Goal: Information Seeking & Learning: Learn about a topic

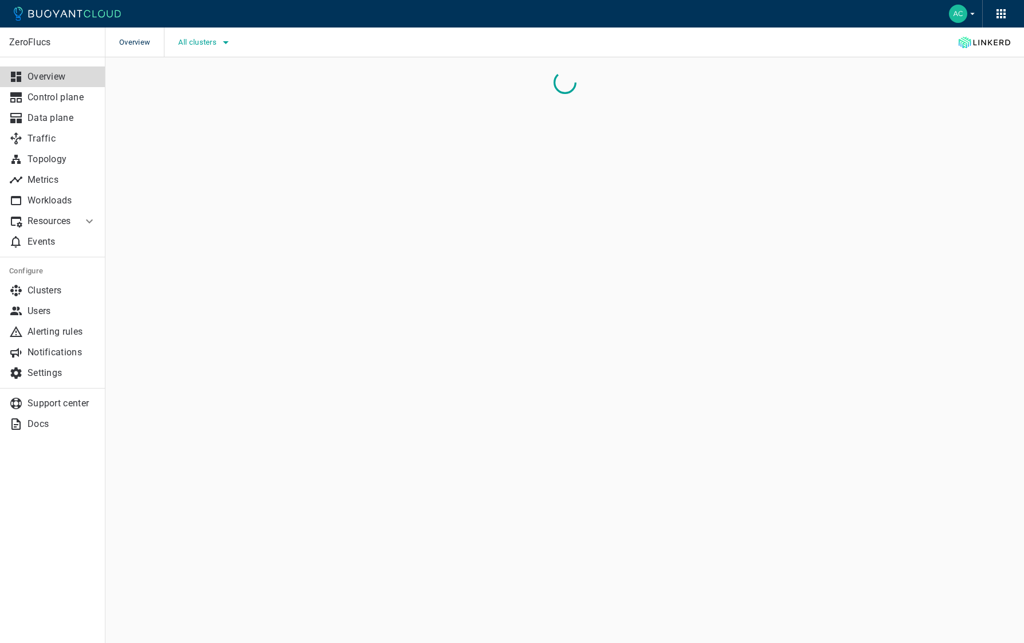
click at [213, 38] on span "All clusters" at bounding box center [198, 42] width 41 height 9
click at [251, 76] on span "caesars-usp1" at bounding box center [234, 77] width 56 height 11
click at [201, 76] on input "caesars-usp1" at bounding box center [194, 78] width 14 height 14
checkbox input "true"
drag, startPoint x: 689, startPoint y: 47, endPoint x: 671, endPoint y: 47, distance: 17.2
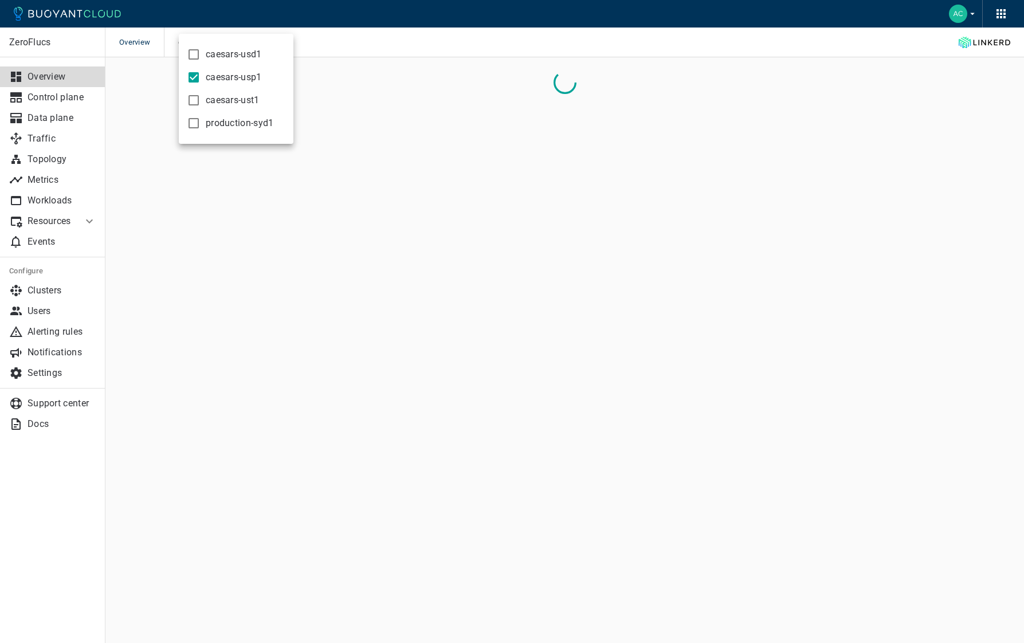
click at [689, 47] on div at bounding box center [512, 321] width 1024 height 643
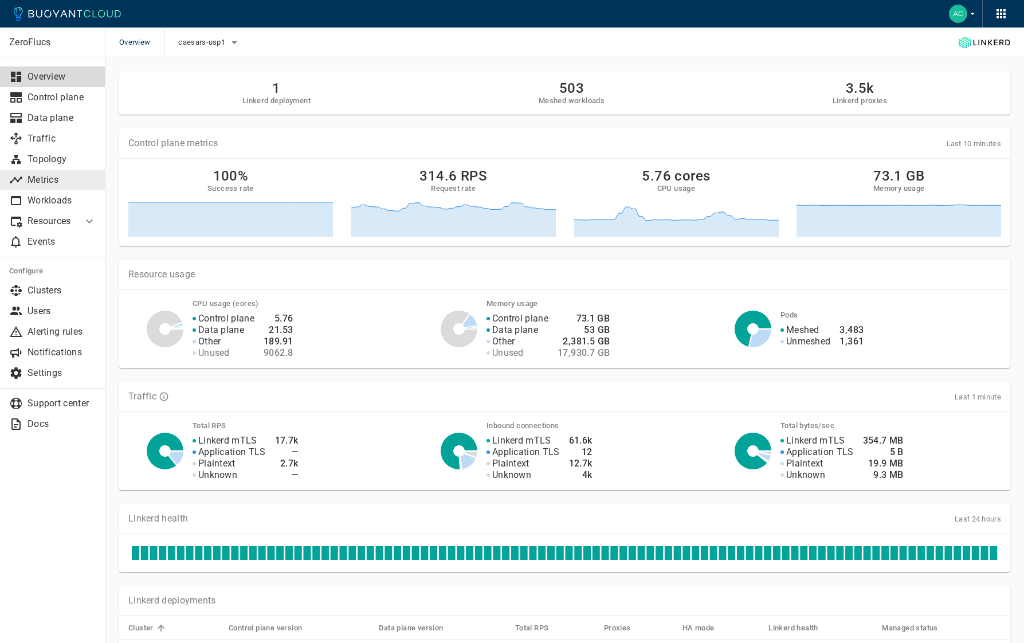
click at [57, 180] on p "Metrics" at bounding box center [62, 179] width 69 height 11
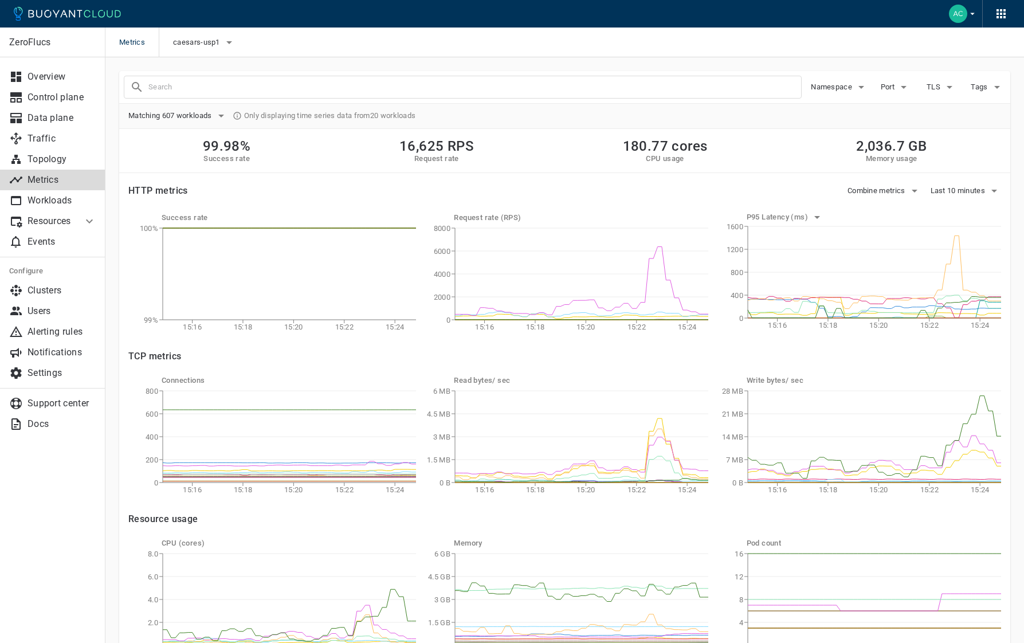
click at [477, 87] on input "text" at bounding box center [474, 87] width 653 height 16
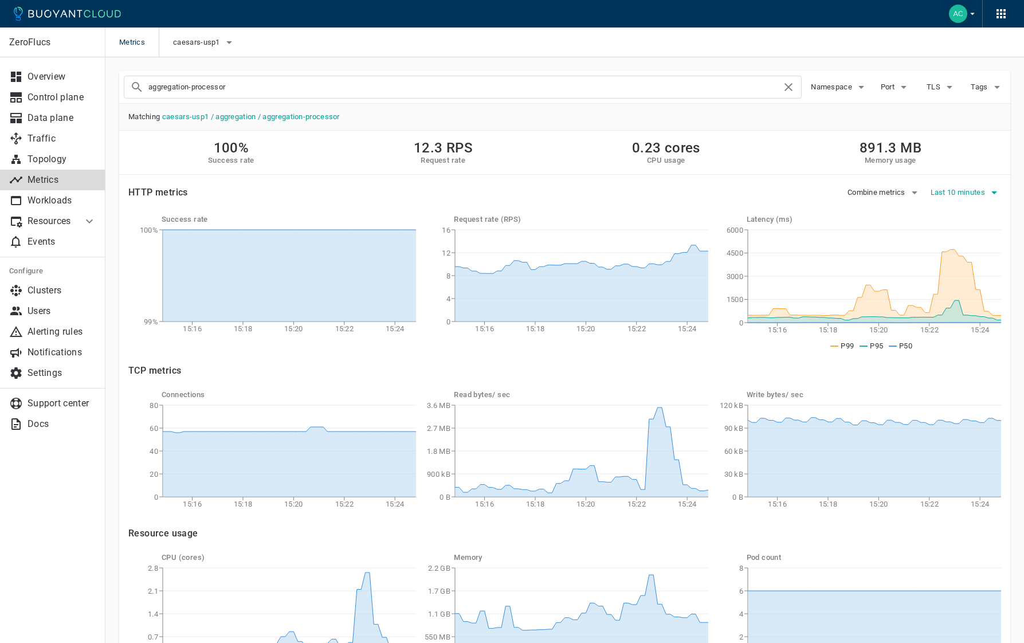
click at [958, 184] on button "Last 10 minutes" at bounding box center [966, 192] width 71 height 17
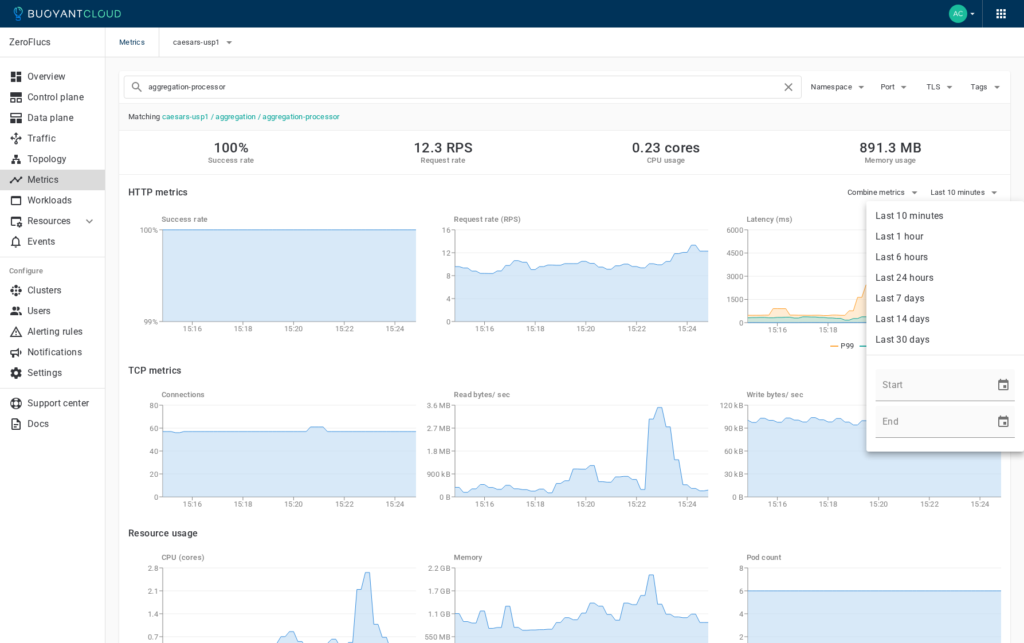
click at [921, 269] on li "Last 24 hours" at bounding box center [946, 278] width 158 height 21
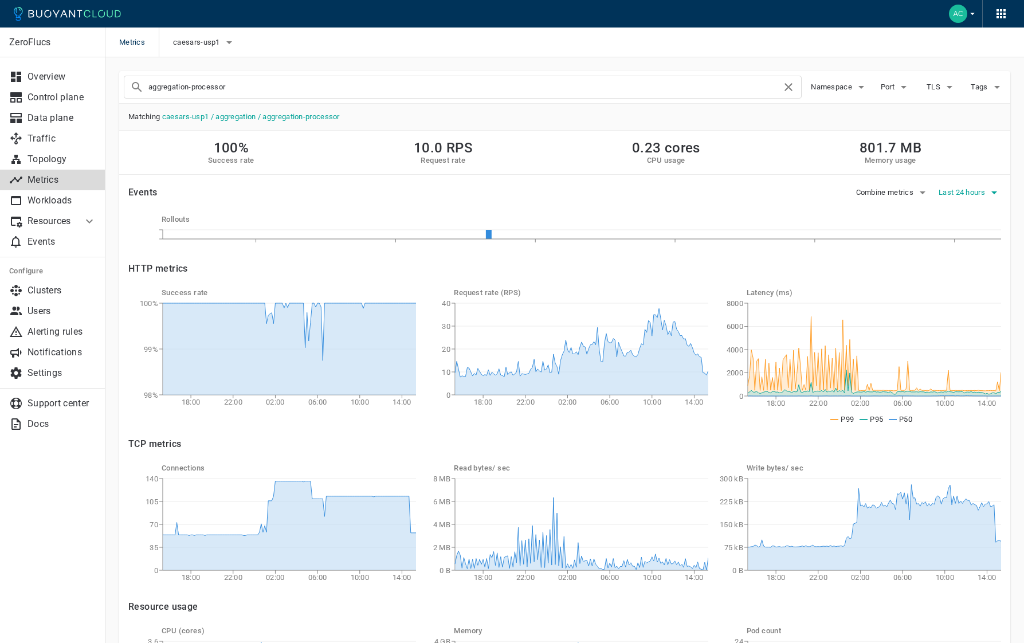
click at [957, 186] on button "Last 24 hours" at bounding box center [970, 192] width 62 height 17
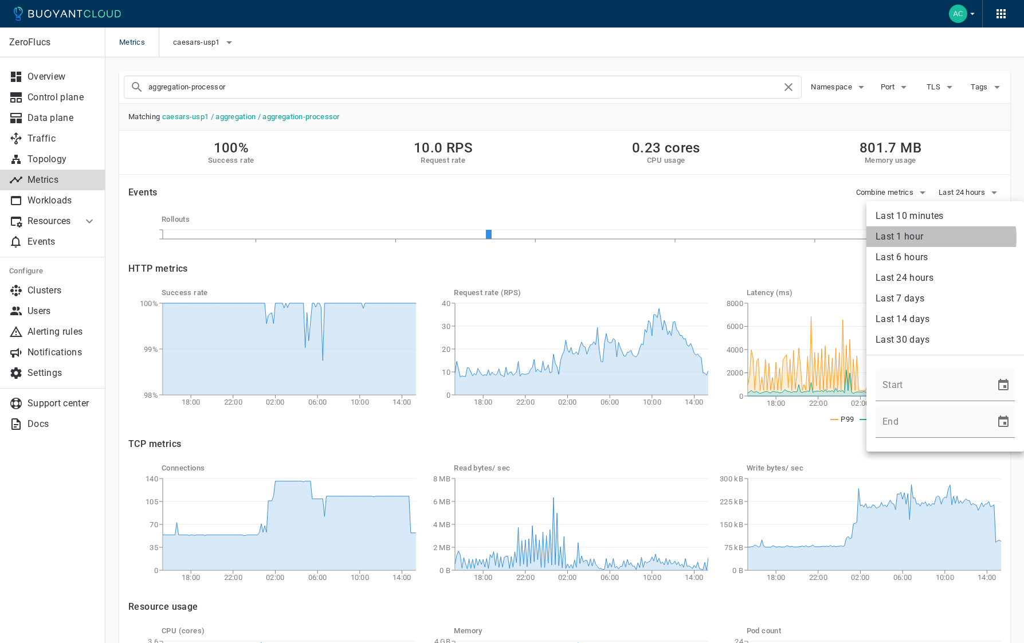
click at [939, 238] on li "Last 1 hour" at bounding box center [946, 236] width 158 height 21
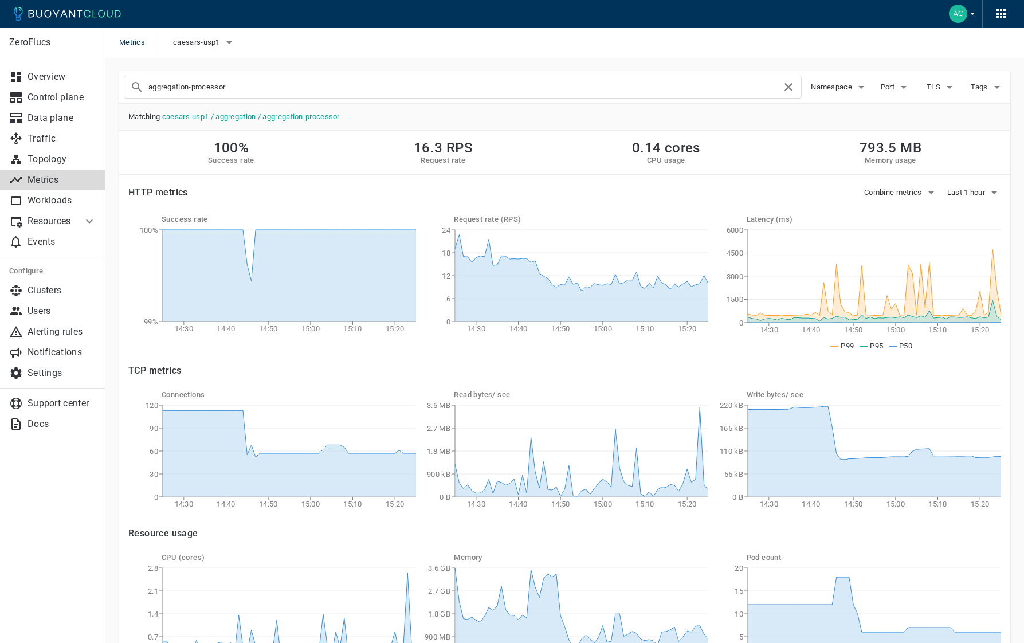
click at [239, 88] on input "aggregation-processor" at bounding box center [464, 87] width 633 height 16
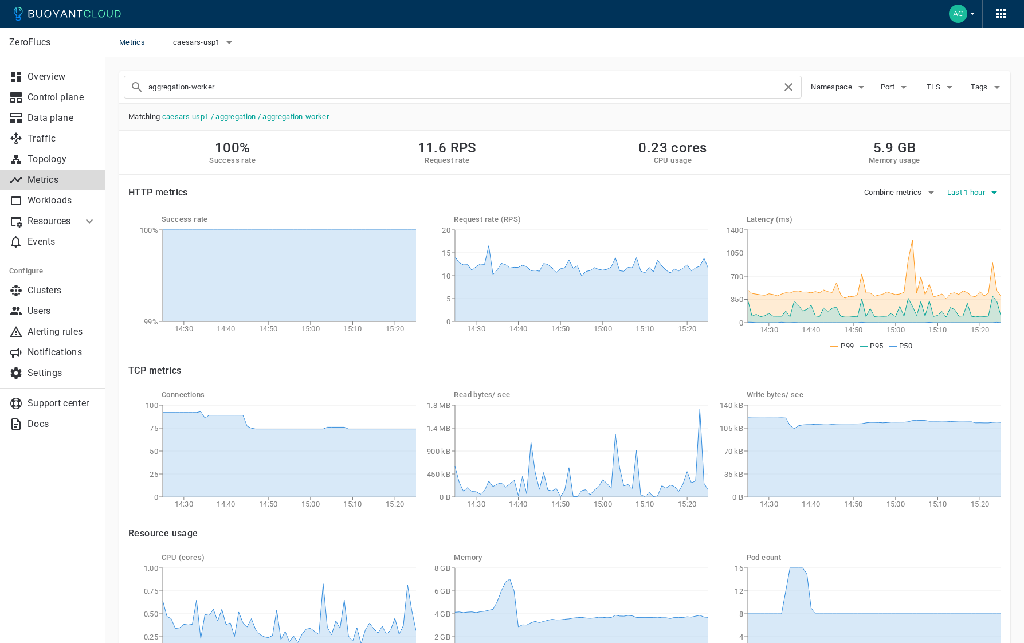
click at [982, 188] on span "Last 1 hour" at bounding box center [968, 192] width 40 height 9
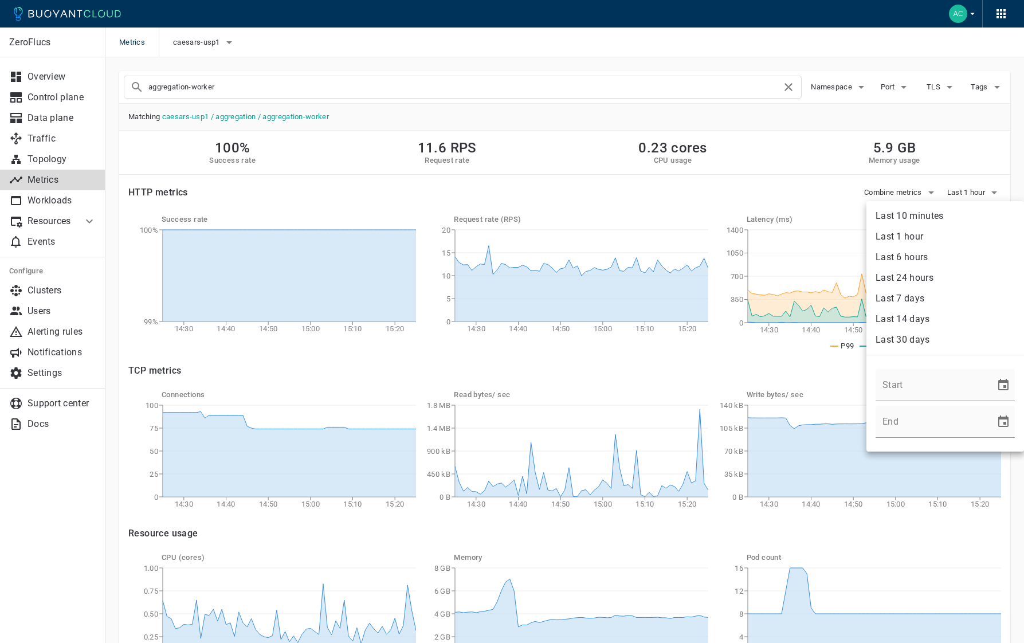
click at [963, 217] on li "Last 10 minutes" at bounding box center [946, 216] width 158 height 21
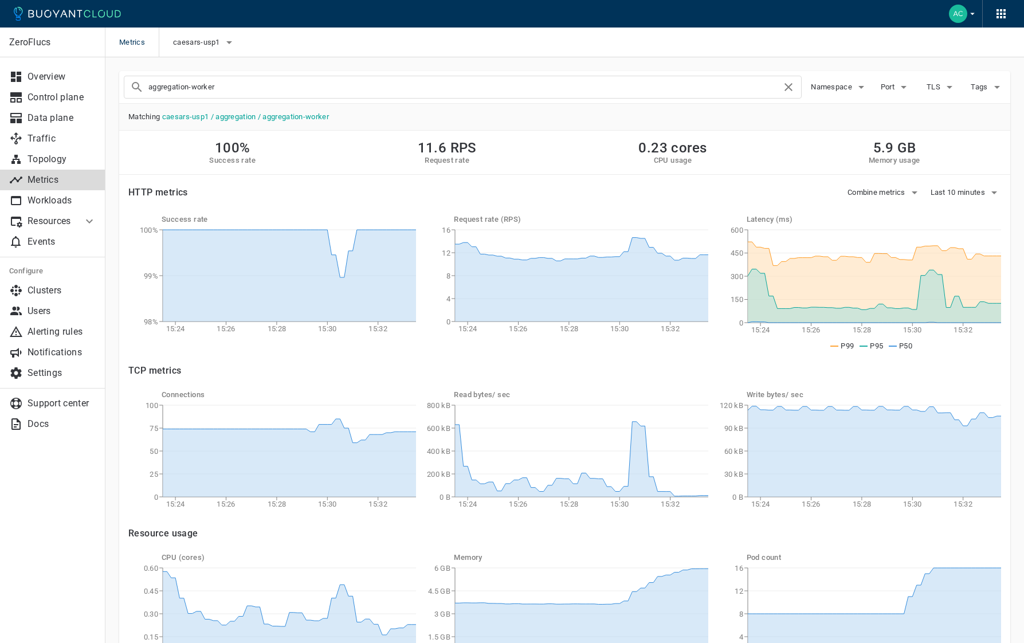
click at [292, 85] on input "aggregation-worker" at bounding box center [464, 87] width 633 height 16
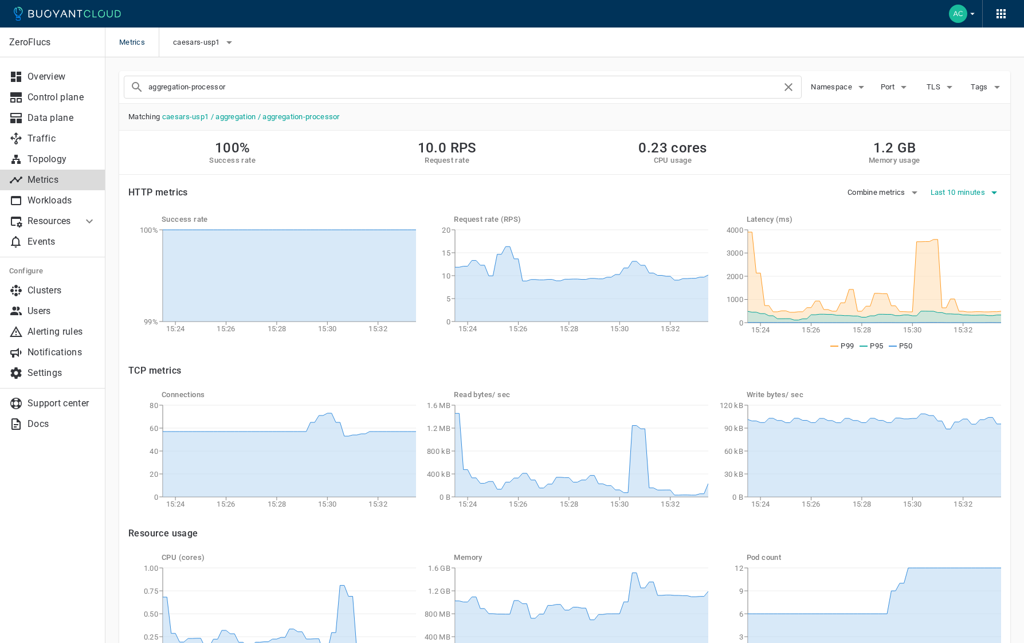
click at [991, 197] on icon "button" at bounding box center [995, 193] width 14 height 14
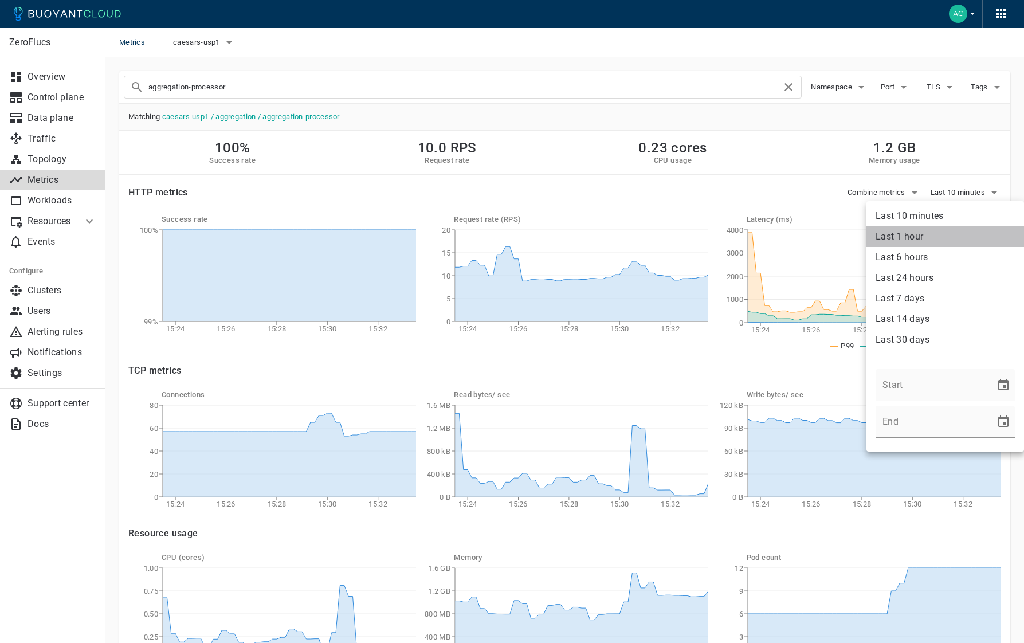
click at [971, 230] on li "Last 1 hour" at bounding box center [946, 236] width 158 height 21
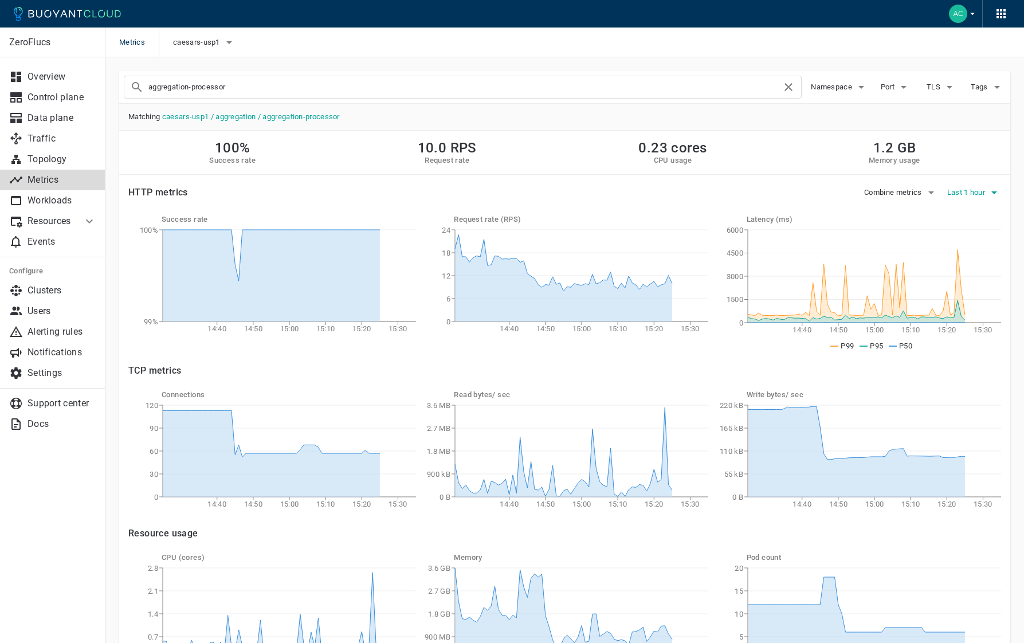
click at [977, 186] on button "Last 1 hour" at bounding box center [975, 192] width 54 height 17
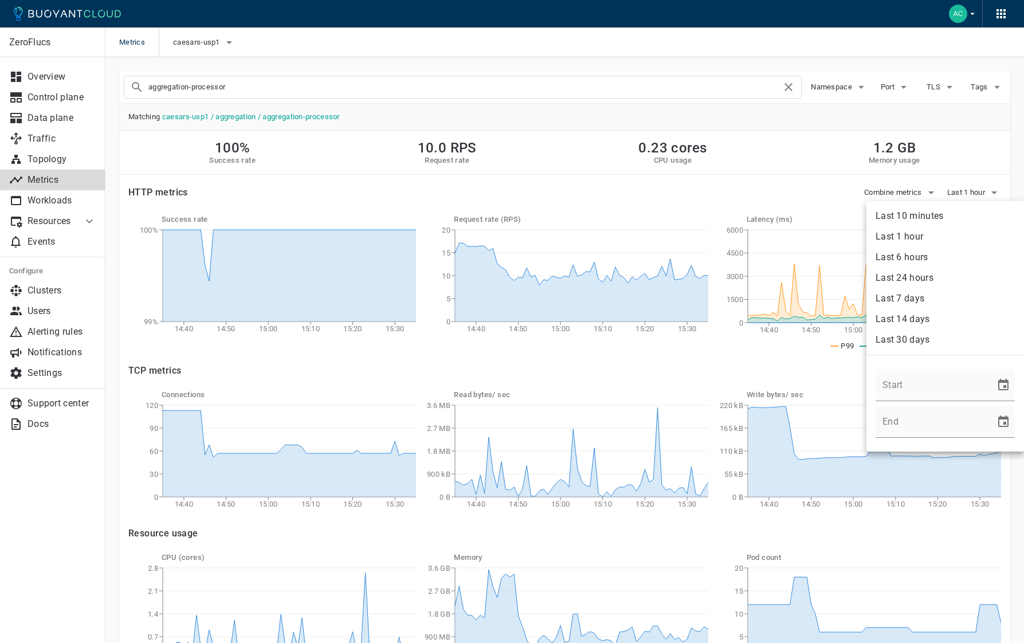
click at [959, 203] on ul "Last 10 minutes Last 1 hour Last 6 hours Last 24 hours Last 7 days Last 14 days…" at bounding box center [946, 326] width 158 height 251
click at [956, 212] on li "Last 10 minutes" at bounding box center [946, 216] width 158 height 21
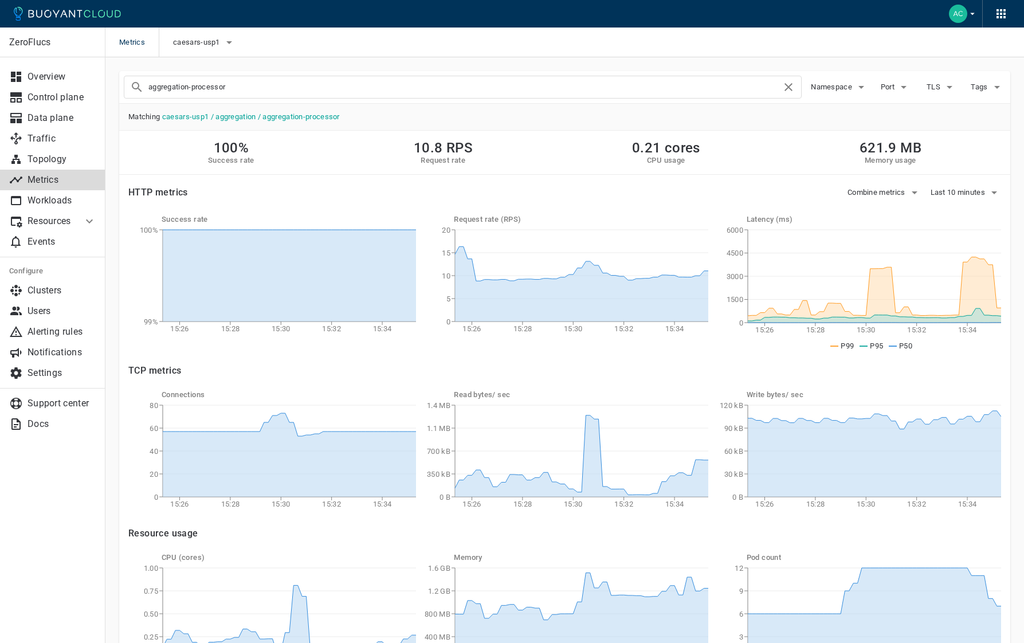
click at [198, 85] on input "aggregation-processor" at bounding box center [464, 87] width 633 height 16
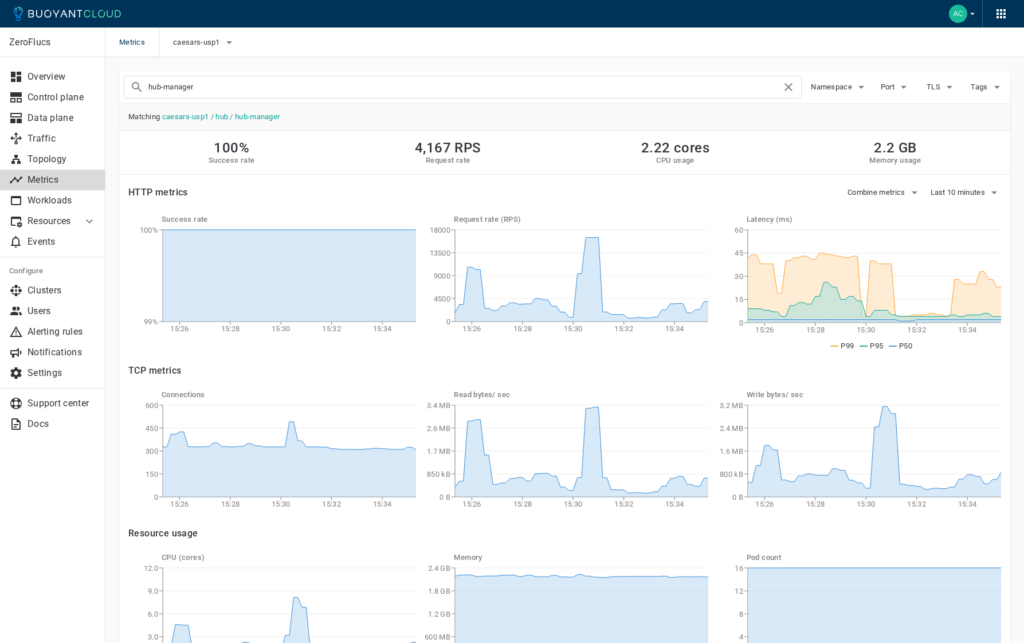
click at [335, 92] on input "hub-manager" at bounding box center [464, 87] width 633 height 16
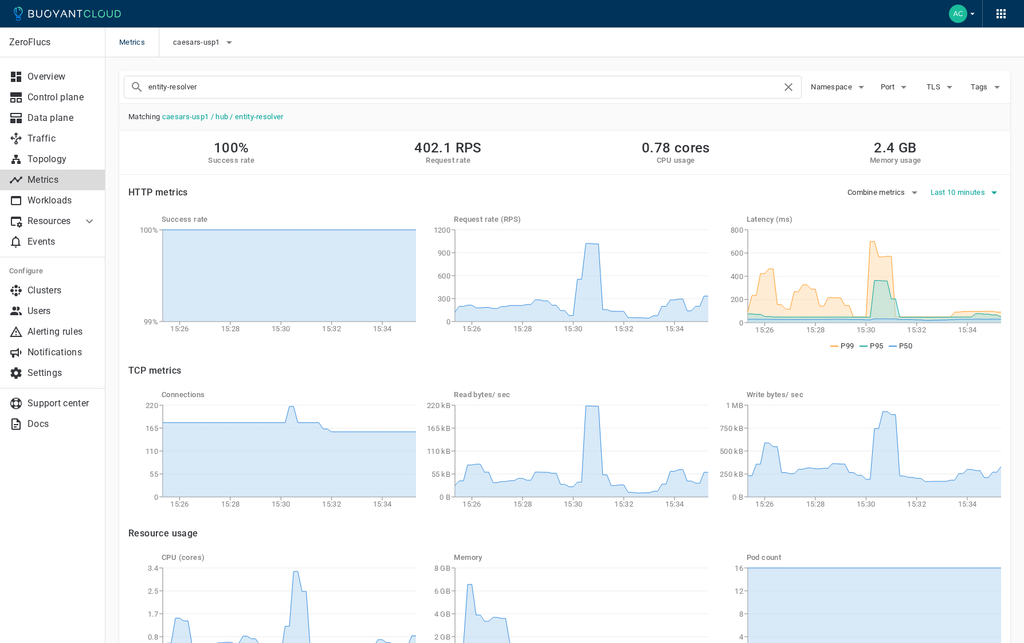
click at [946, 189] on span "Last 10 minutes" at bounding box center [959, 192] width 57 height 9
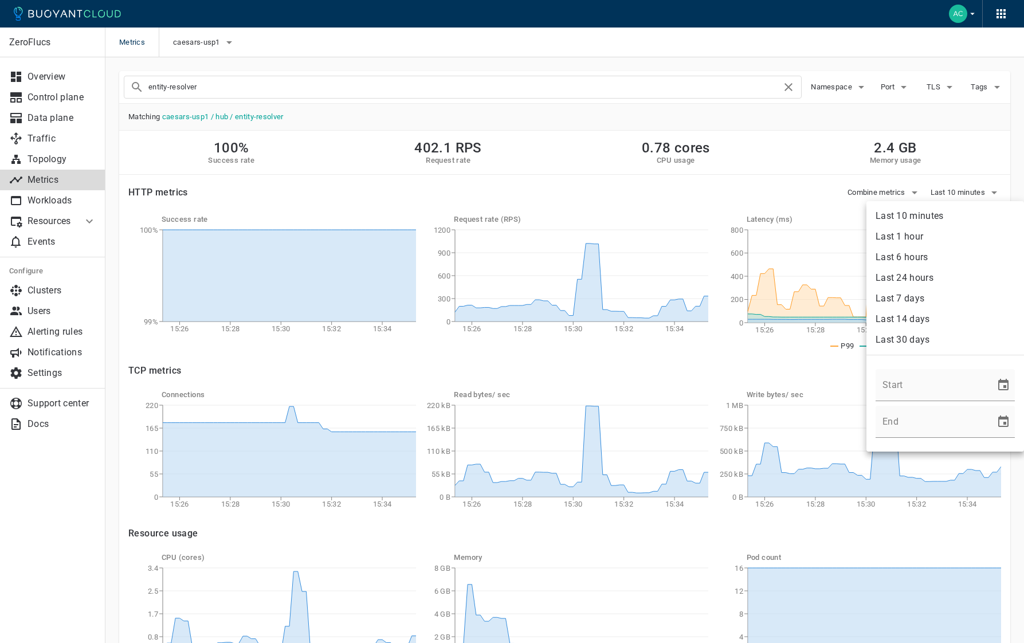
click at [945, 251] on li "Last 6 hours" at bounding box center [946, 257] width 158 height 21
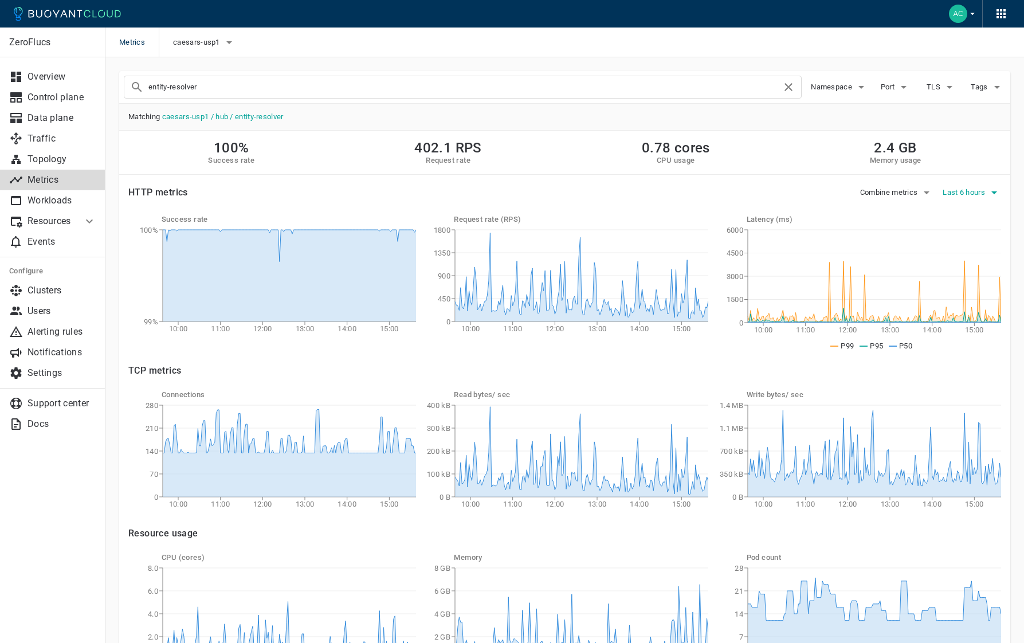
click at [969, 192] on span "Last 6 hours" at bounding box center [965, 192] width 45 height 9
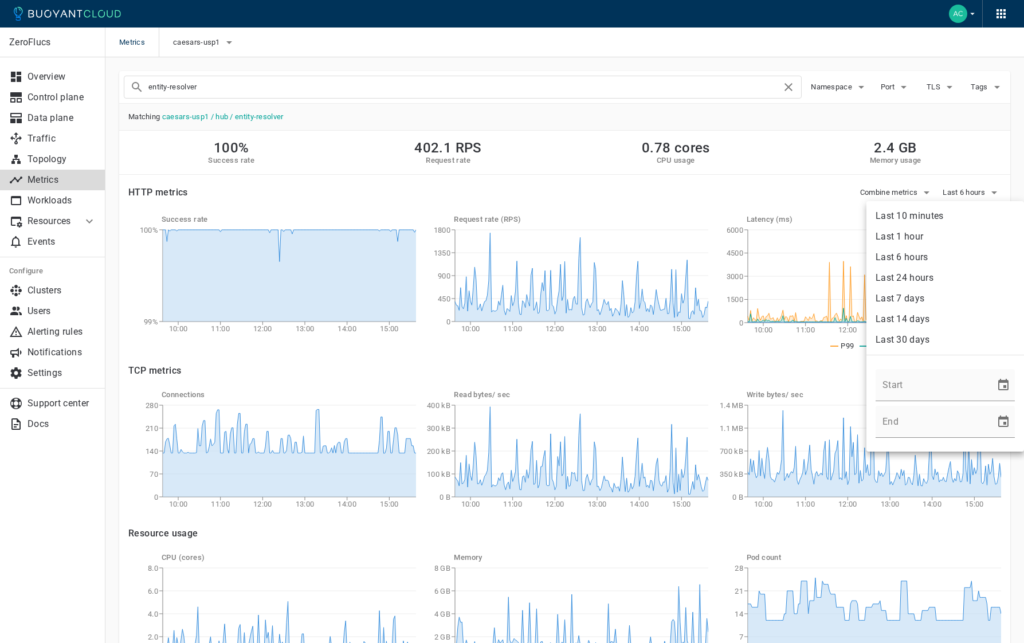
click at [940, 238] on li "Last 1 hour" at bounding box center [946, 236] width 158 height 21
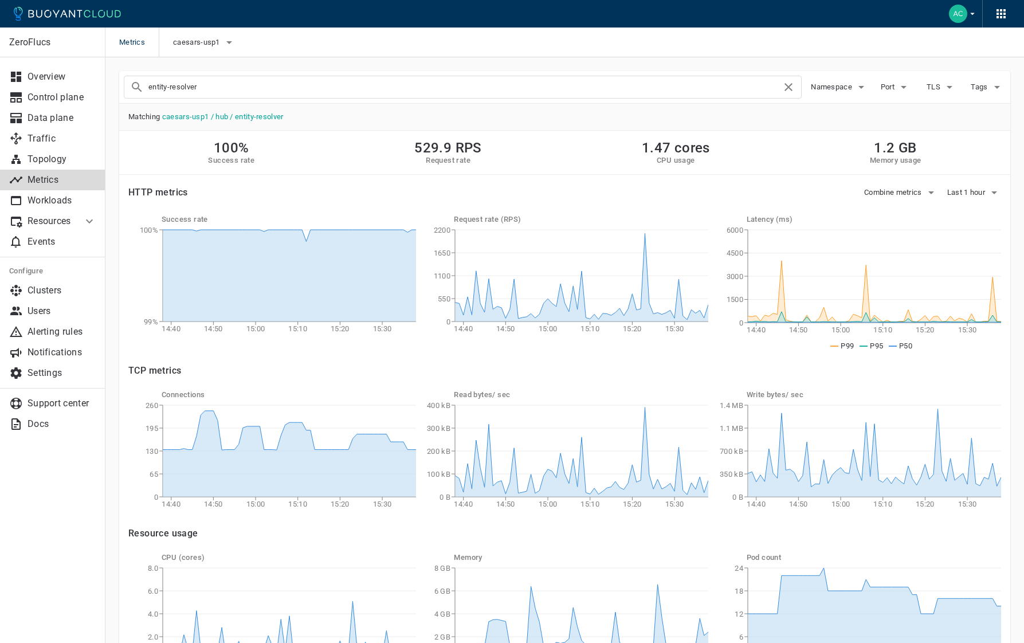
click at [414, 84] on input "entity-resolver" at bounding box center [464, 87] width 633 height 16
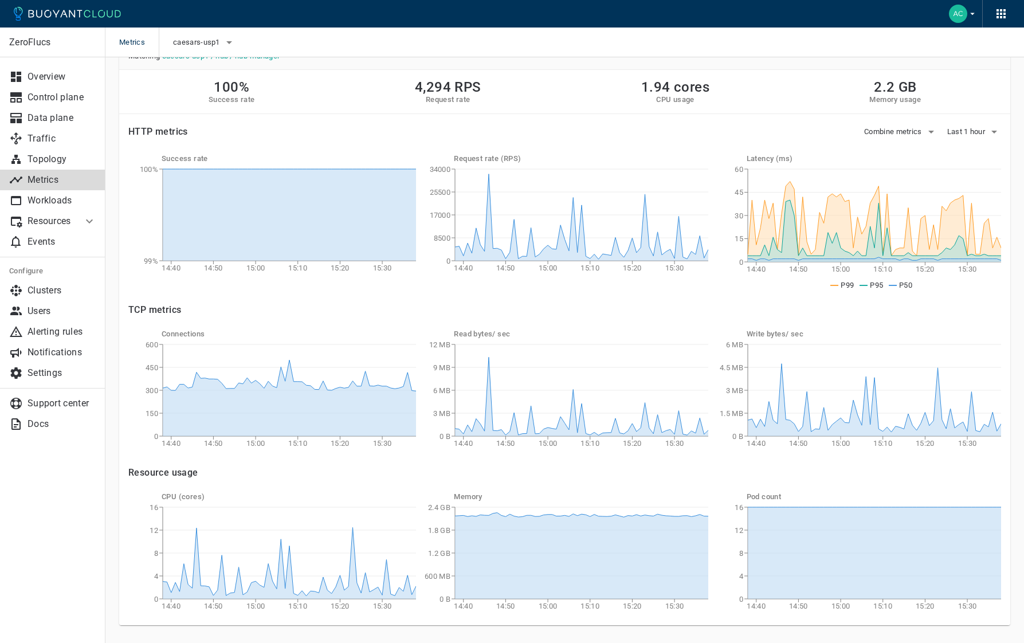
scroll to position [89, 0]
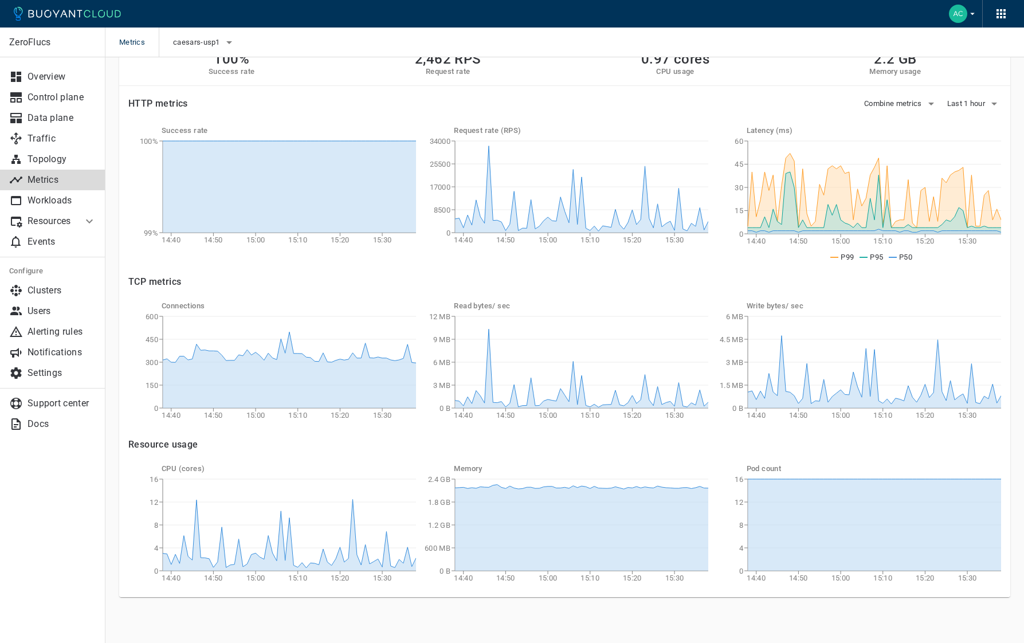
click at [567, 241] on icon "14:40 14:50 15:00 15:10 15:20 15:30 0 8500 17000 25500 34000" at bounding box center [565, 192] width 288 height 115
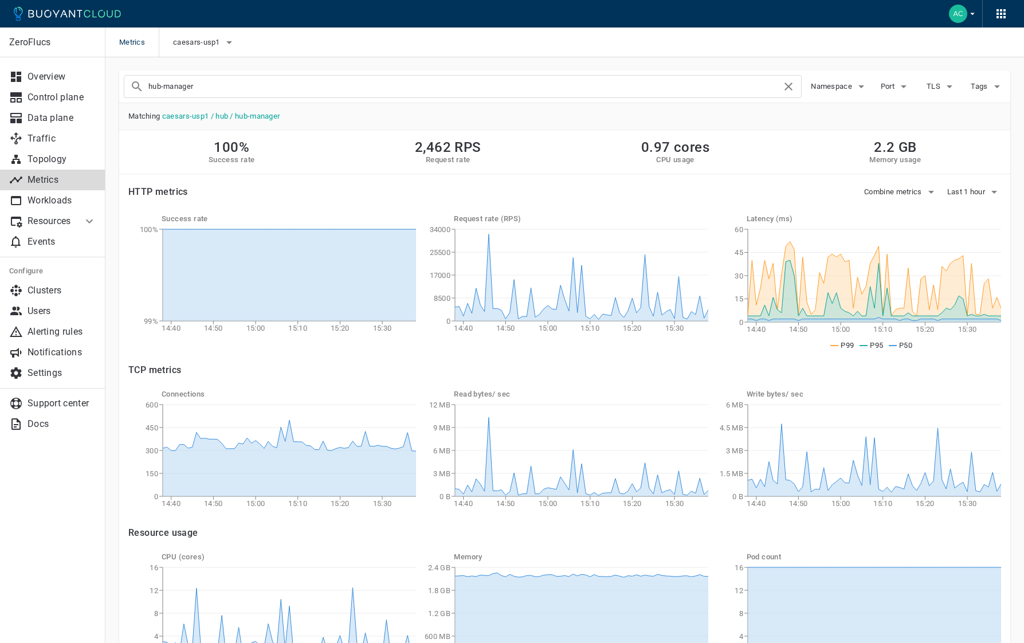
scroll to position [0, 0]
click at [298, 87] on input "hub-manager" at bounding box center [464, 87] width 633 height 16
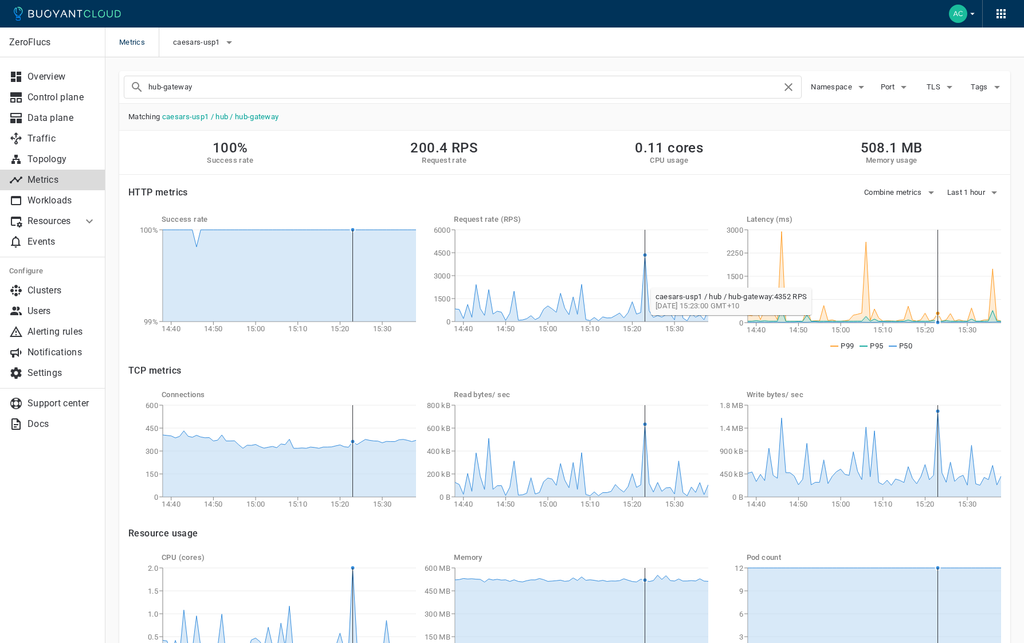
scroll to position [1, 0]
click at [510, 96] on div "hub-gateway" at bounding box center [463, 86] width 678 height 23
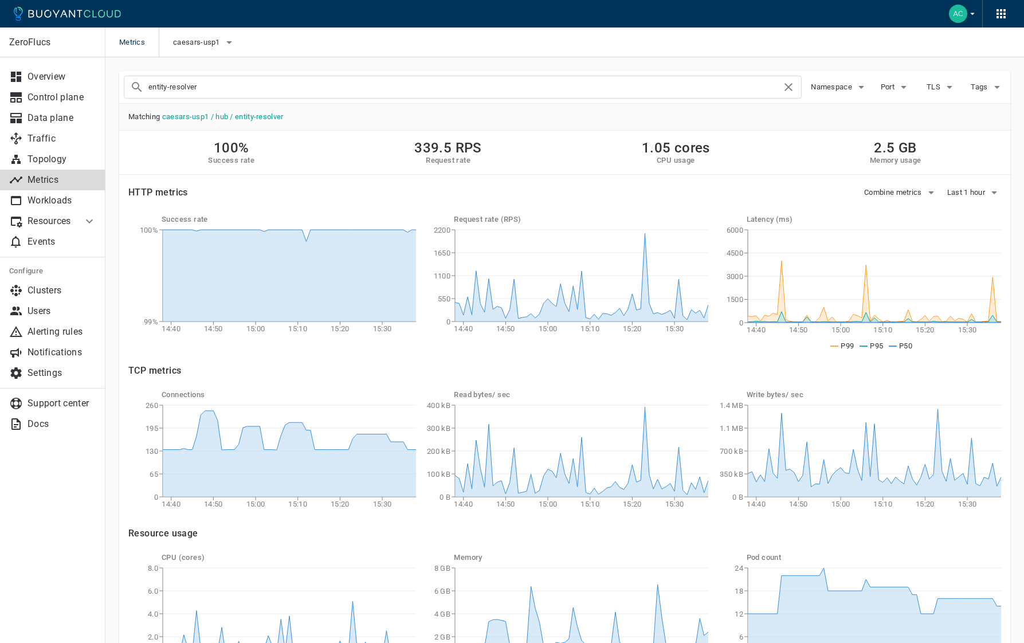
click at [187, 89] on input "entity-resolver" at bounding box center [464, 87] width 633 height 16
type input "e"
type input "hub-manager"
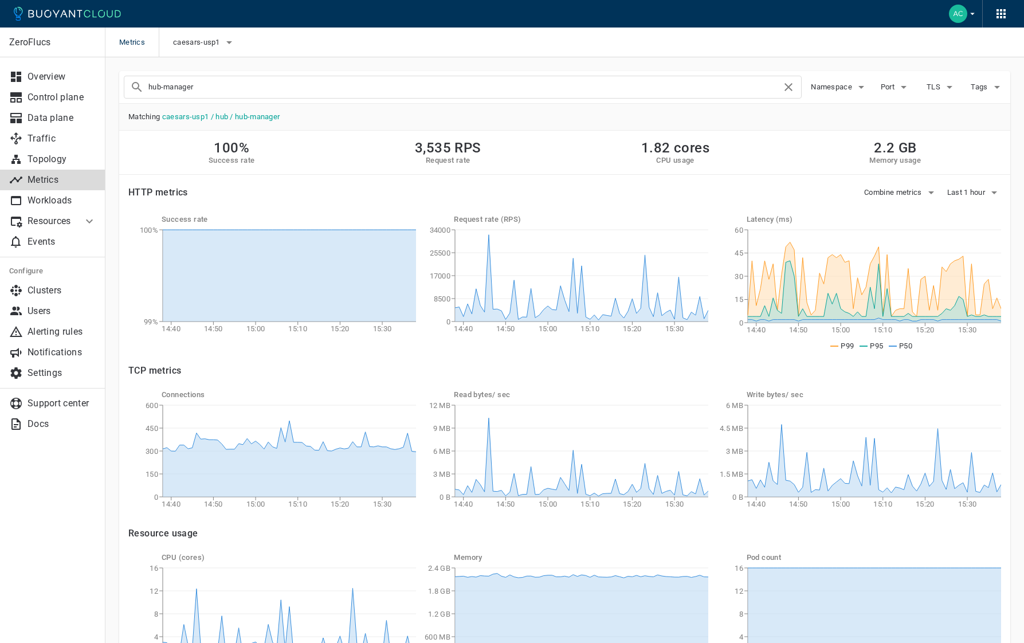
click at [207, 30] on div "caesars-usp1" at bounding box center [197, 43] width 77 height 30
click at [205, 38] on span "caesars-usp1" at bounding box center [197, 42] width 49 height 9
click at [228, 99] on span "caesars-ust1" at bounding box center [228, 100] width 54 height 11
click at [195, 99] on input "caesars-ust1" at bounding box center [189, 100] width 14 height 14
checkbox input "true"
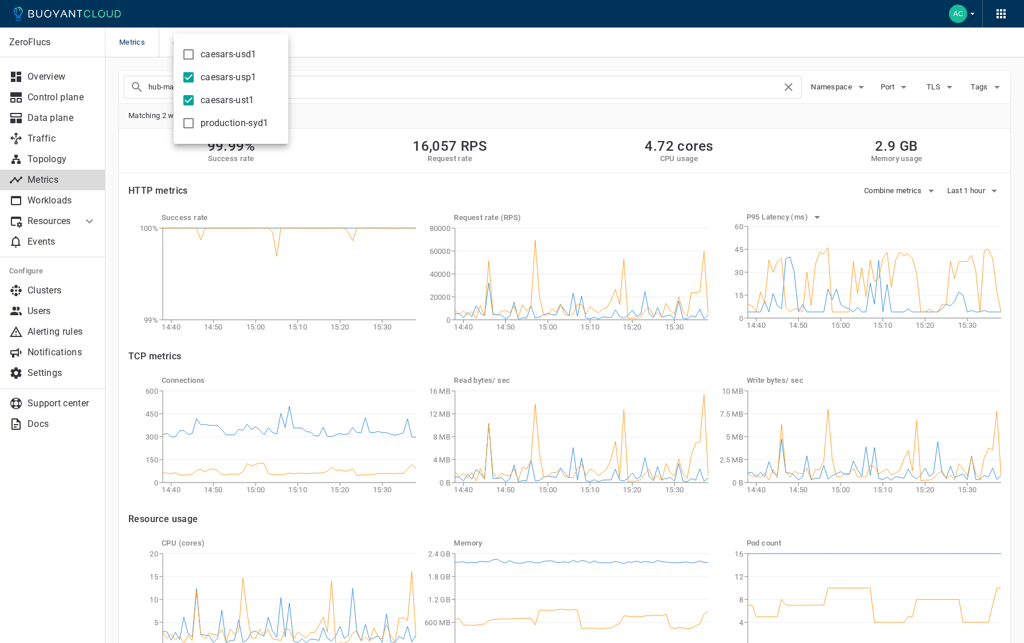
drag, startPoint x: 588, startPoint y: 305, endPoint x: 612, endPoint y: 306, distance: 24.7
click at [588, 305] on div at bounding box center [512, 321] width 1024 height 643
click at [244, 45] on span "caesars-usp1, caesars-ust1" at bounding box center [222, 42] width 98 height 9
click at [230, 82] on span "caesars-usp1" at bounding box center [229, 77] width 56 height 11
click at [195, 82] on input "caesars-usp1" at bounding box center [189, 78] width 14 height 14
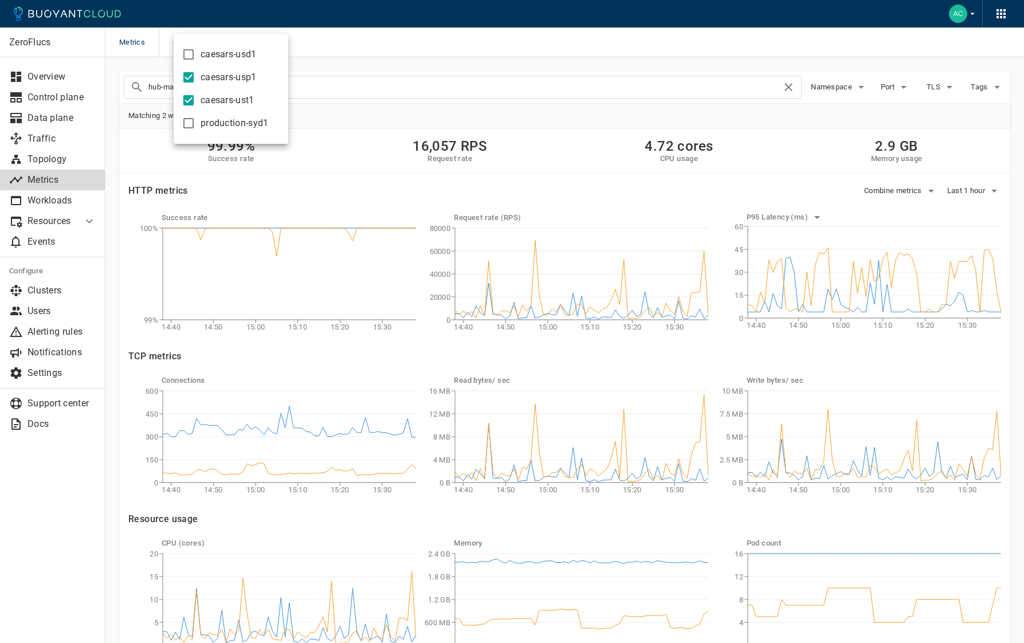
checkbox input "false"
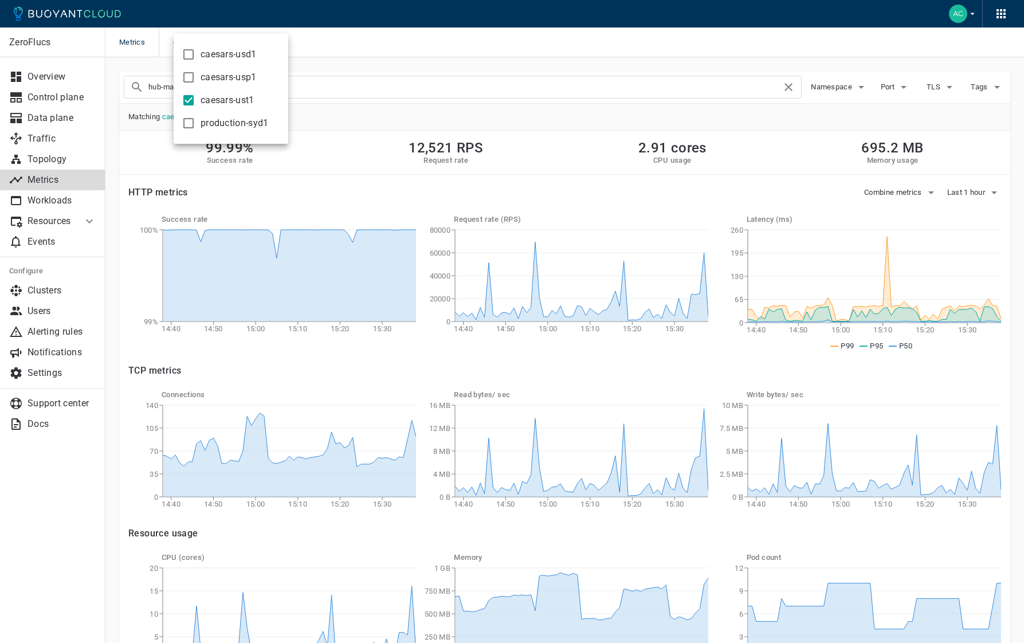
click at [619, 276] on div at bounding box center [512, 321] width 1024 height 643
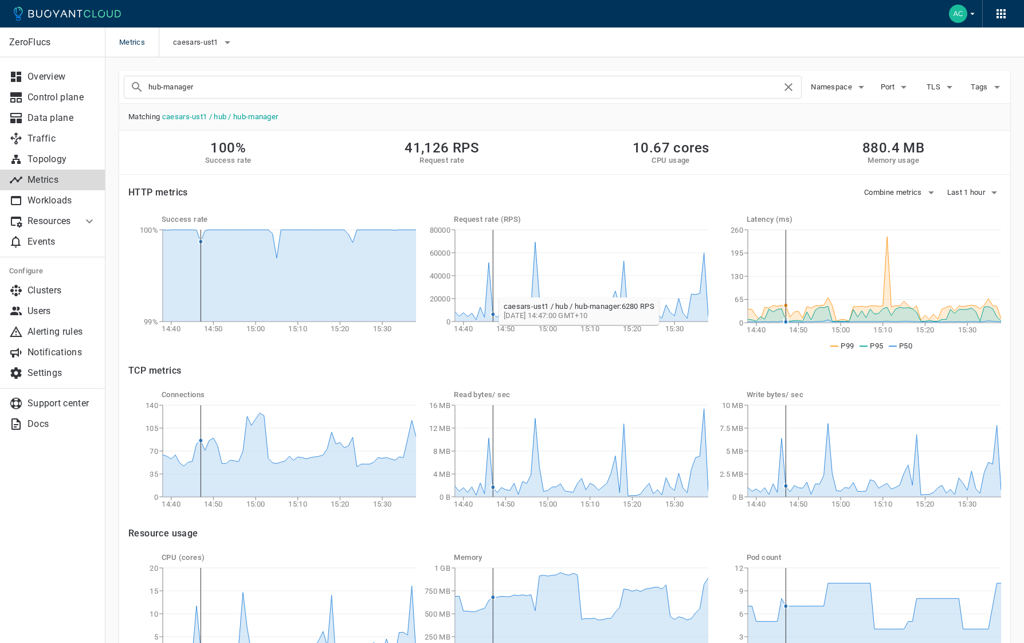
scroll to position [1, 0]
click at [969, 191] on span "Last 1 hour" at bounding box center [968, 191] width 40 height 9
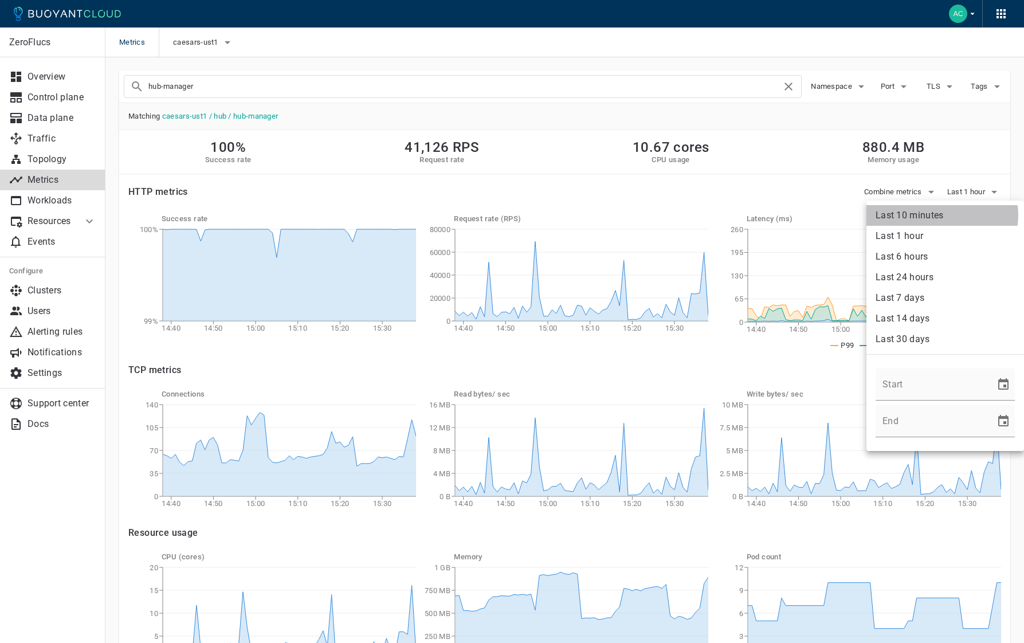
click at [942, 215] on li "Last 10 minutes" at bounding box center [946, 215] width 158 height 21
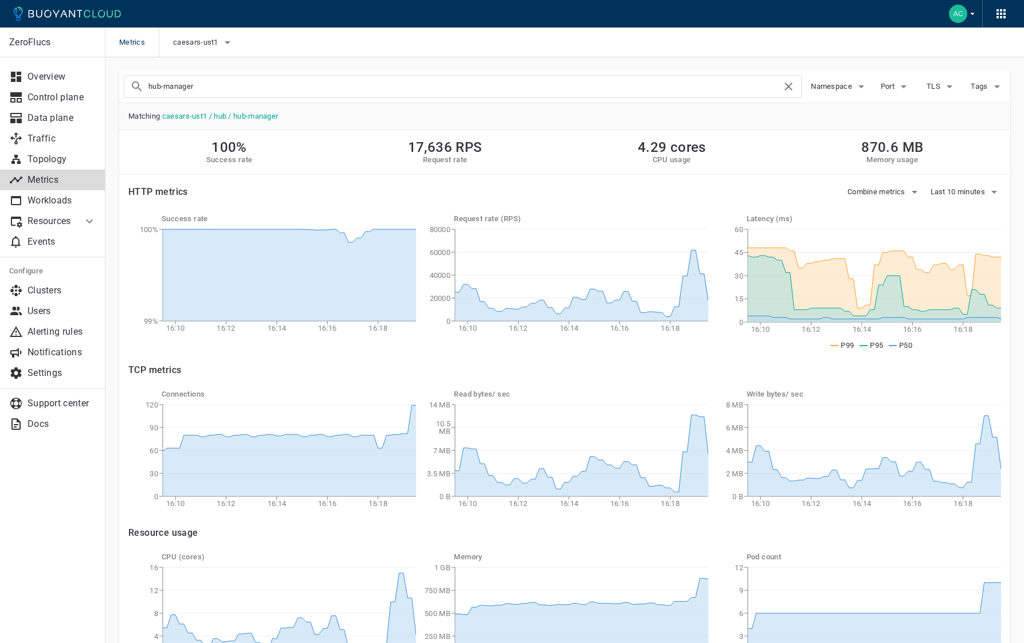
scroll to position [1, 0]
click at [398, 92] on input "hub-manager" at bounding box center [464, 86] width 633 height 16
click at [396, 92] on input "hub-manager" at bounding box center [464, 86] width 633 height 16
type input "aggregation-processor"
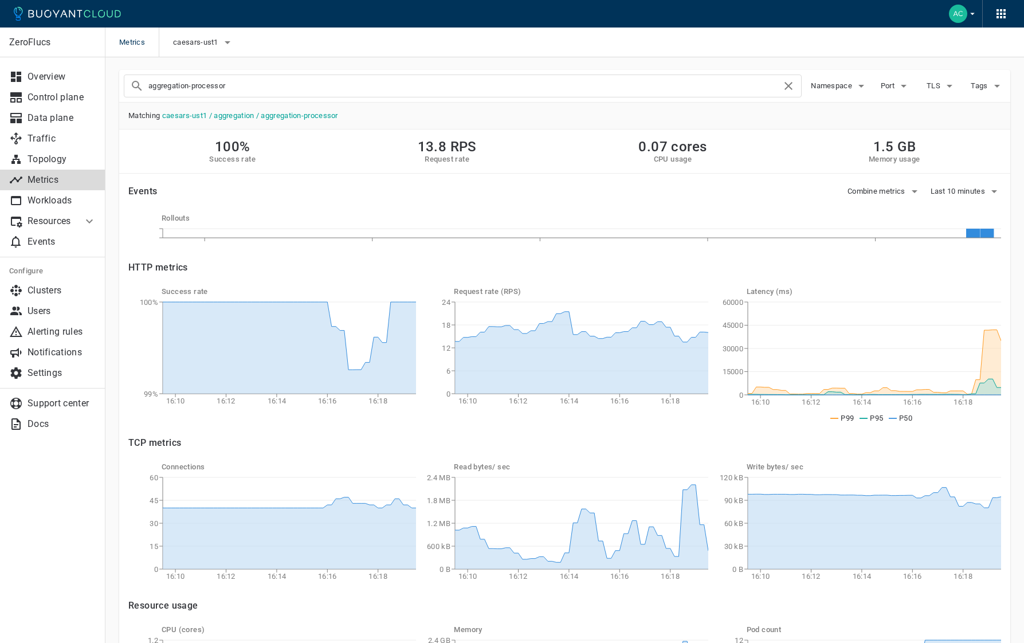
scroll to position [1, 0]
click at [67, 177] on p "Metrics" at bounding box center [62, 179] width 69 height 11
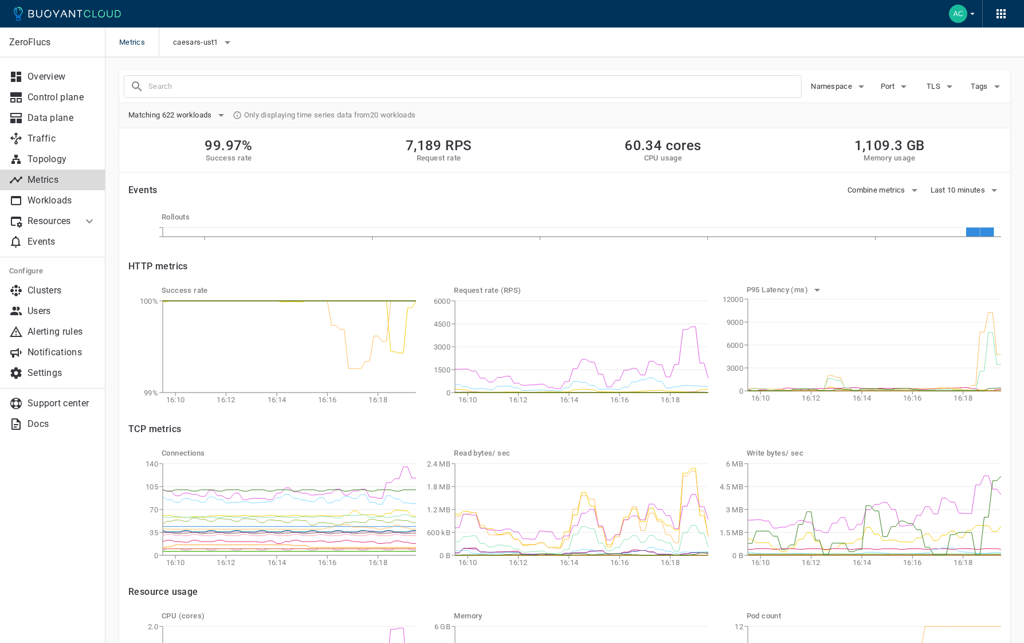
click at [280, 93] on input "text" at bounding box center [474, 87] width 653 height 16
type input "aggregation-processor"
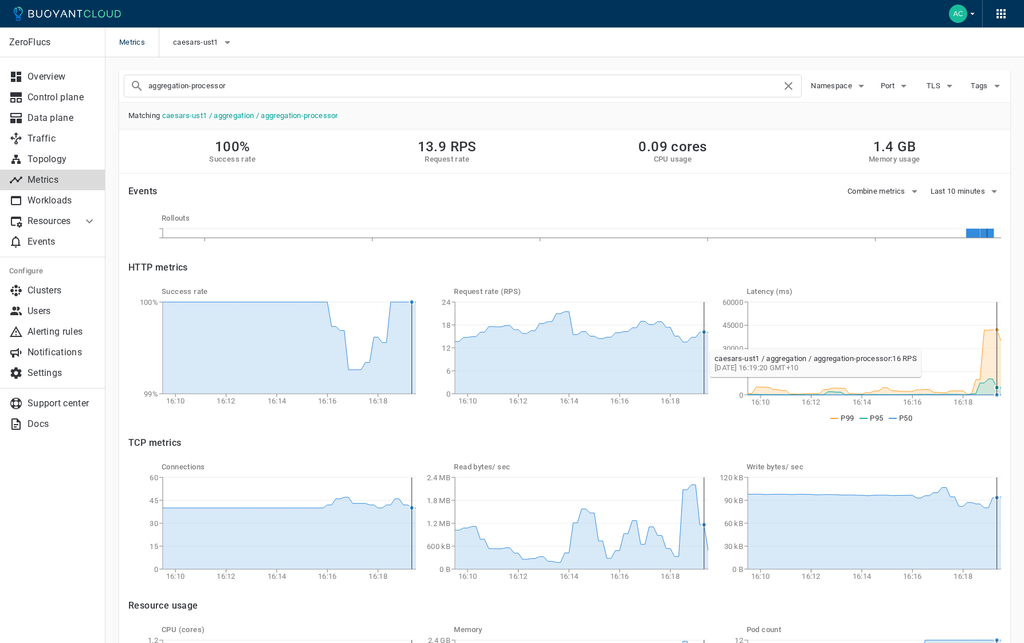
scroll to position [5, 0]
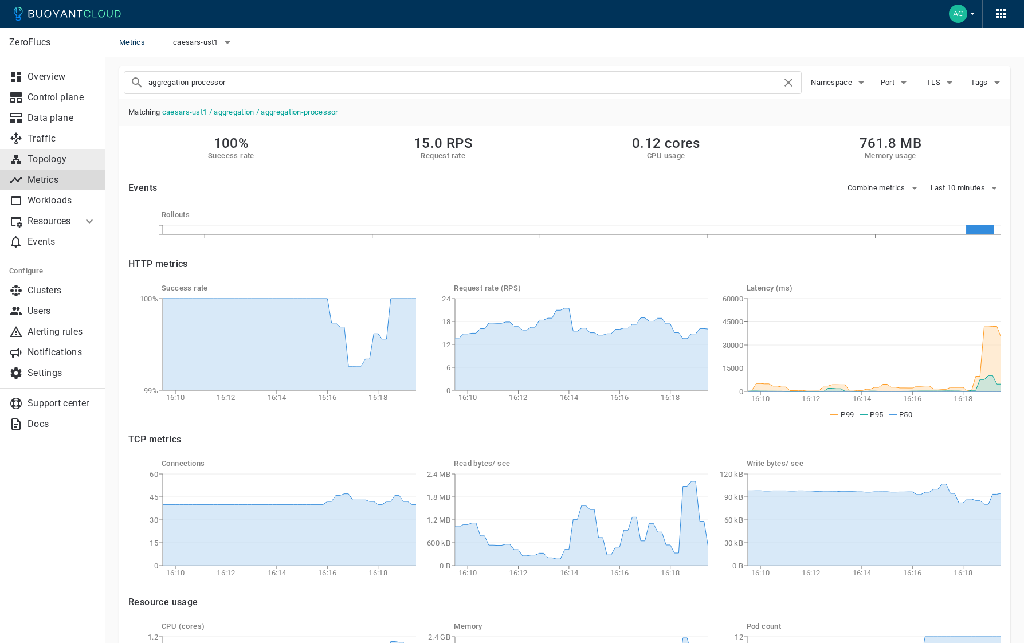
click at [48, 158] on p "Topology" at bounding box center [62, 159] width 69 height 11
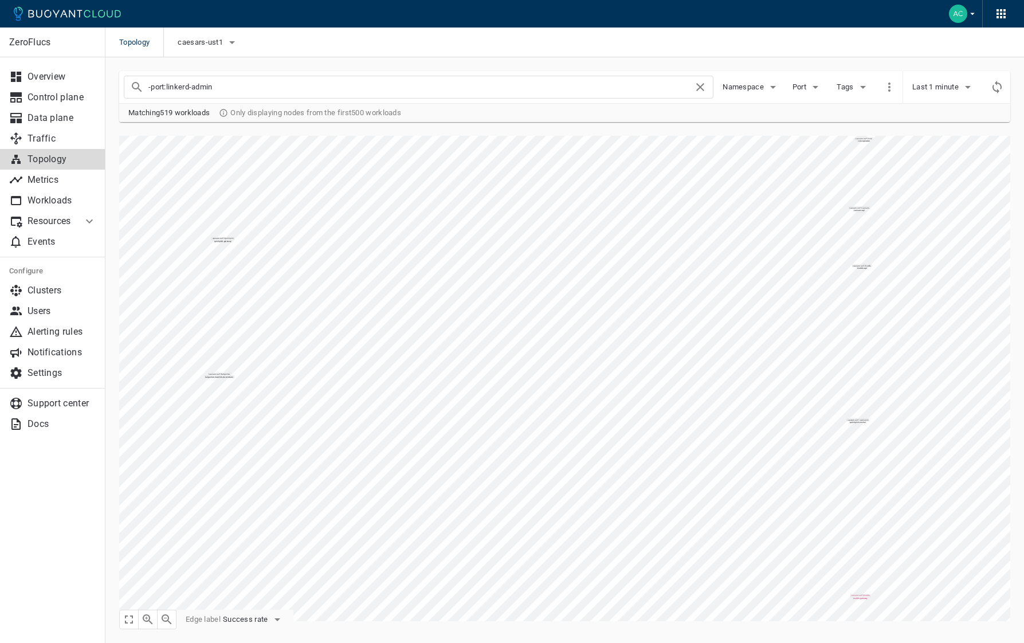
click at [459, 88] on input "-port:linkerd-admin" at bounding box center [420, 87] width 545 height 16
type input "hub-manager"
checkbox input "false"
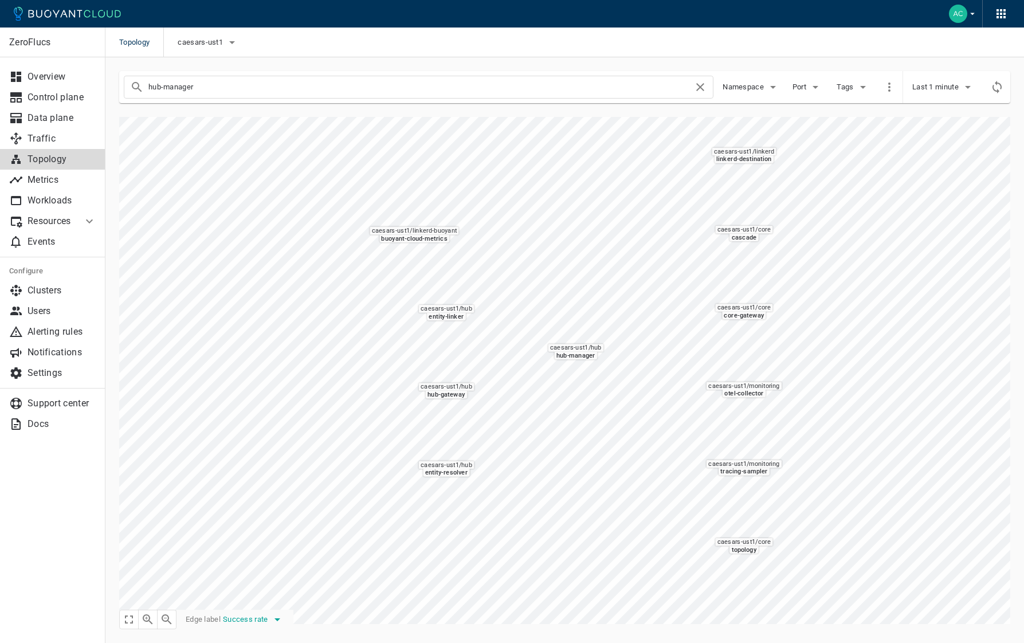
click at [266, 621] on span "Success rate" at bounding box center [247, 619] width 48 height 9
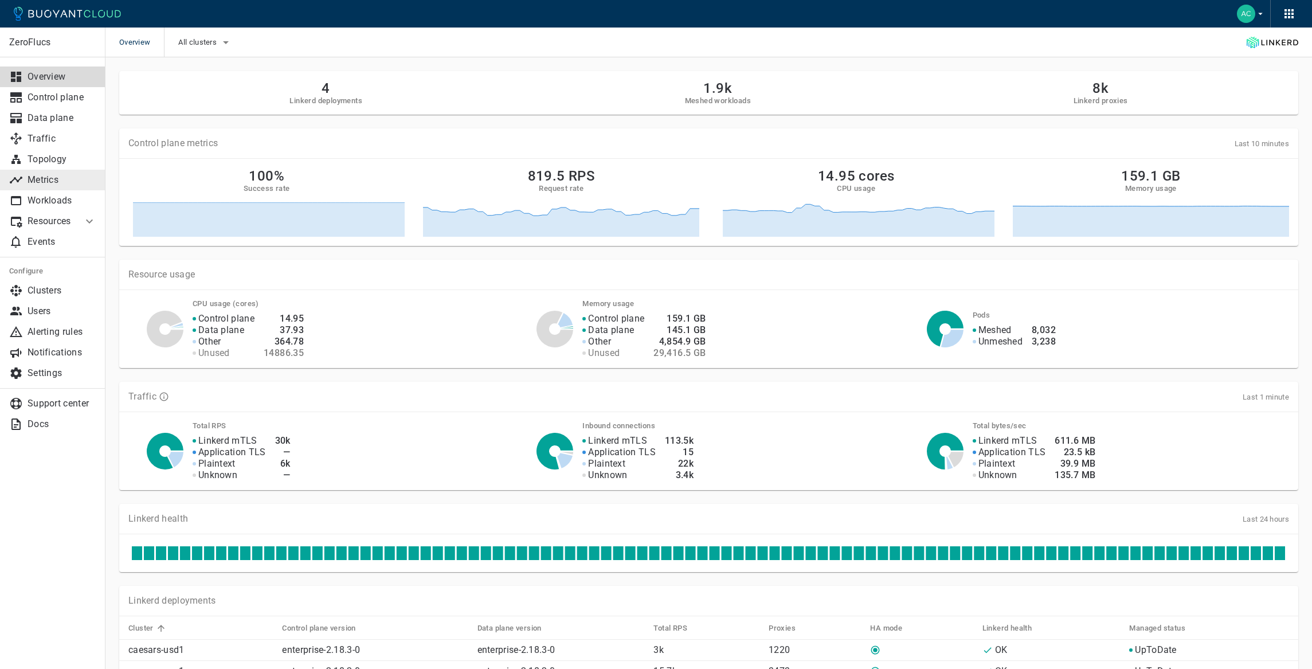
click at [40, 178] on p "Metrics" at bounding box center [62, 179] width 69 height 11
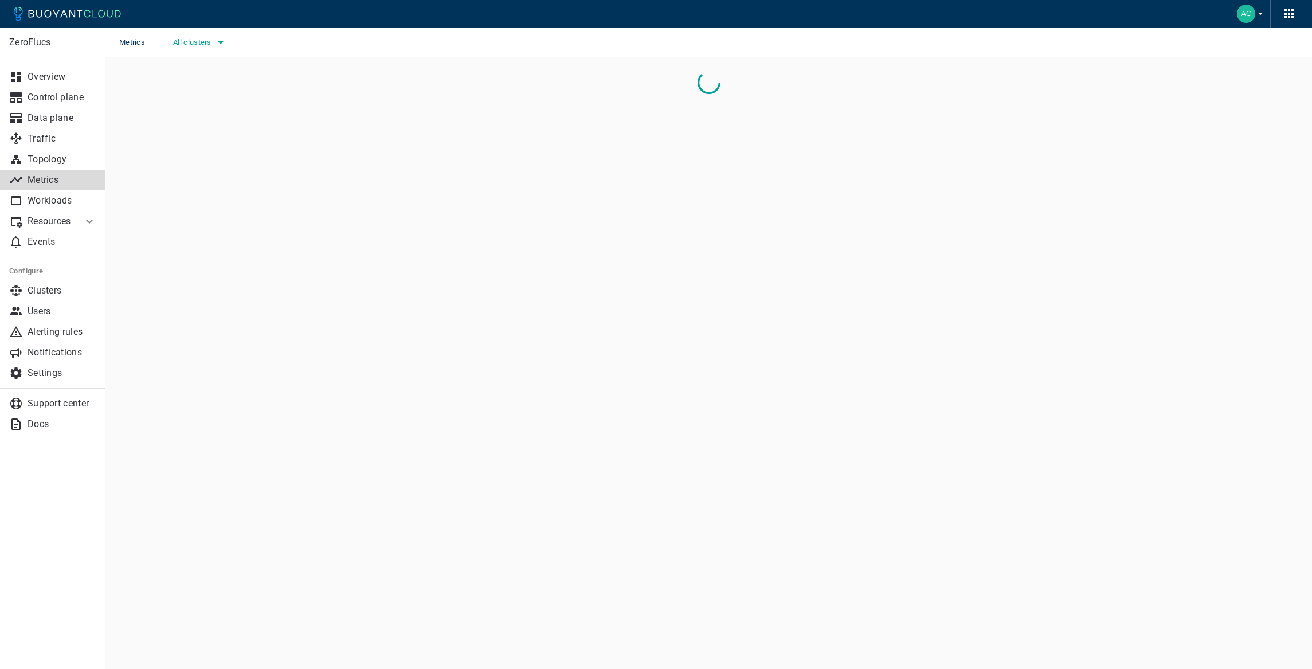
click at [200, 45] on span "All clusters" at bounding box center [193, 42] width 41 height 9
click at [228, 97] on span "caesars-ust1" at bounding box center [228, 100] width 54 height 11
click at [195, 97] on input "caesars-ust1" at bounding box center [189, 100] width 14 height 14
checkbox input "true"
click at [466, 123] on div at bounding box center [656, 334] width 1312 height 669
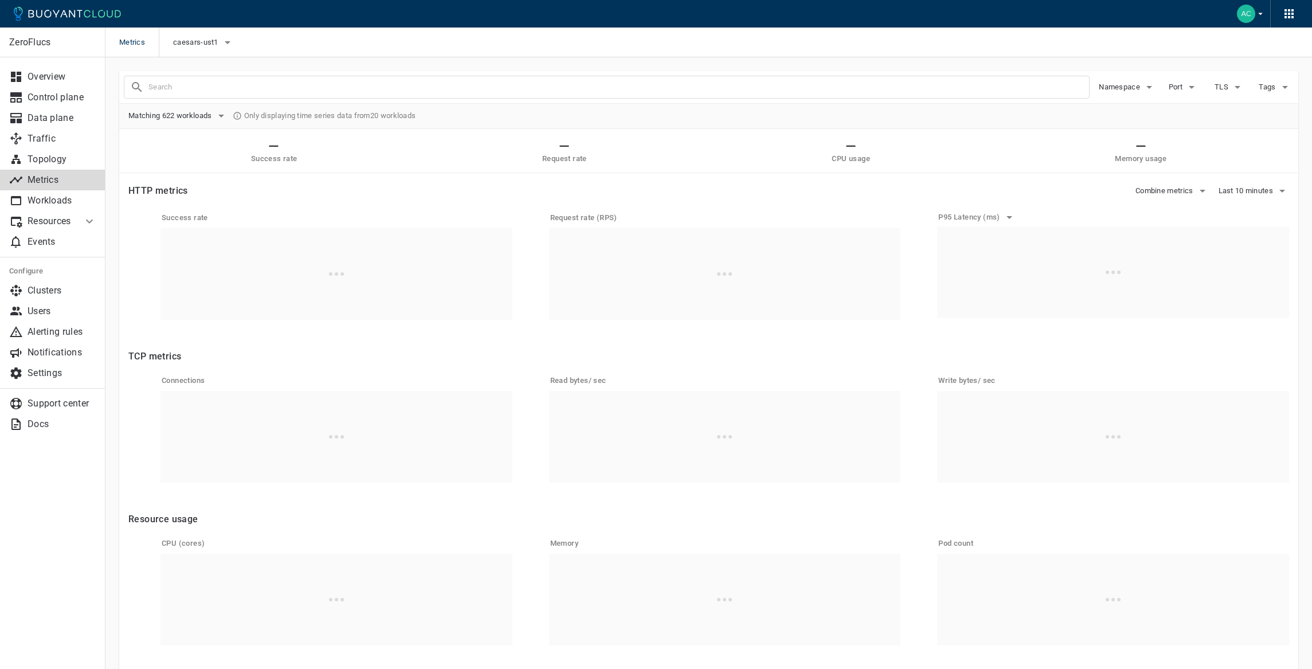
click at [259, 88] on input "text" at bounding box center [618, 87] width 941 height 16
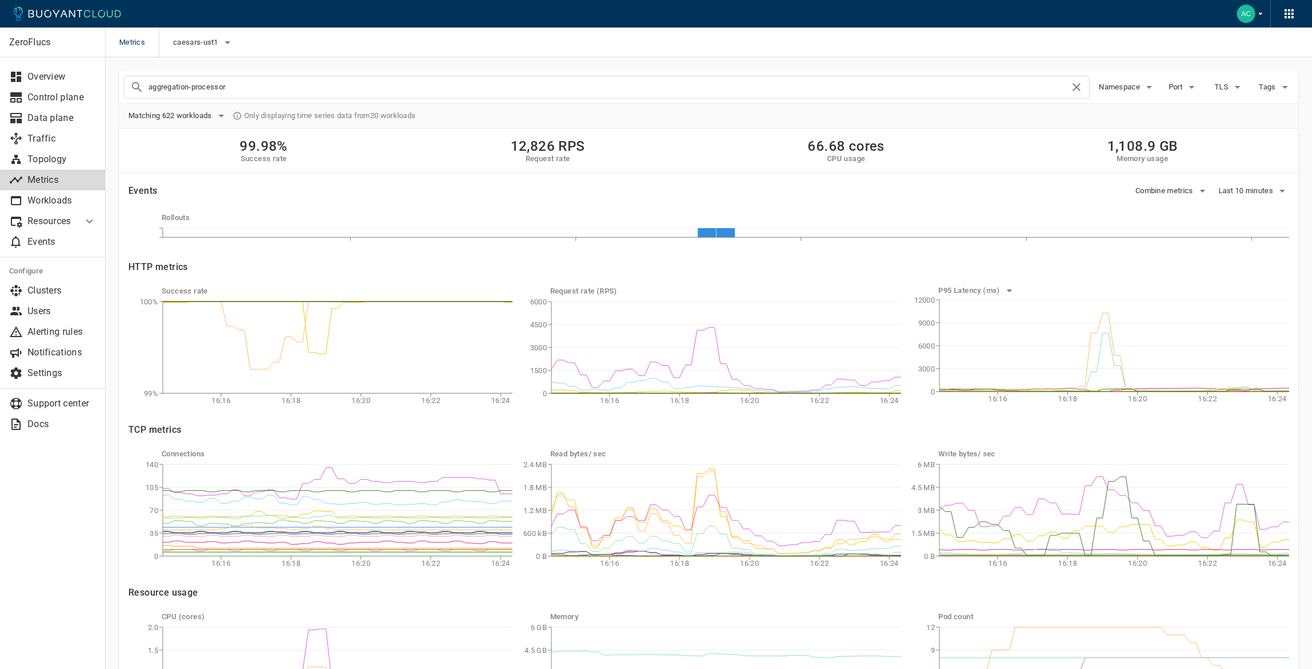
type input "aggregation-processor"
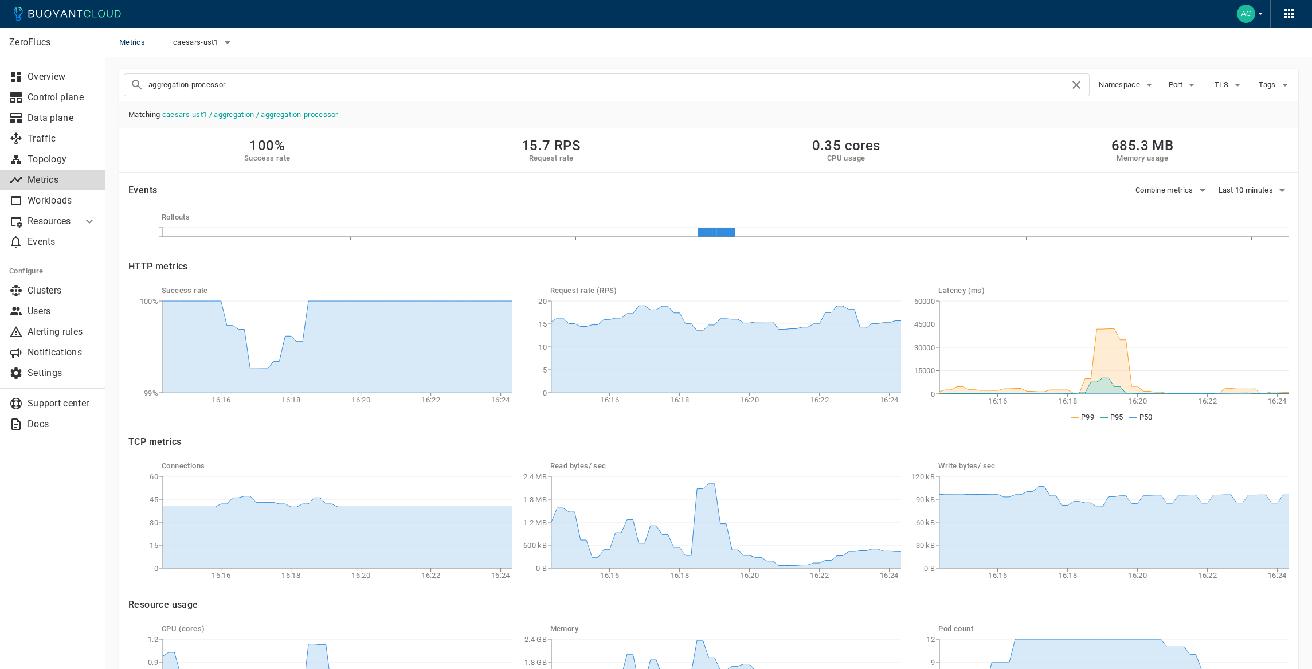
scroll to position [12, 0]
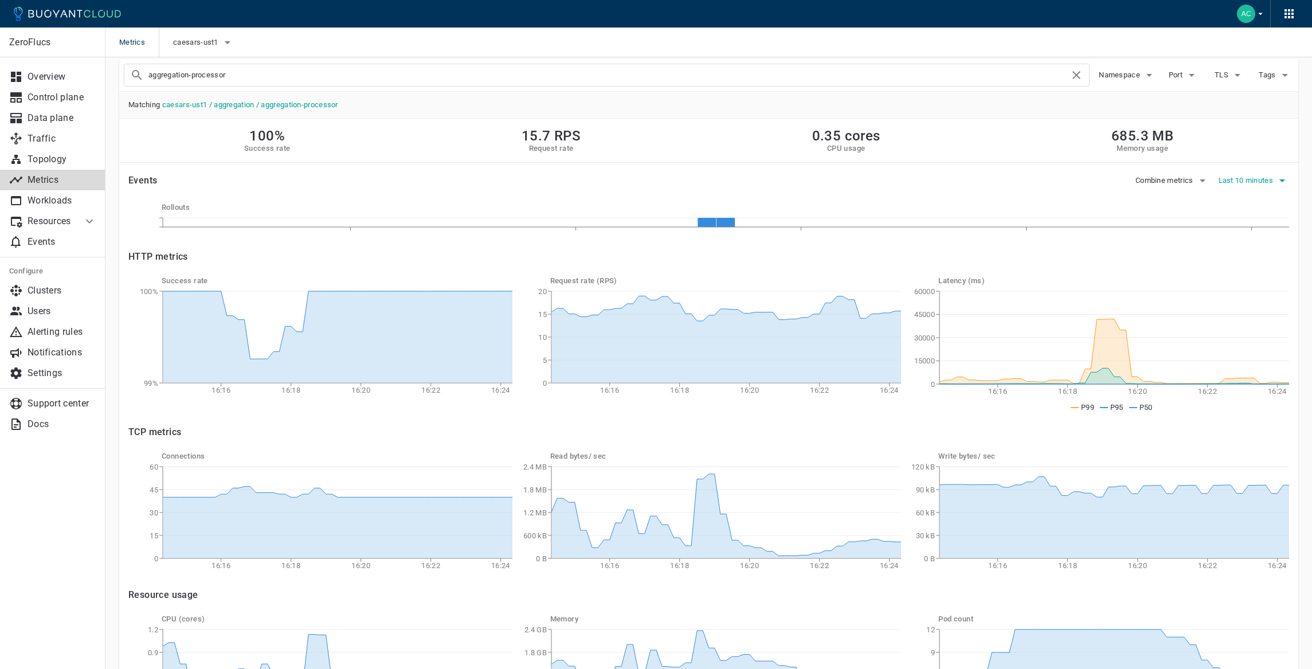
click at [1235, 181] on span "Last 10 minutes" at bounding box center [1247, 180] width 57 height 9
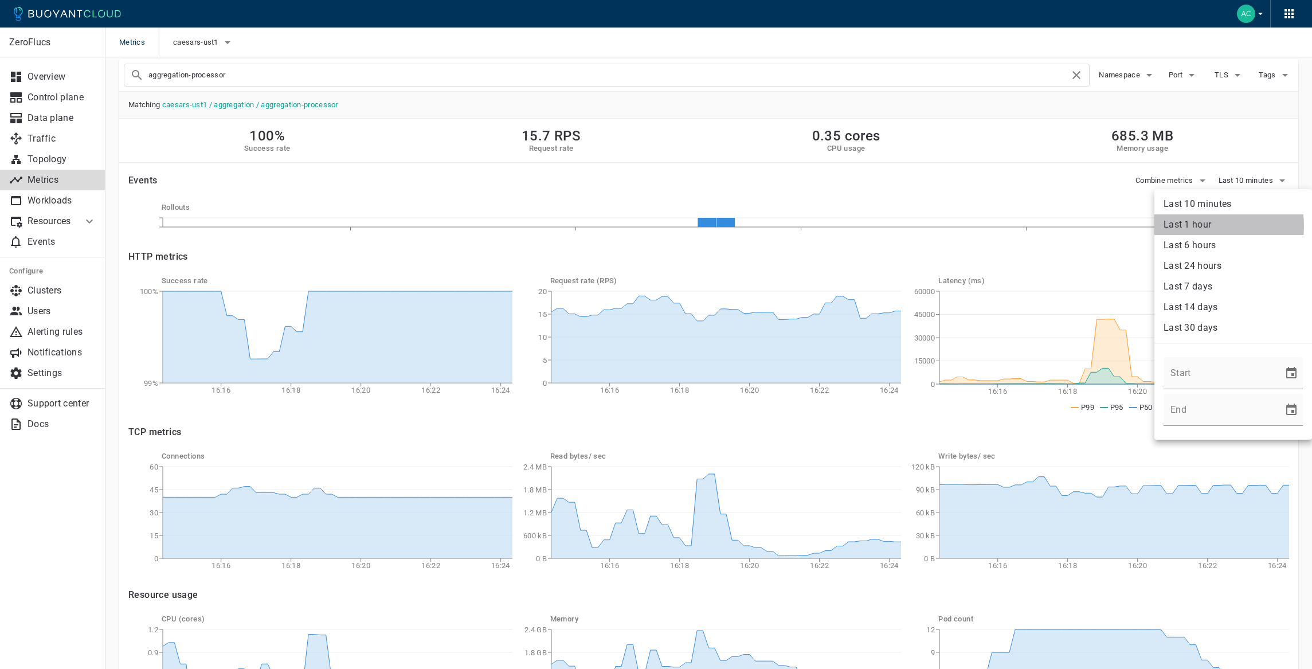
click at [1199, 226] on li "Last 1 hour" at bounding box center [1234, 224] width 158 height 21
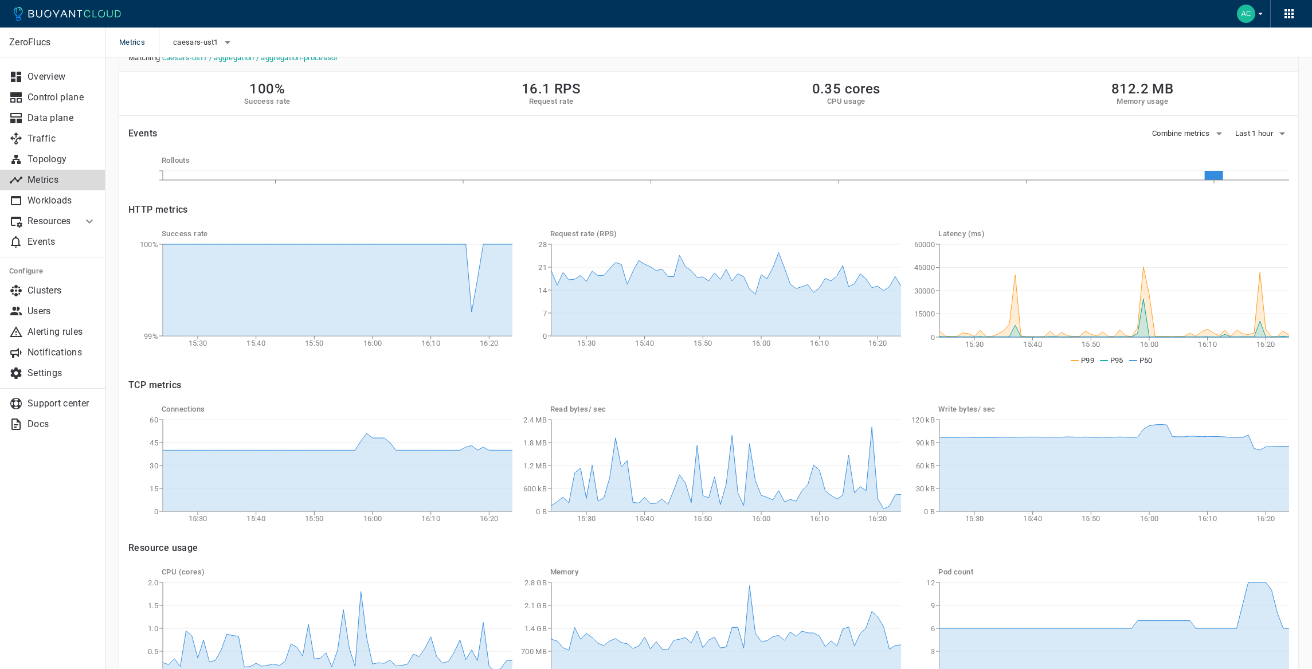
scroll to position [64, 0]
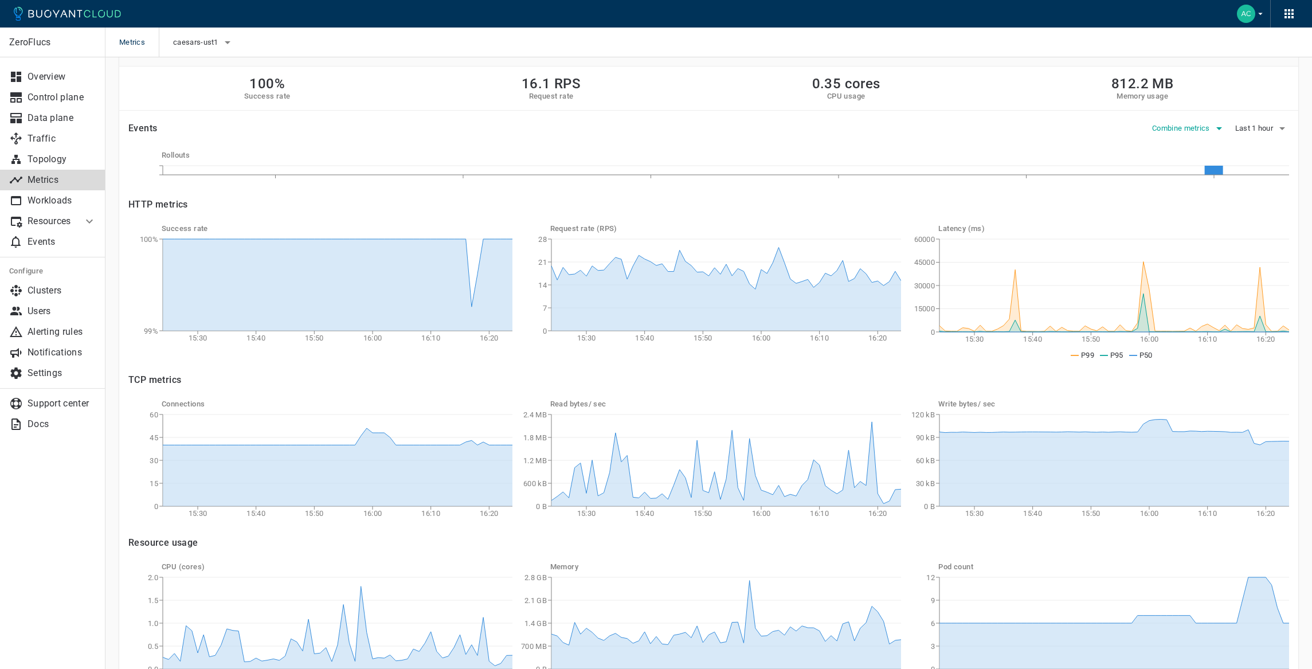
click at [1199, 122] on button "Combine metrics" at bounding box center [1189, 128] width 74 height 17
click at [1250, 120] on div at bounding box center [656, 334] width 1312 height 669
click at [1256, 128] on div "Split workload metrics by: Port TLS Reason" at bounding box center [656, 334] width 1312 height 669
click at [1257, 127] on span "Last 1 hour" at bounding box center [1255, 128] width 40 height 9
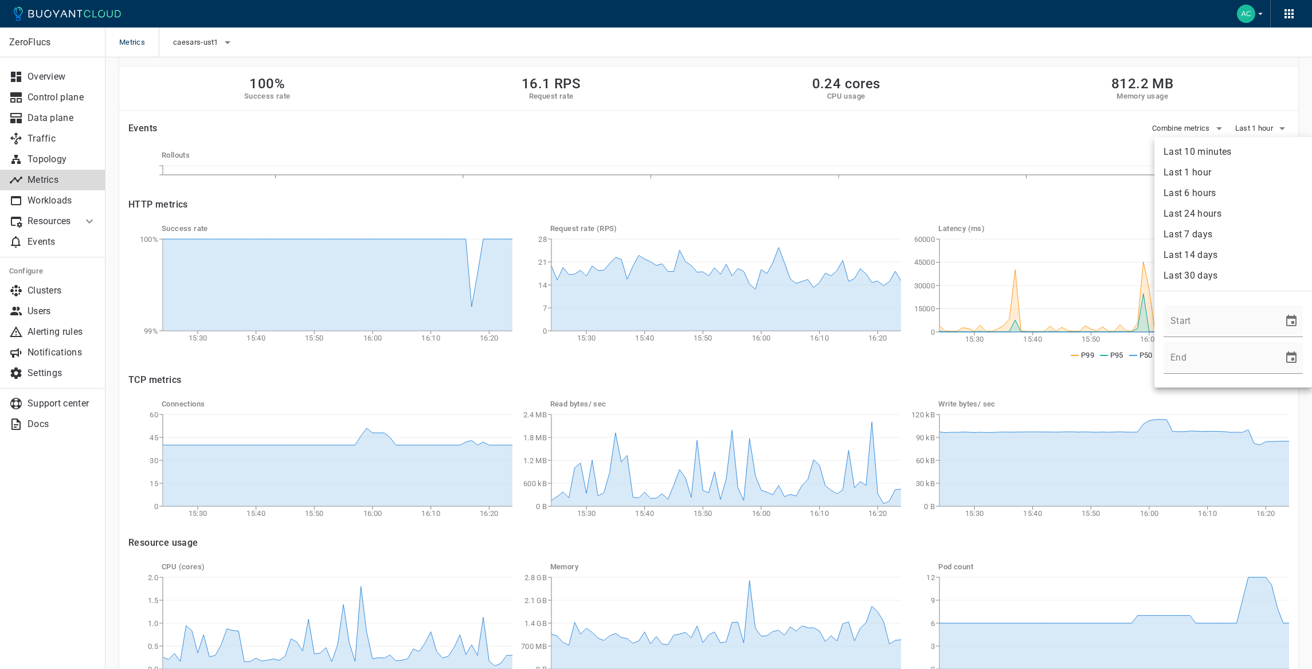
click at [1210, 171] on li "Last 1 hour" at bounding box center [1234, 172] width 158 height 21
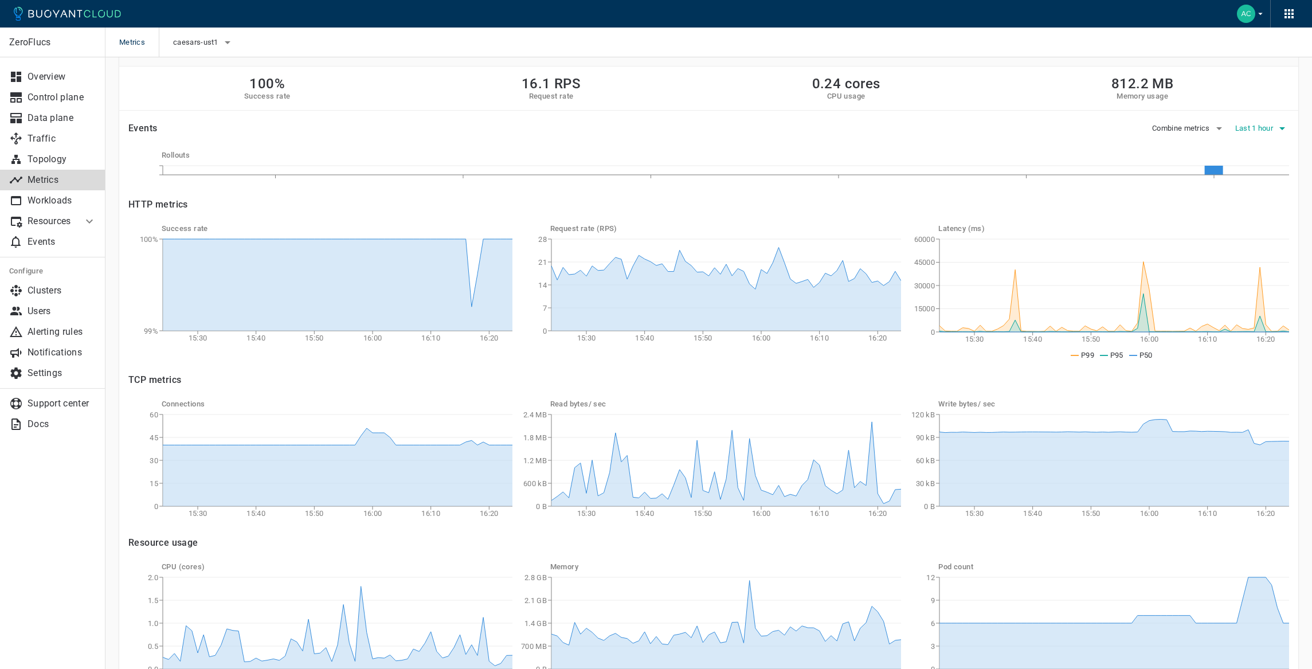
click at [1262, 124] on span "Last 1 hour" at bounding box center [1255, 128] width 40 height 9
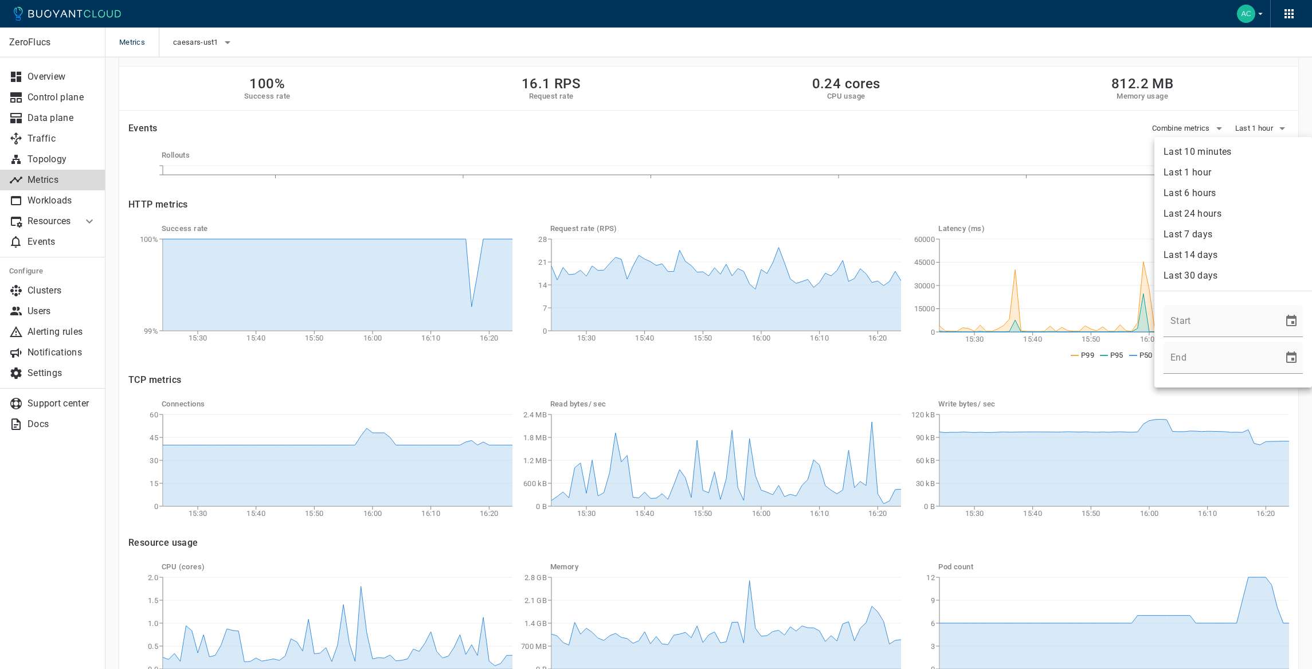
click at [1241, 148] on li "Last 10 minutes" at bounding box center [1234, 152] width 158 height 21
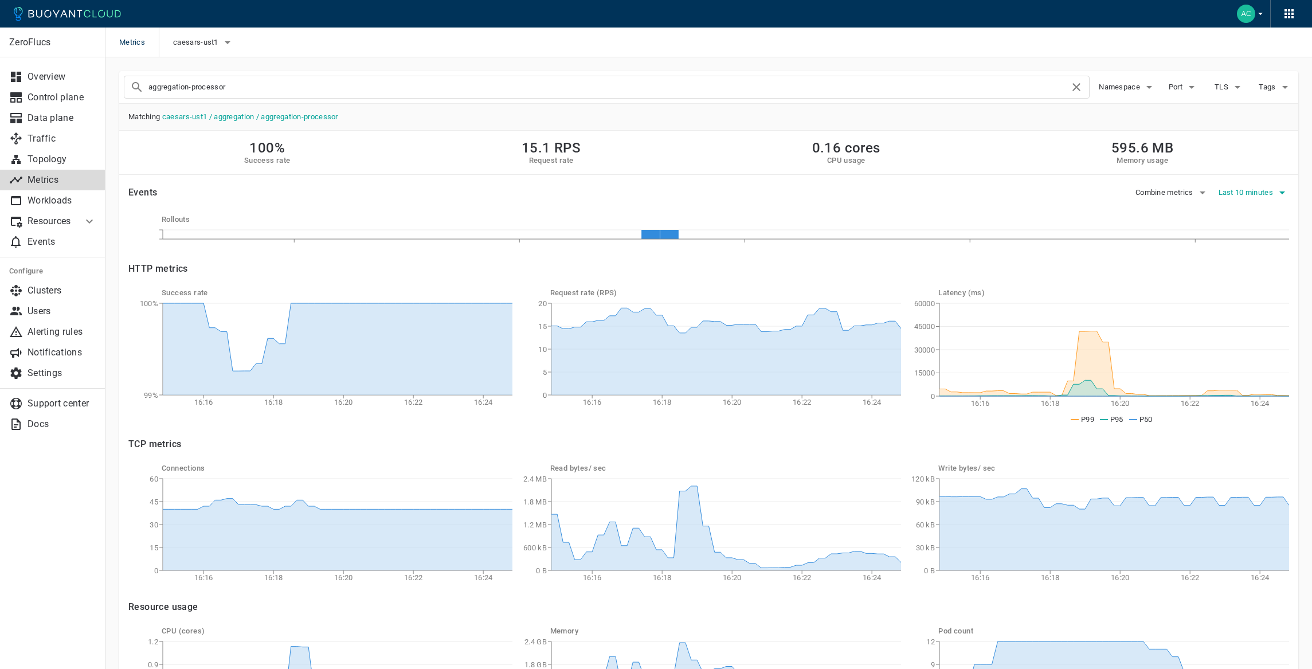
click at [1256, 193] on span "Last 10 minutes" at bounding box center [1247, 192] width 57 height 9
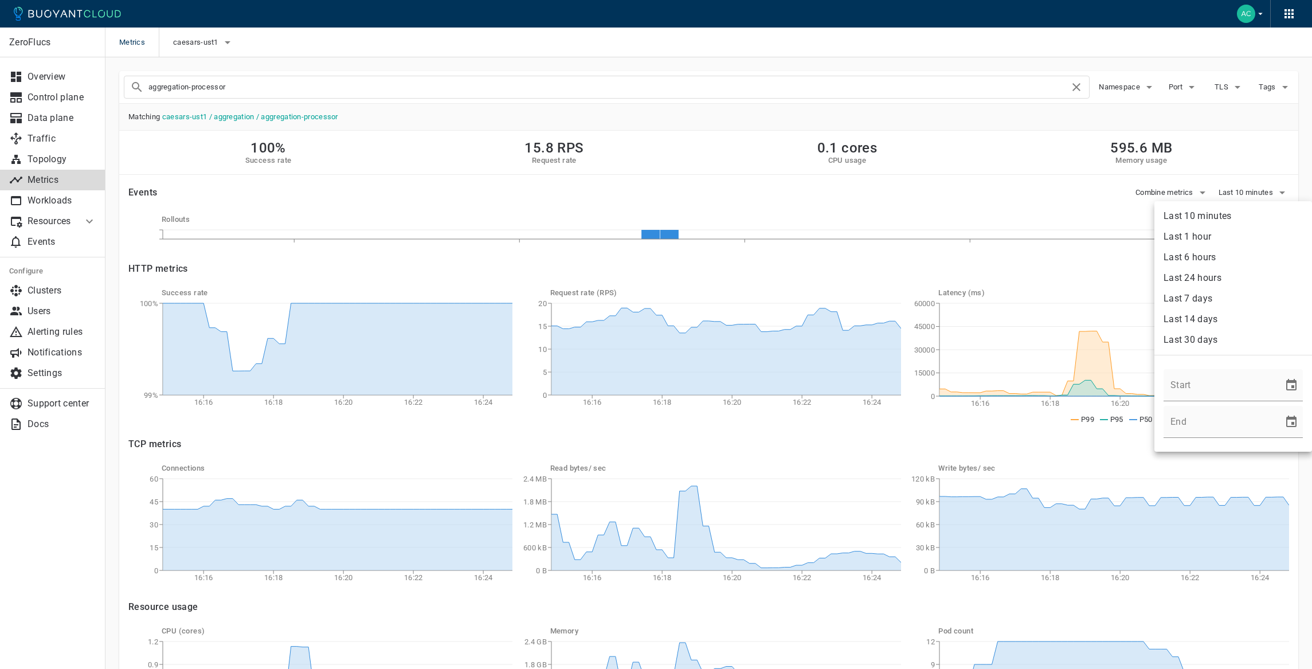
click at [1231, 241] on li "Last 1 hour" at bounding box center [1234, 236] width 158 height 21
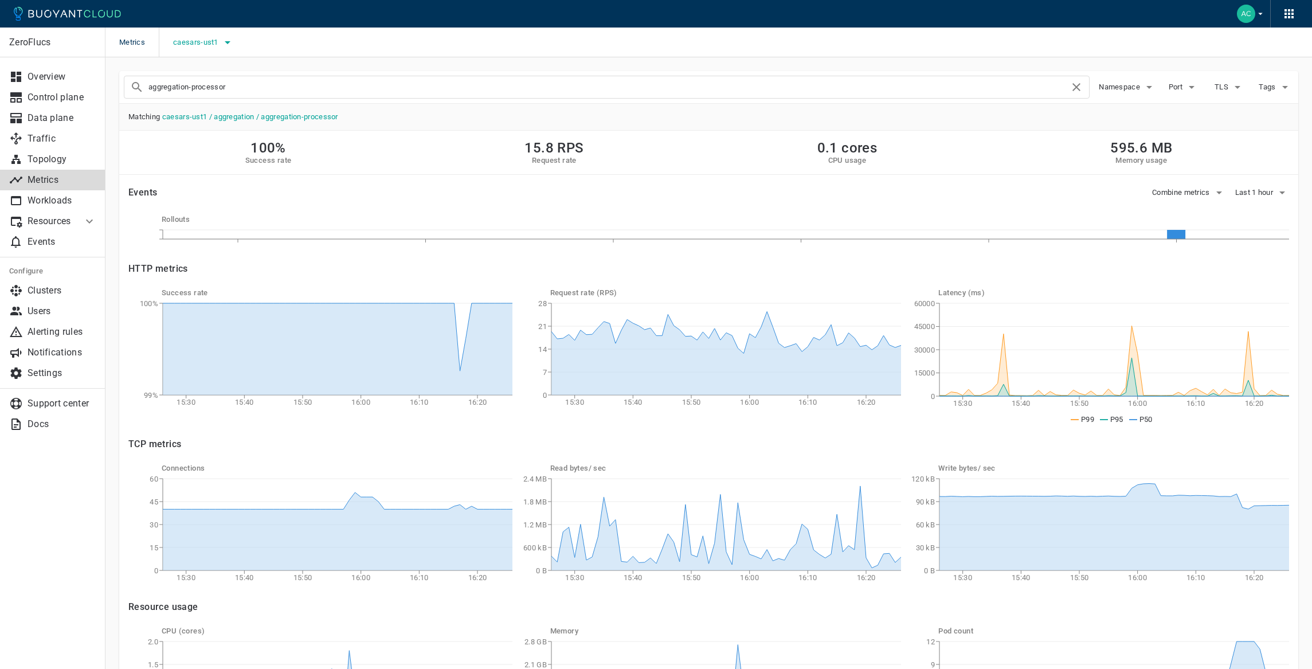
click at [204, 36] on button "caesars-ust1" at bounding box center [203, 42] width 61 height 17
click at [229, 75] on span "caesars-usp1" at bounding box center [229, 77] width 56 height 11
click at [195, 75] on input "caesars-usp1" at bounding box center [189, 78] width 14 height 14
checkbox input "true"
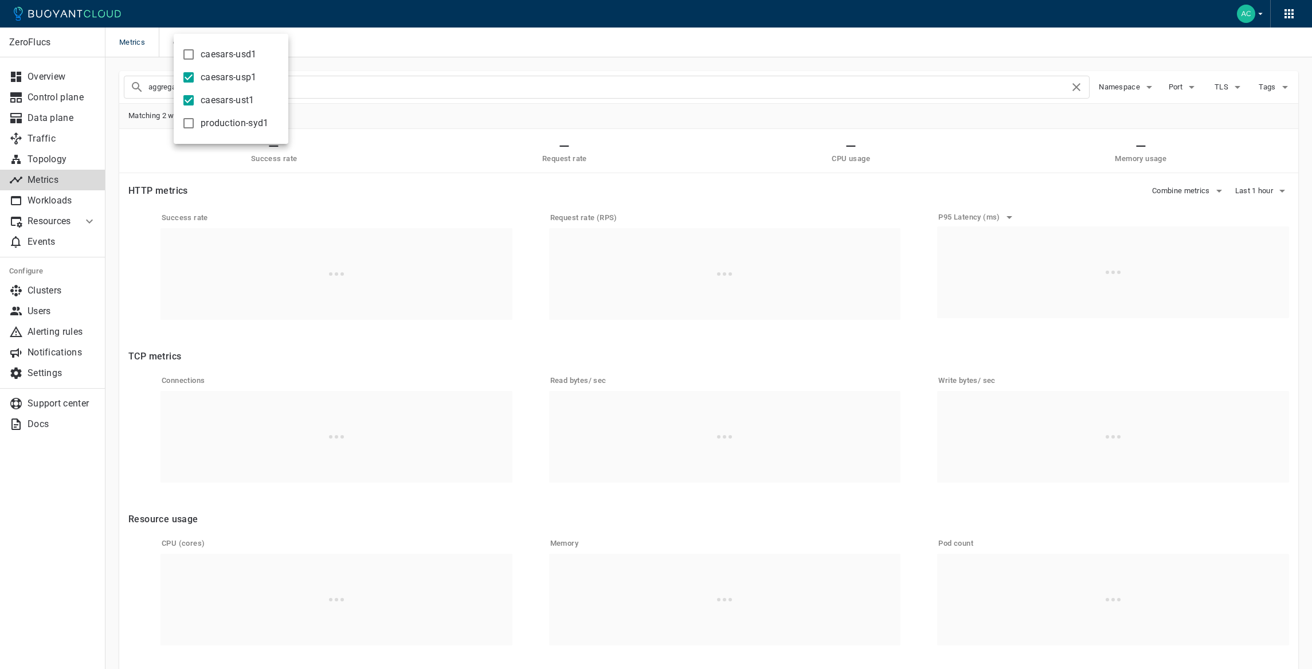
click at [224, 99] on span "caesars-ust1" at bounding box center [228, 100] width 54 height 11
click at [195, 99] on input "caesars-ust1" at bounding box center [189, 100] width 14 height 14
checkbox input "false"
drag, startPoint x: 882, startPoint y: 205, endPoint x: 908, endPoint y: 206, distance: 25.8
click at [882, 205] on div at bounding box center [656, 334] width 1312 height 669
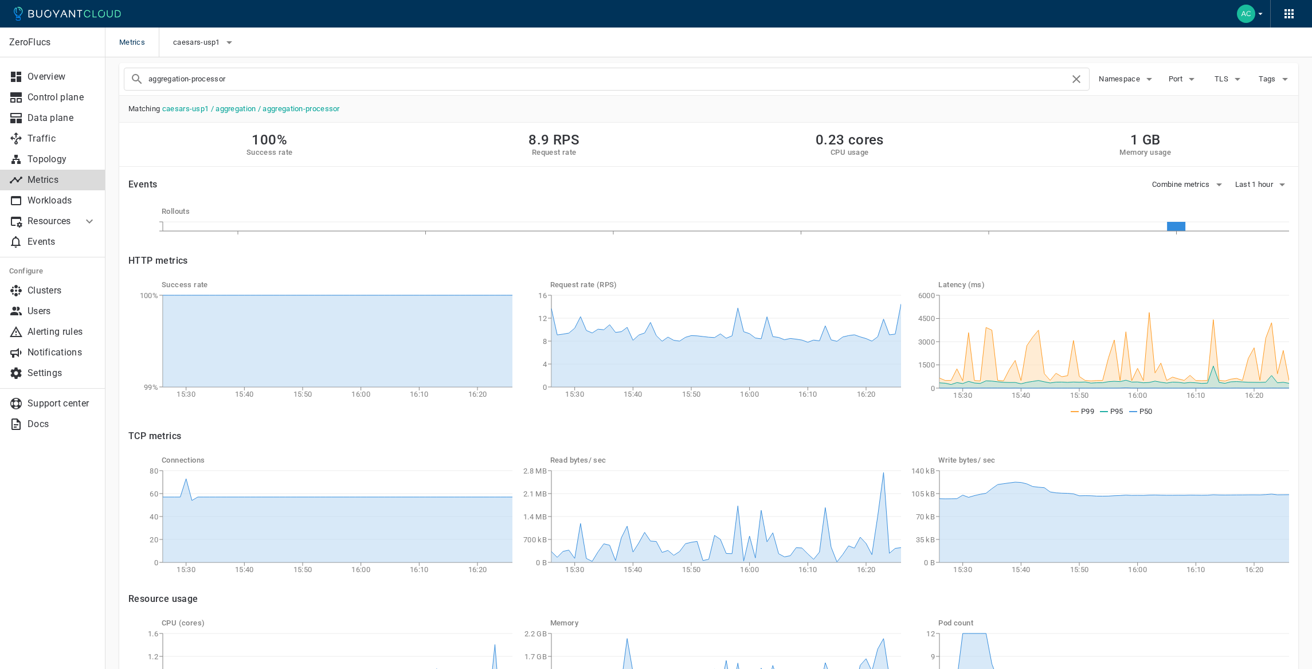
scroll to position [9, 0]
click at [271, 87] on div "aggregation-processor" at bounding box center [607, 78] width 966 height 23
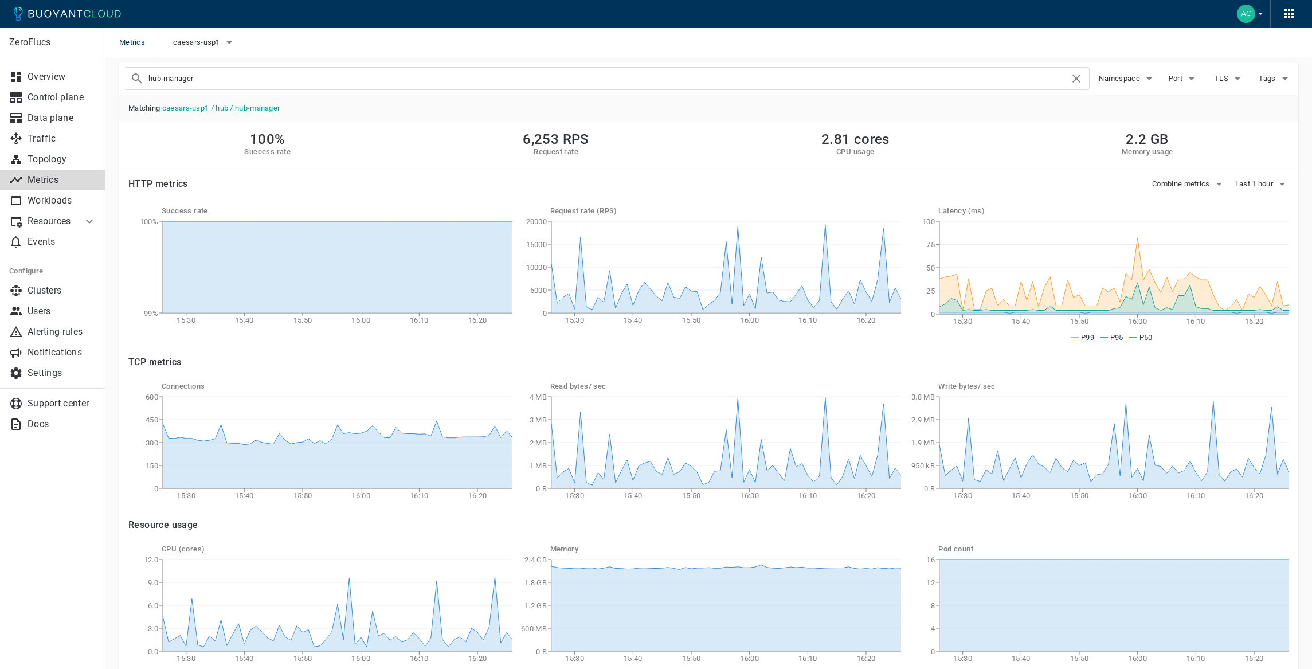
click at [330, 81] on input "hub-manager" at bounding box center [608, 79] width 921 height 16
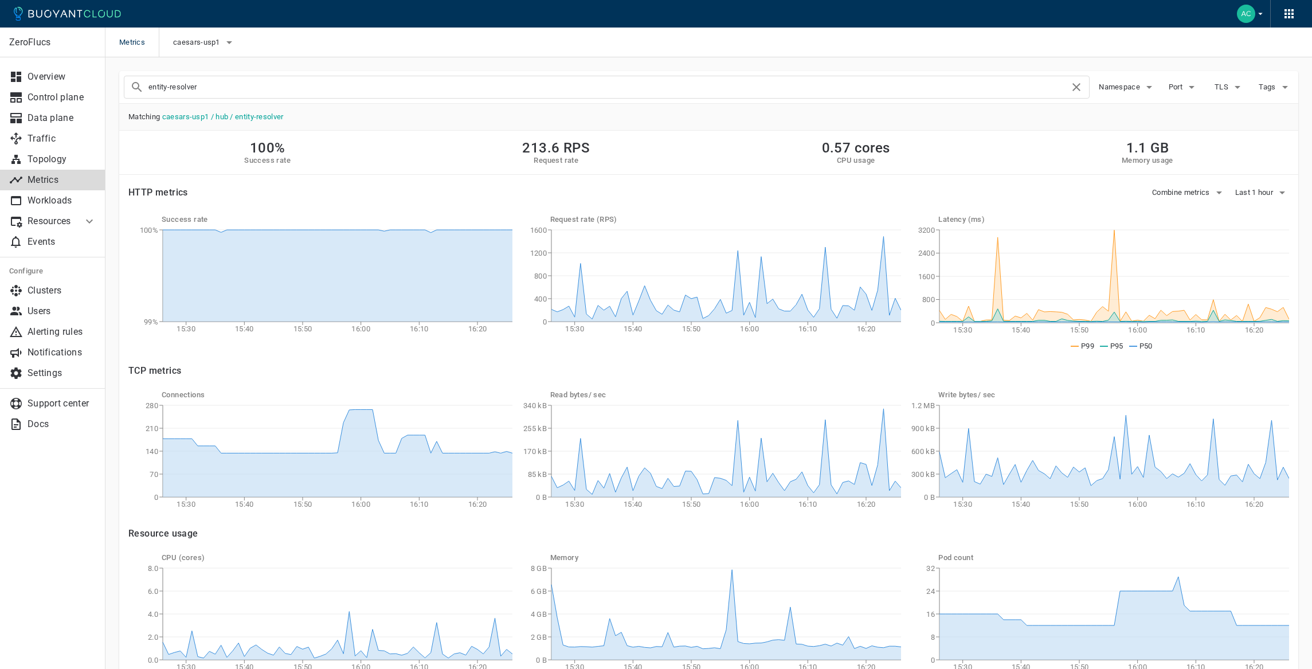
click at [344, 89] on input "entity-resolver" at bounding box center [608, 87] width 921 height 16
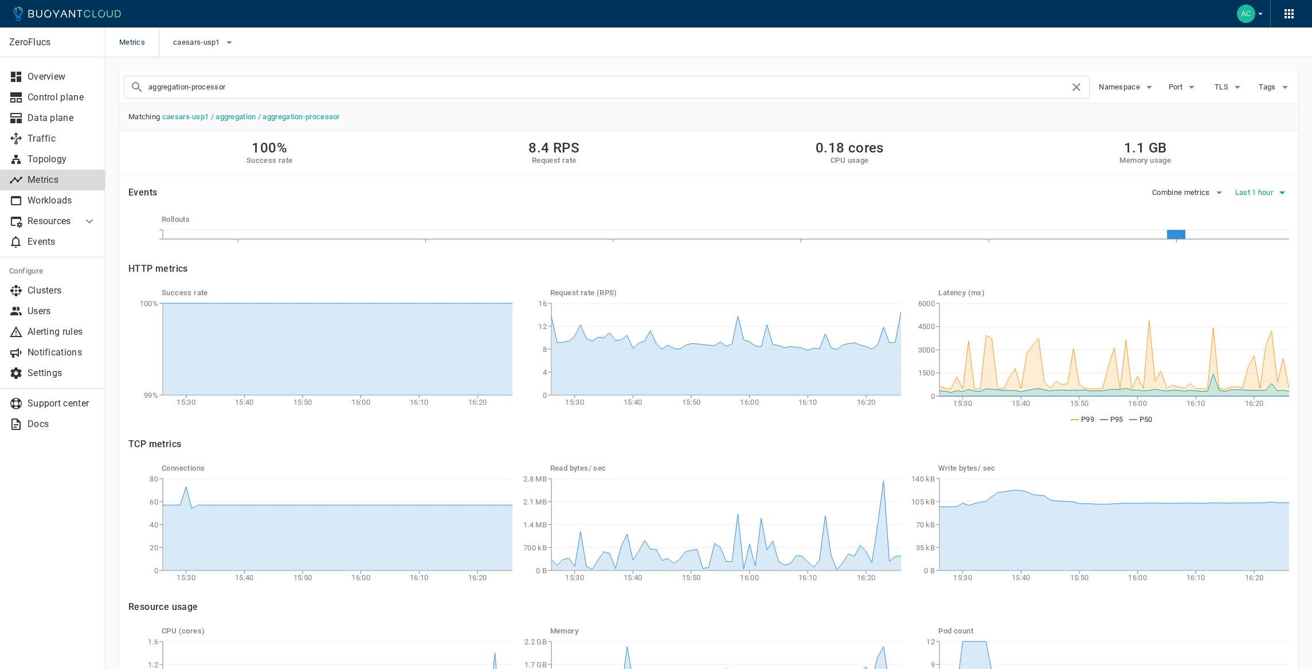
click at [1265, 189] on span "Last 1 hour" at bounding box center [1255, 192] width 40 height 9
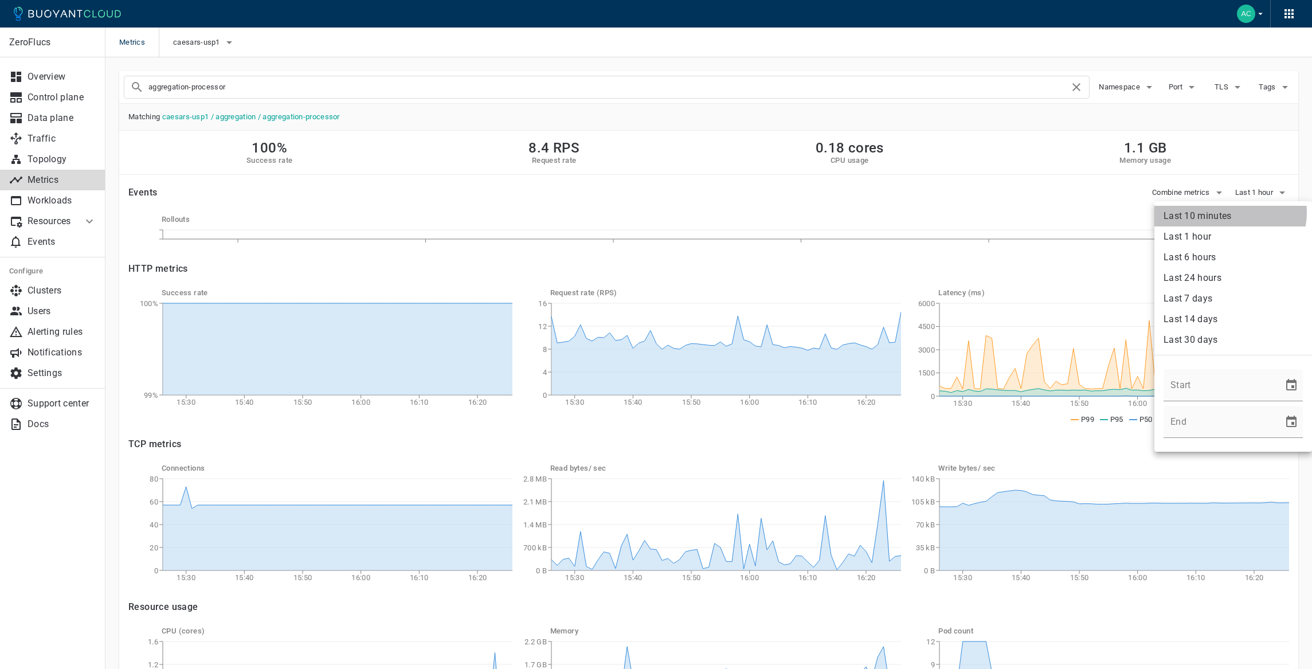
click at [1230, 212] on li "Last 10 minutes" at bounding box center [1234, 216] width 158 height 21
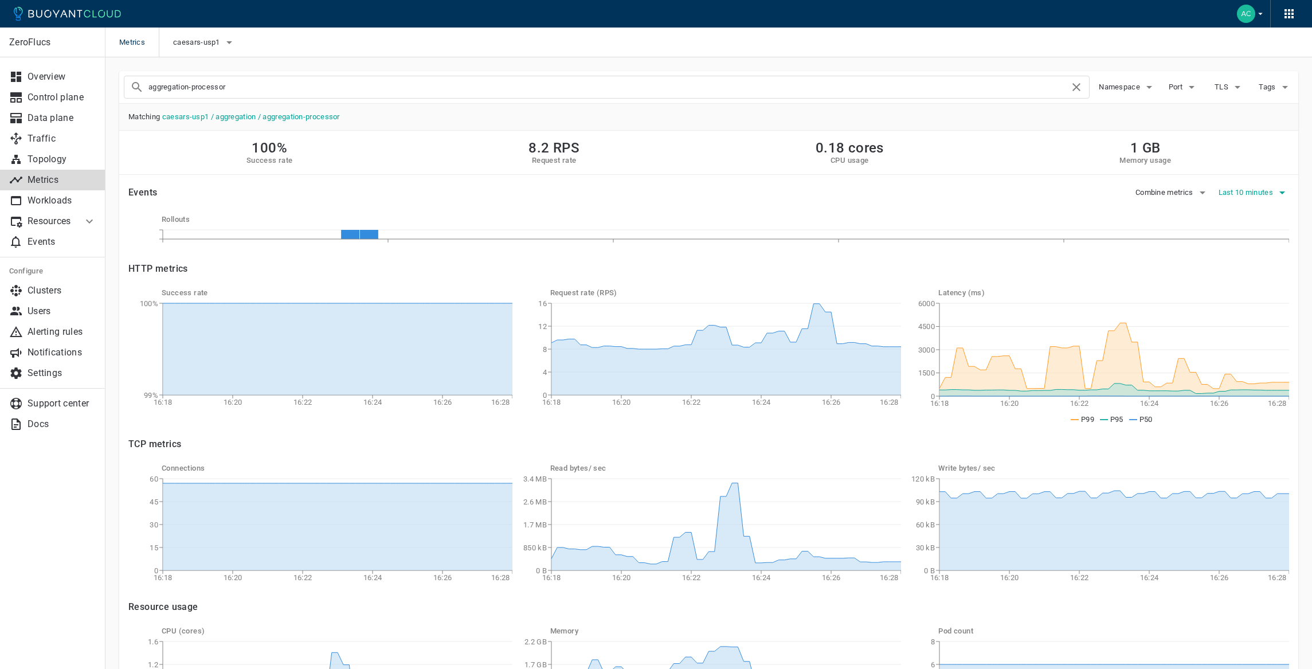
click at [1250, 197] on span "Last 10 minutes" at bounding box center [1247, 192] width 57 height 9
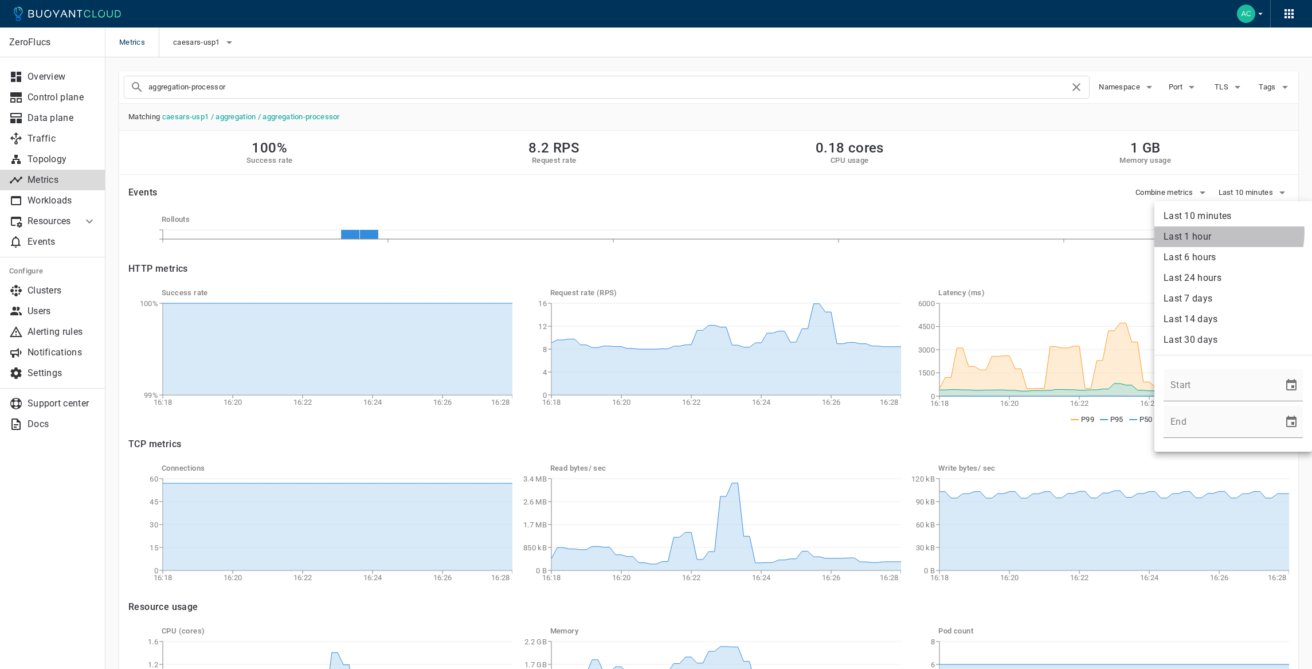
drag, startPoint x: 1219, startPoint y: 232, endPoint x: 1206, endPoint y: 233, distance: 13.8
click at [1219, 232] on li "Last 1 hour" at bounding box center [1234, 236] width 158 height 21
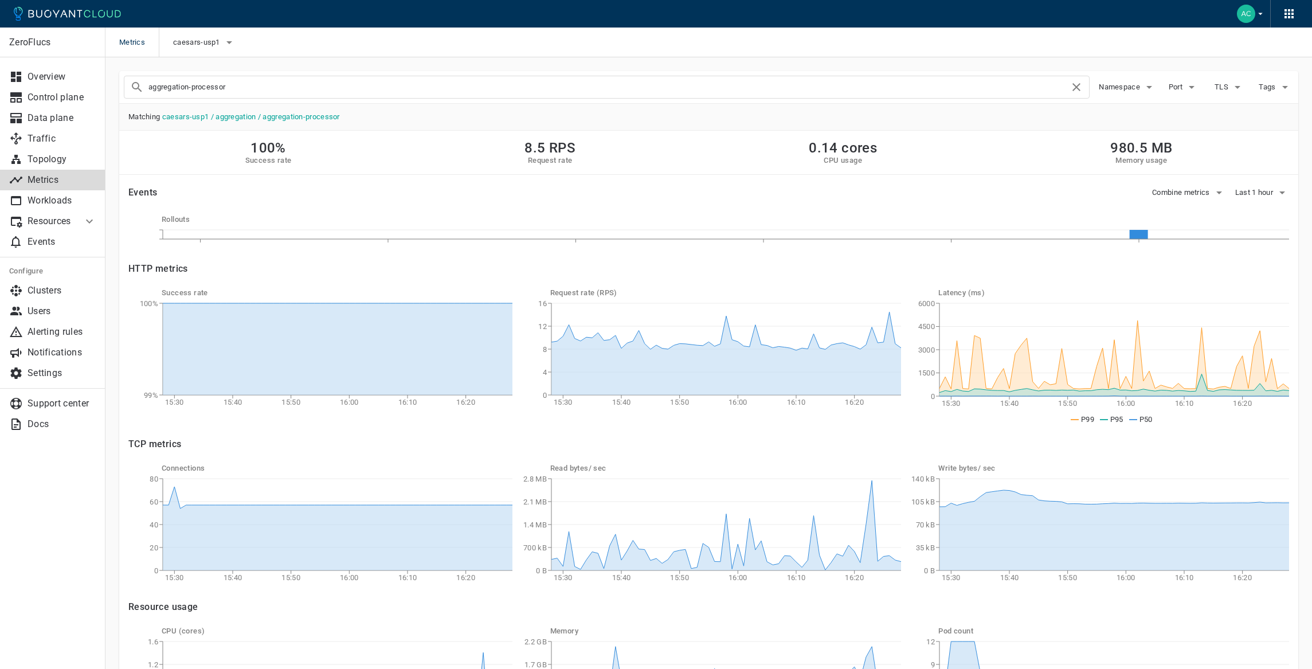
click at [219, 88] on input "aggregation-processor" at bounding box center [608, 87] width 921 height 16
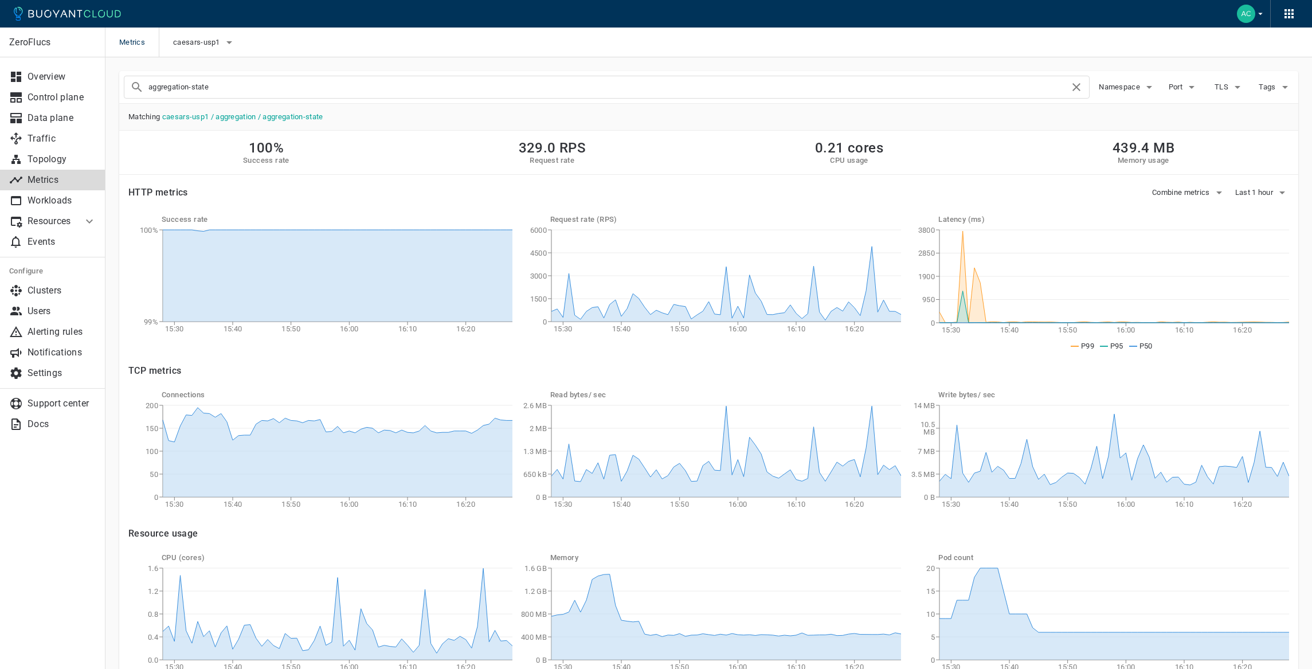
click at [1259, 202] on div "Success rate 15:30 15:40 15:50 16:00 16:10 16:20 99% 100% Request rate (RPS) 15…" at bounding box center [699, 274] width 1179 height 155
click at [1256, 191] on span "Last 1 hour" at bounding box center [1255, 192] width 40 height 9
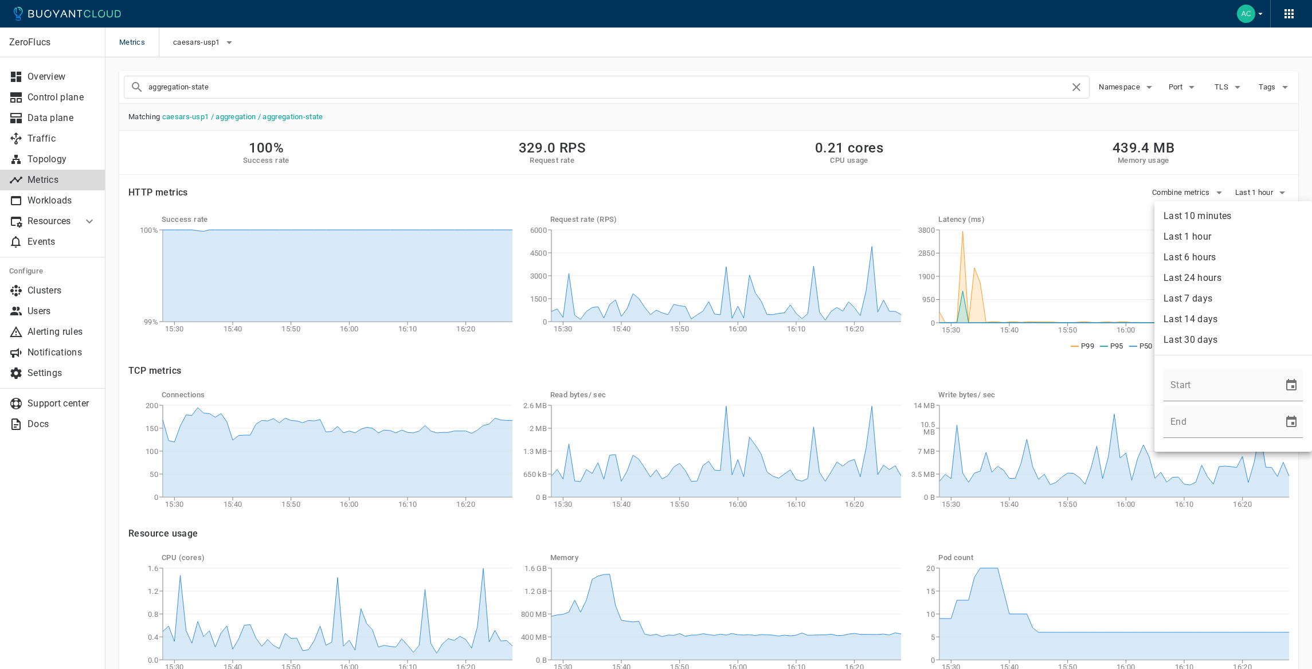
click at [1229, 236] on li "Last 1 hour" at bounding box center [1234, 236] width 158 height 21
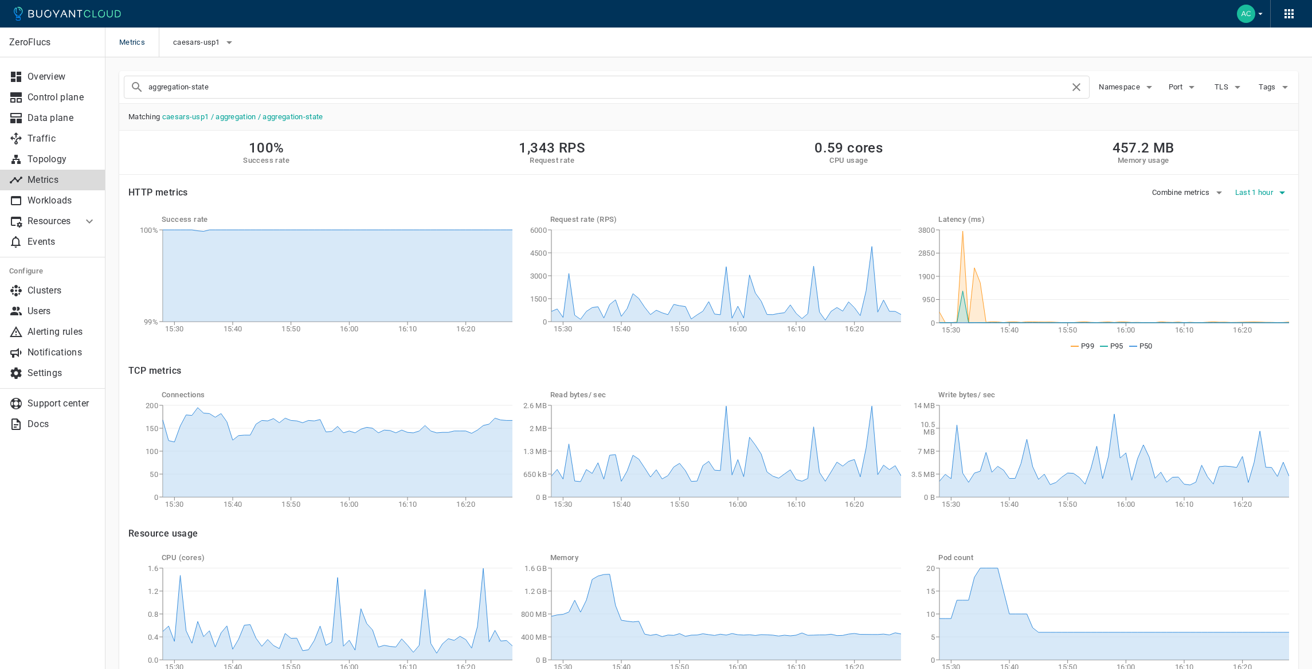
click at [1237, 191] on span "Last 1 hour" at bounding box center [1255, 192] width 40 height 9
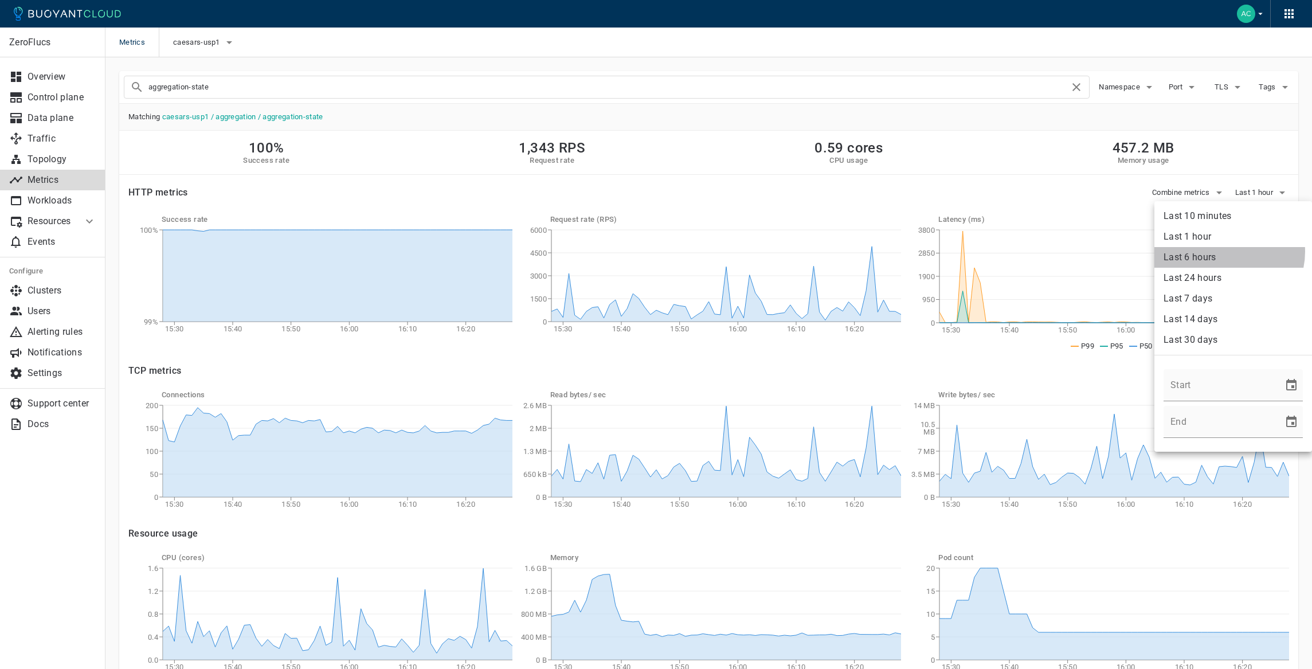
click at [1225, 252] on li "Last 6 hours" at bounding box center [1234, 257] width 158 height 21
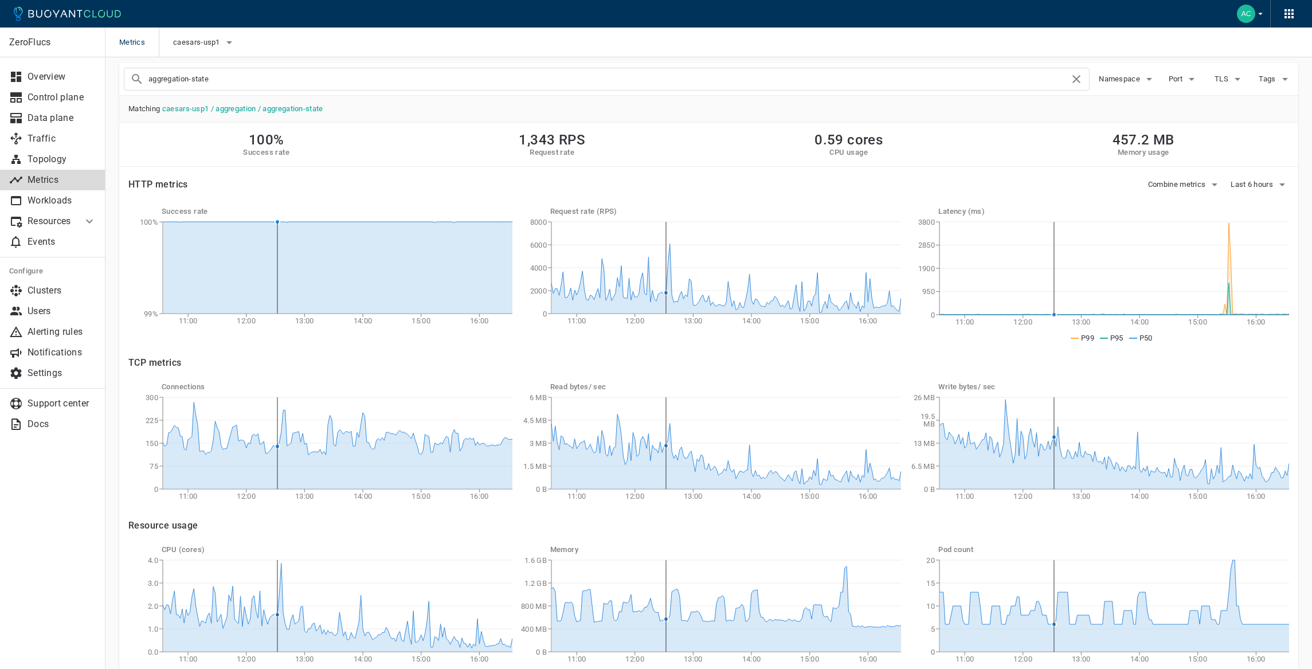
scroll to position [6, 0]
click at [1251, 175] on div "Last 6 hours" at bounding box center [1256, 182] width 68 height 26
click at [1256, 179] on button "Last 6 hours" at bounding box center [1260, 186] width 58 height 17
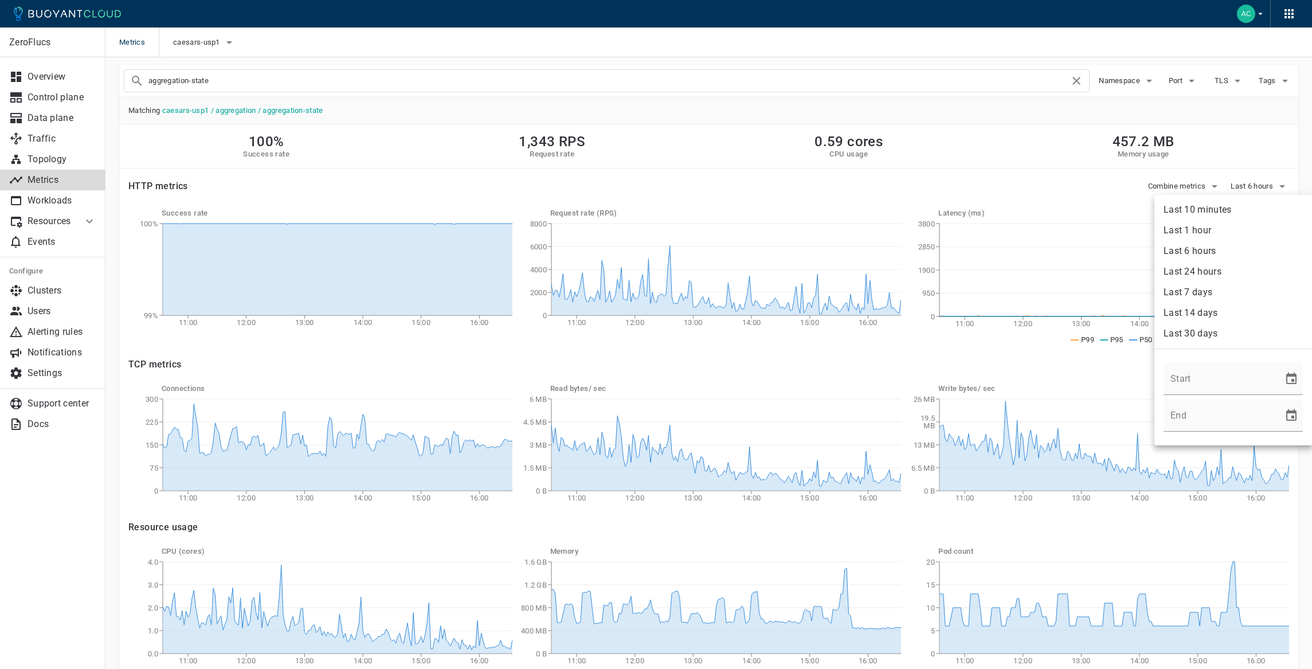
click at [1214, 206] on li "Last 10 minutes" at bounding box center [1234, 210] width 158 height 21
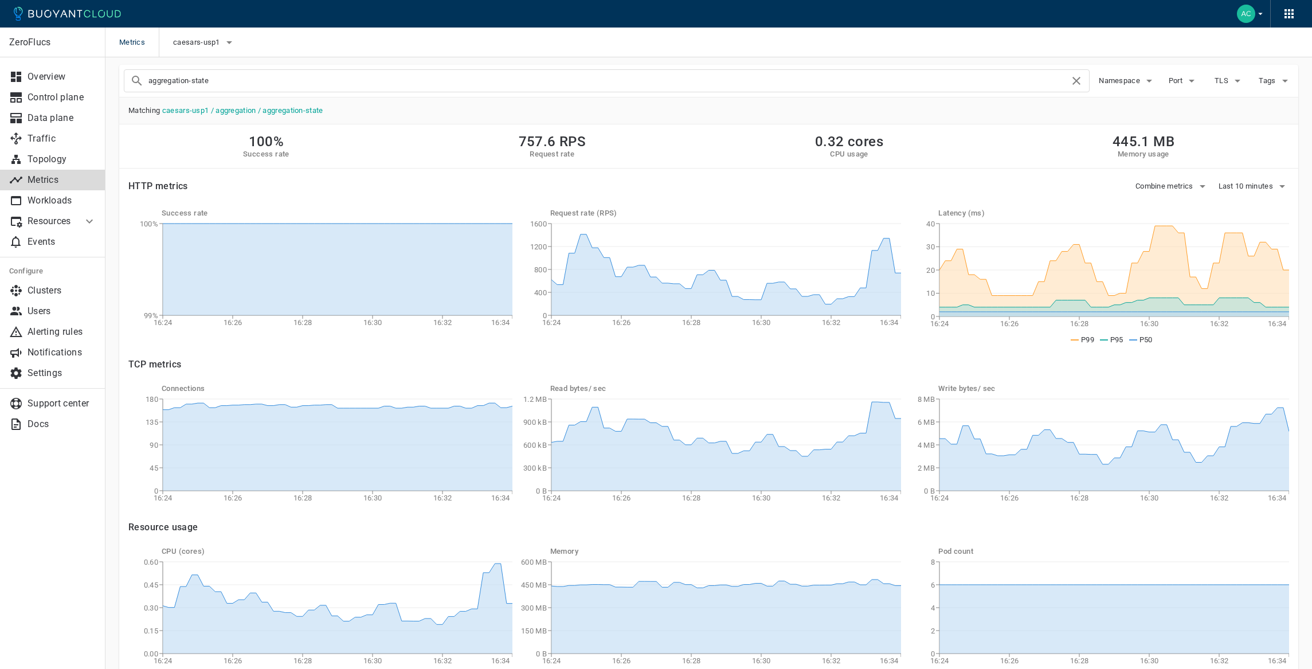
click at [265, 84] on input "aggregation-state" at bounding box center [608, 81] width 921 height 16
type input "g"
type input "hub-manager"
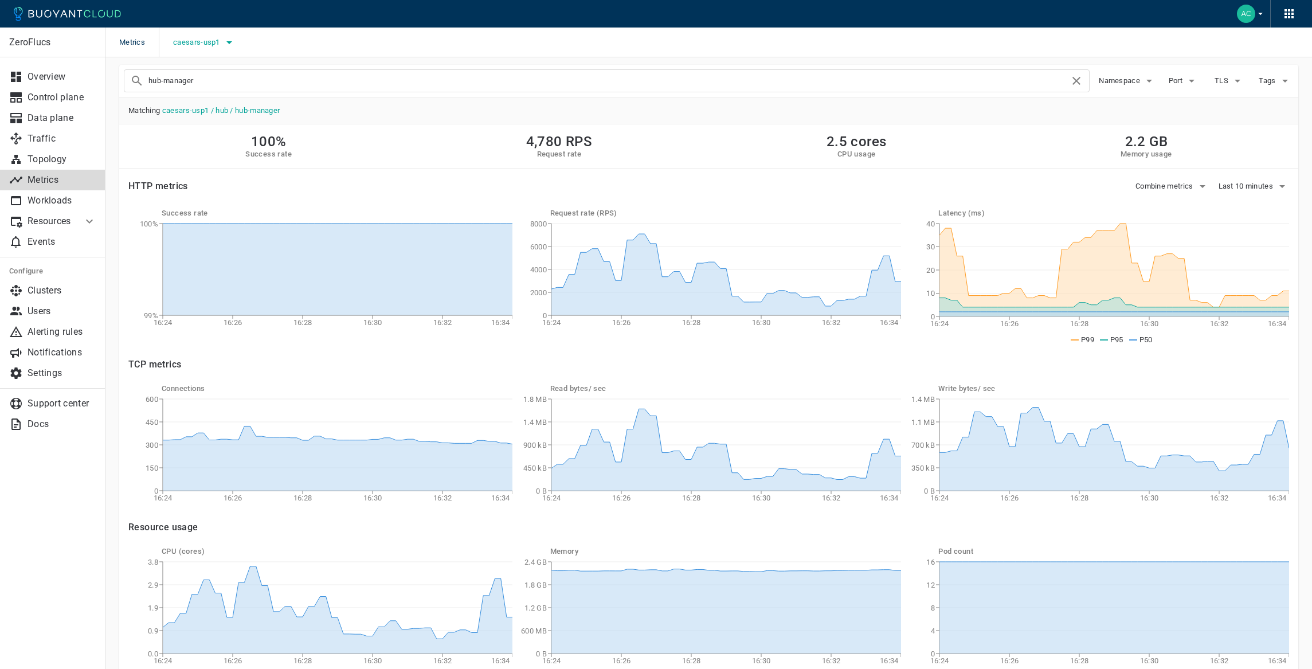
click at [216, 46] on span "caesars-usp1" at bounding box center [197, 42] width 49 height 9
click at [226, 97] on span "caesars-ust1" at bounding box center [228, 100] width 54 height 11
click at [195, 97] on input "caesars-ust1" at bounding box center [189, 100] width 14 height 14
checkbox input "true"
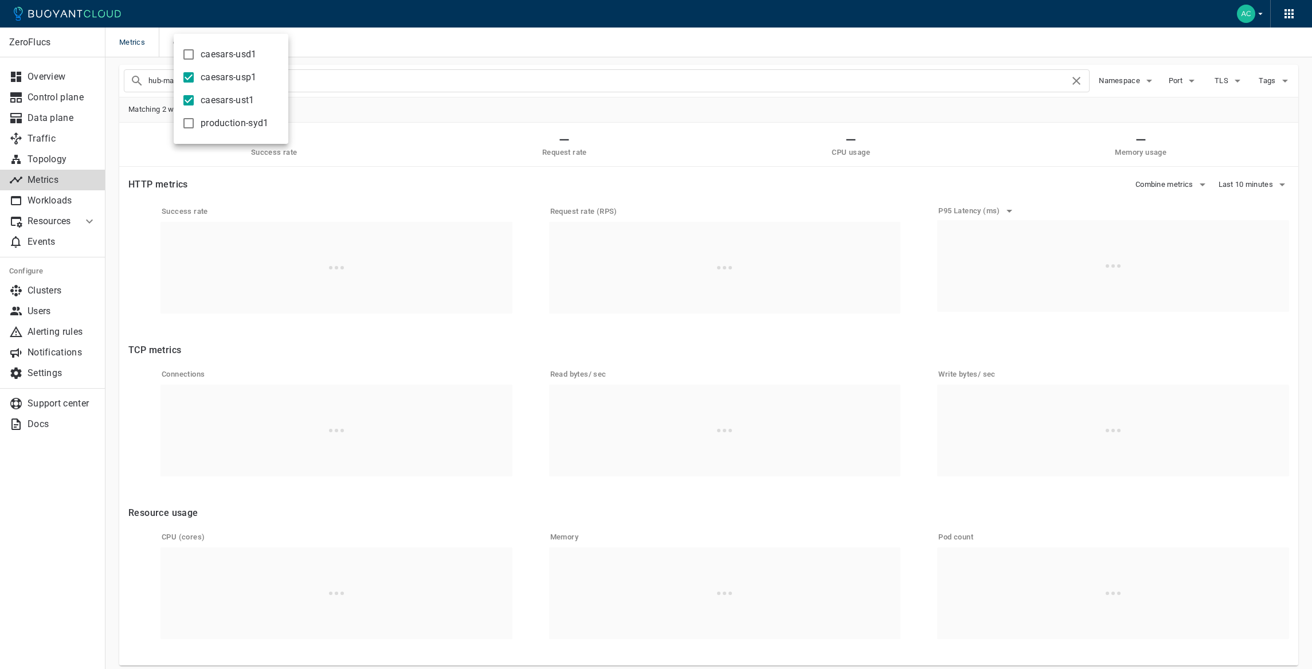
click at [233, 80] on span "caesars-usp1" at bounding box center [229, 77] width 56 height 11
click at [195, 80] on input "caesars-usp1" at bounding box center [189, 78] width 14 height 14
checkbox input "false"
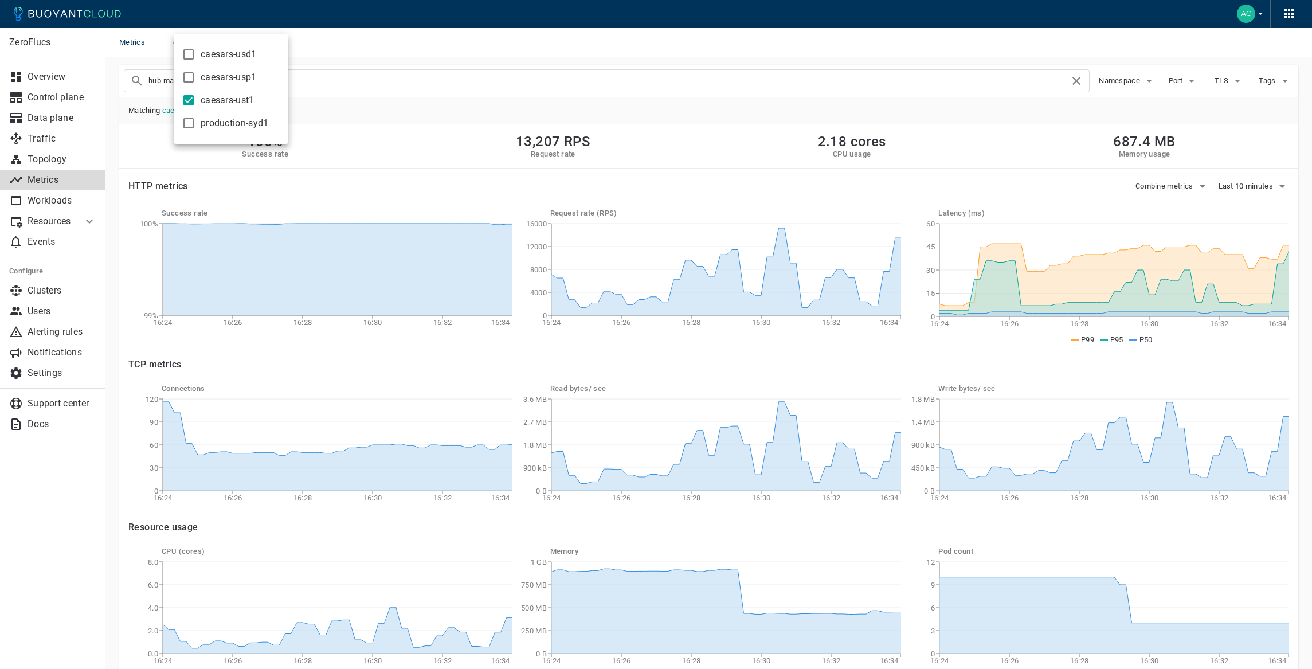
drag, startPoint x: 1126, startPoint y: 233, endPoint x: 1223, endPoint y: 259, distance: 100.8
click at [1126, 233] on div at bounding box center [656, 334] width 1312 height 669
click at [1257, 188] on span "Last 10 minutes" at bounding box center [1247, 186] width 57 height 9
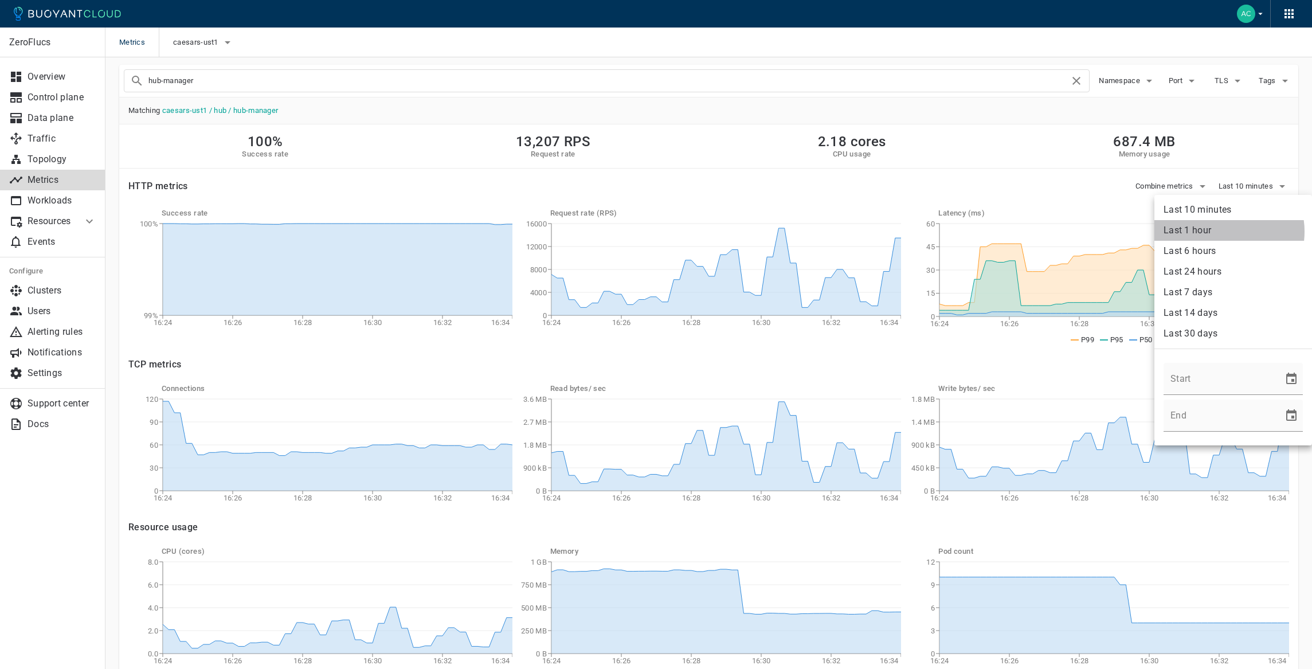
click at [1223, 232] on li "Last 1 hour" at bounding box center [1234, 230] width 158 height 21
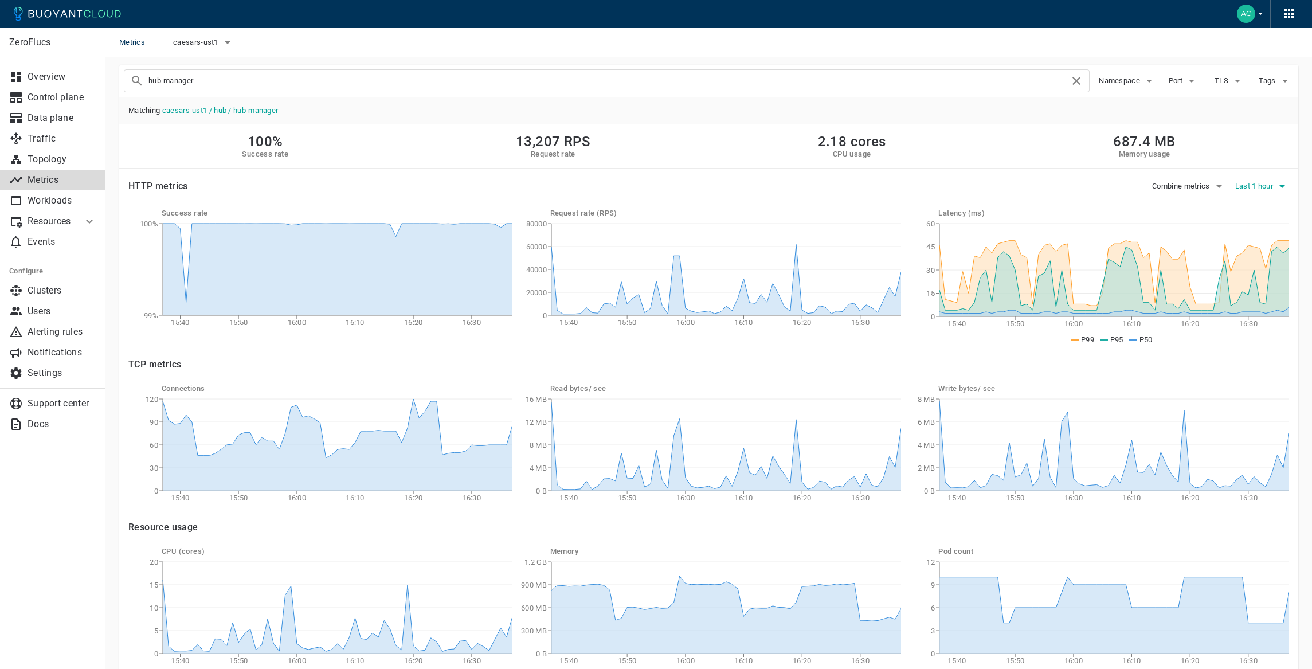
click at [1239, 193] on button "Last 1 hour" at bounding box center [1262, 186] width 54 height 17
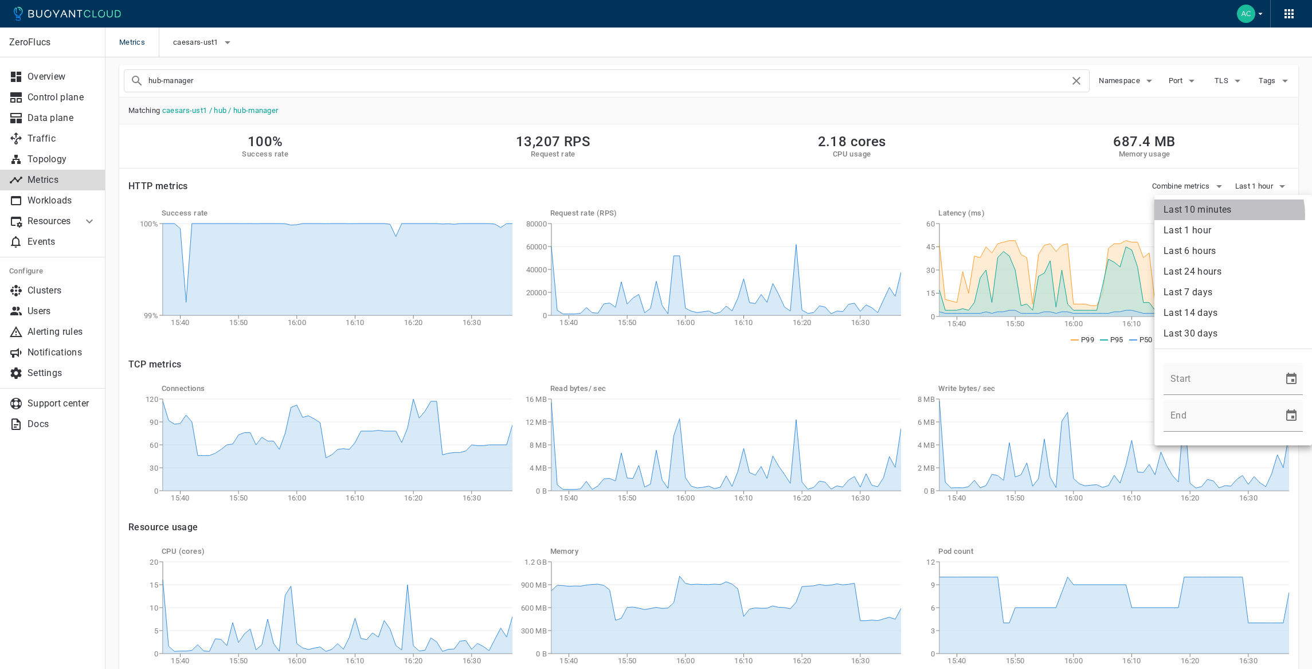
drag, startPoint x: 1222, startPoint y: 215, endPoint x: 1210, endPoint y: 215, distance: 12.0
click at [1221, 215] on li "Last 10 minutes" at bounding box center [1234, 210] width 158 height 21
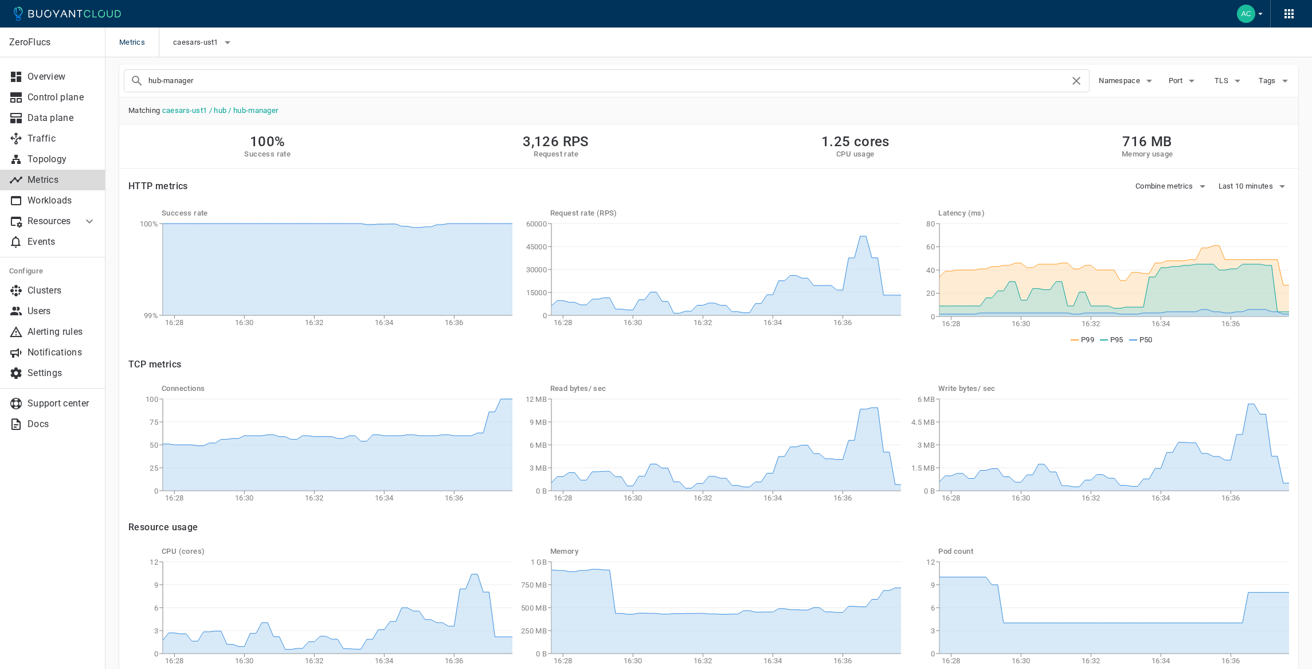
click at [265, 79] on input "hub-manager" at bounding box center [608, 81] width 921 height 16
type input "aggregation-processor"
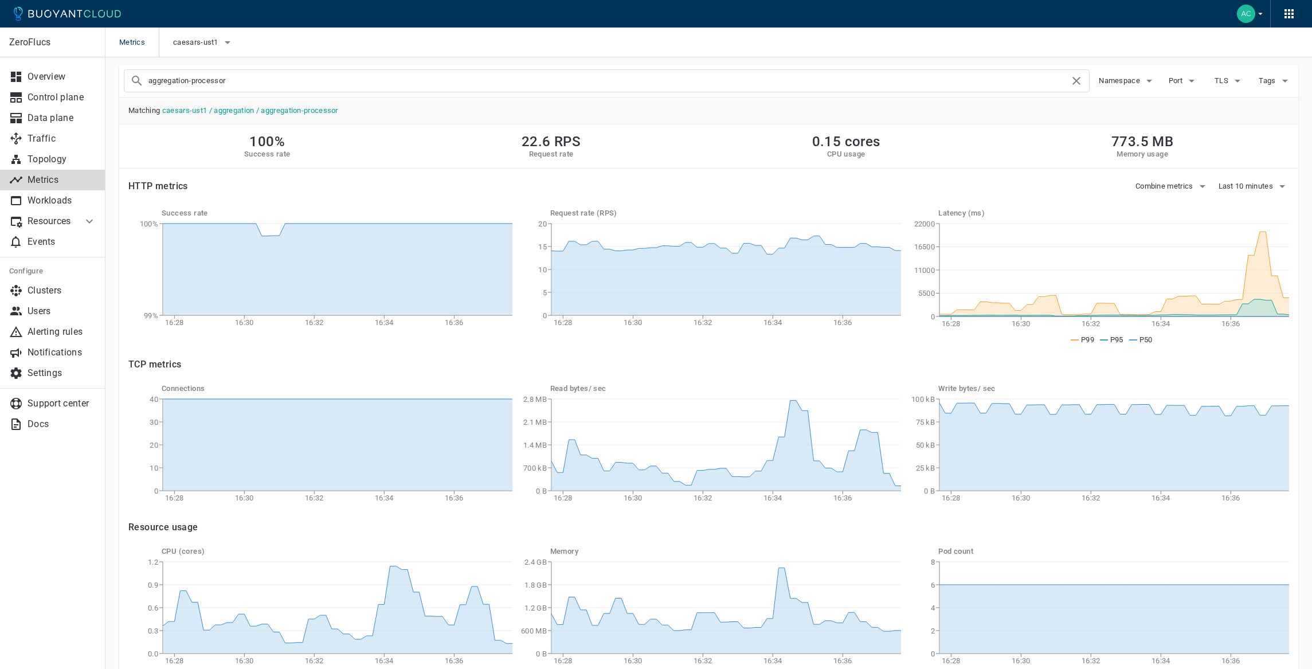
click at [249, 83] on input "aggregation-processor" at bounding box center [608, 81] width 921 height 16
click at [222, 37] on icon "button" at bounding box center [228, 43] width 14 height 14
click at [226, 79] on span "caesars-usp1" at bounding box center [229, 77] width 56 height 11
click at [195, 79] on input "caesars-usp1" at bounding box center [189, 78] width 14 height 14
checkbox input "true"
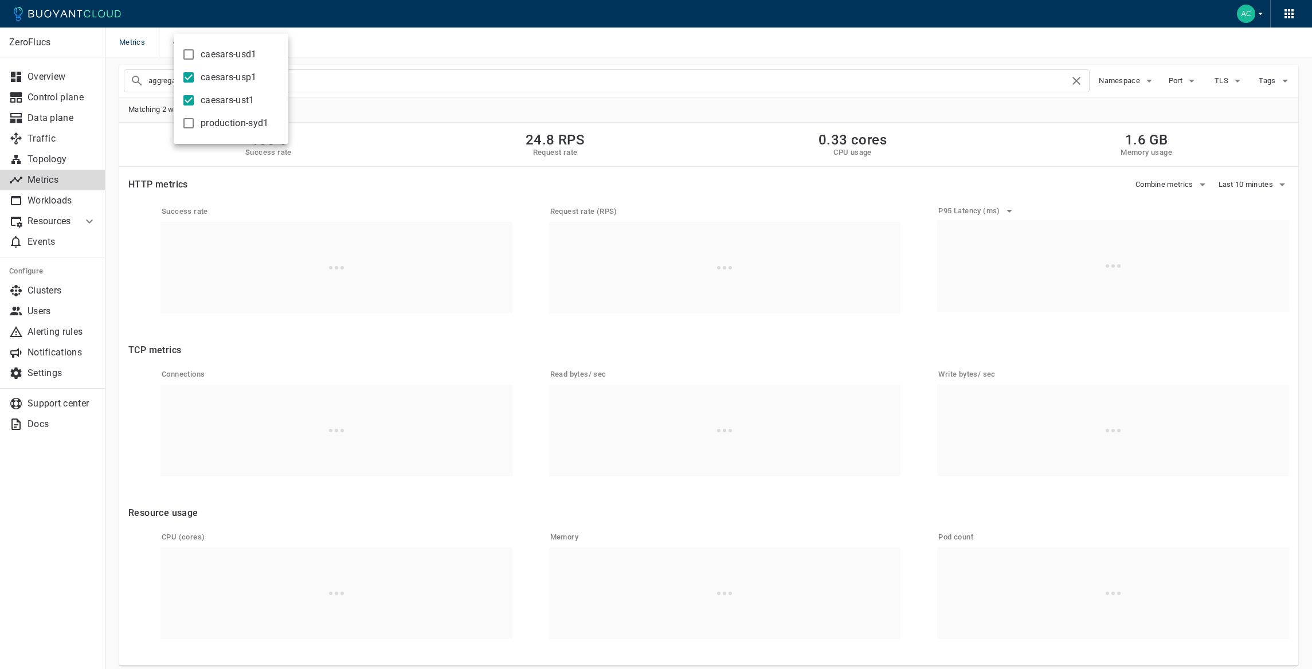
click at [223, 101] on span "caesars-ust1" at bounding box center [228, 100] width 54 height 11
click at [195, 101] on input "caesars-ust1" at bounding box center [189, 100] width 14 height 14
checkbox input "false"
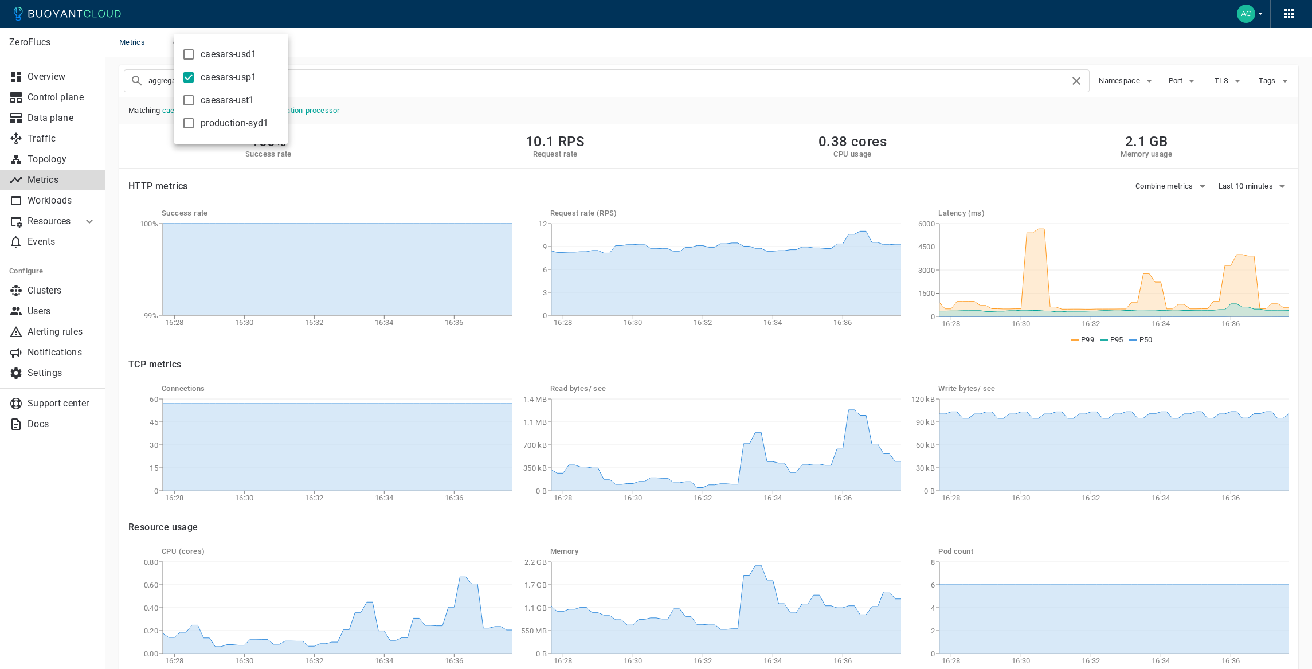
drag, startPoint x: 478, startPoint y: 74, endPoint x: 469, endPoint y: 73, distance: 8.6
click at [474, 73] on div at bounding box center [656, 334] width 1312 height 669
click at [428, 87] on input "aggregation-processor" at bounding box center [608, 81] width 921 height 16
click at [193, 75] on input "hub-" at bounding box center [608, 81] width 921 height 16
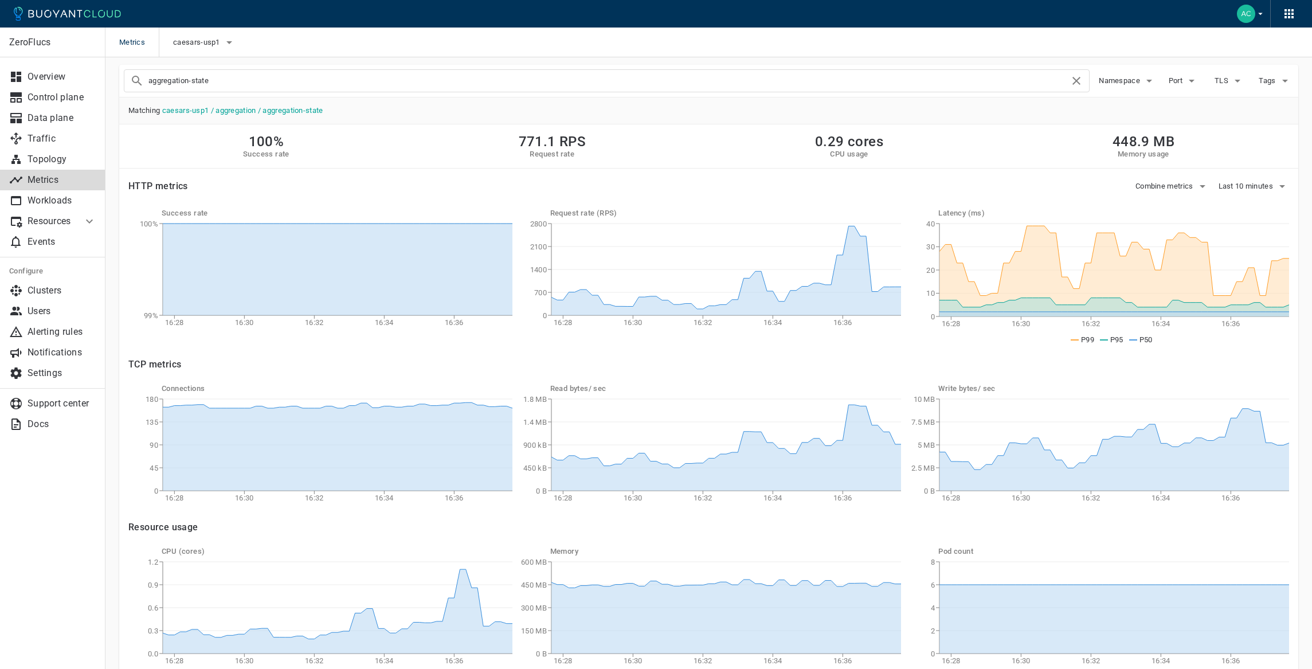
drag, startPoint x: 380, startPoint y: 89, endPoint x: 373, endPoint y: 80, distance: 11.6
click at [377, 85] on div "aggregation-state" at bounding box center [607, 80] width 966 height 23
click at [373, 79] on input "aggregation-state" at bounding box center [608, 81] width 921 height 16
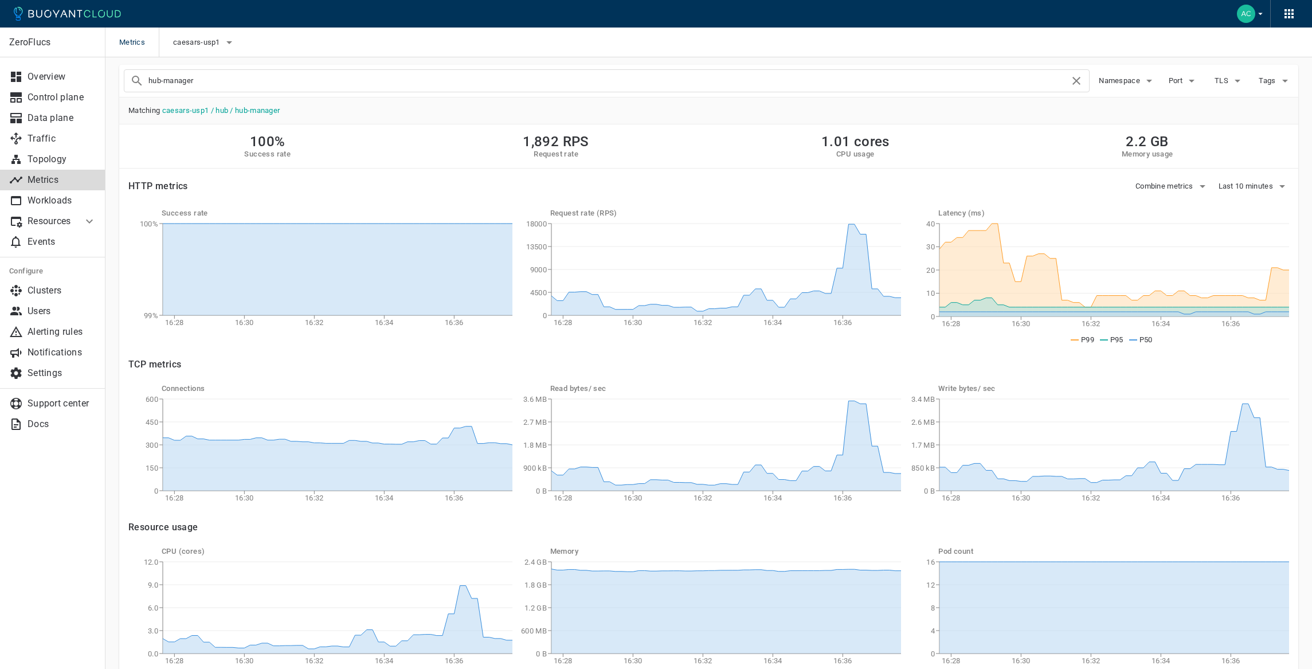
click at [260, 87] on input "hub-manager" at bounding box center [608, 81] width 921 height 16
type input "hub-manager"
click at [1276, 182] on icon "button" at bounding box center [1283, 189] width 14 height 14
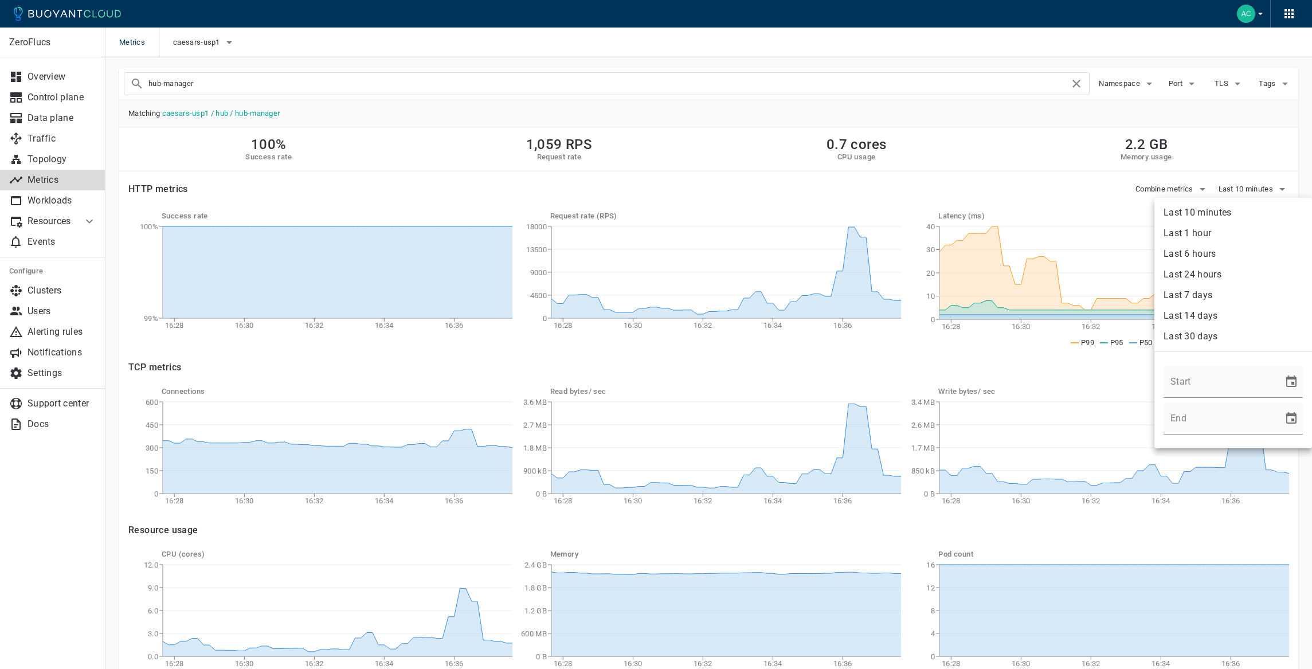
click at [1217, 237] on li "Last 1 hour" at bounding box center [1234, 233] width 158 height 21
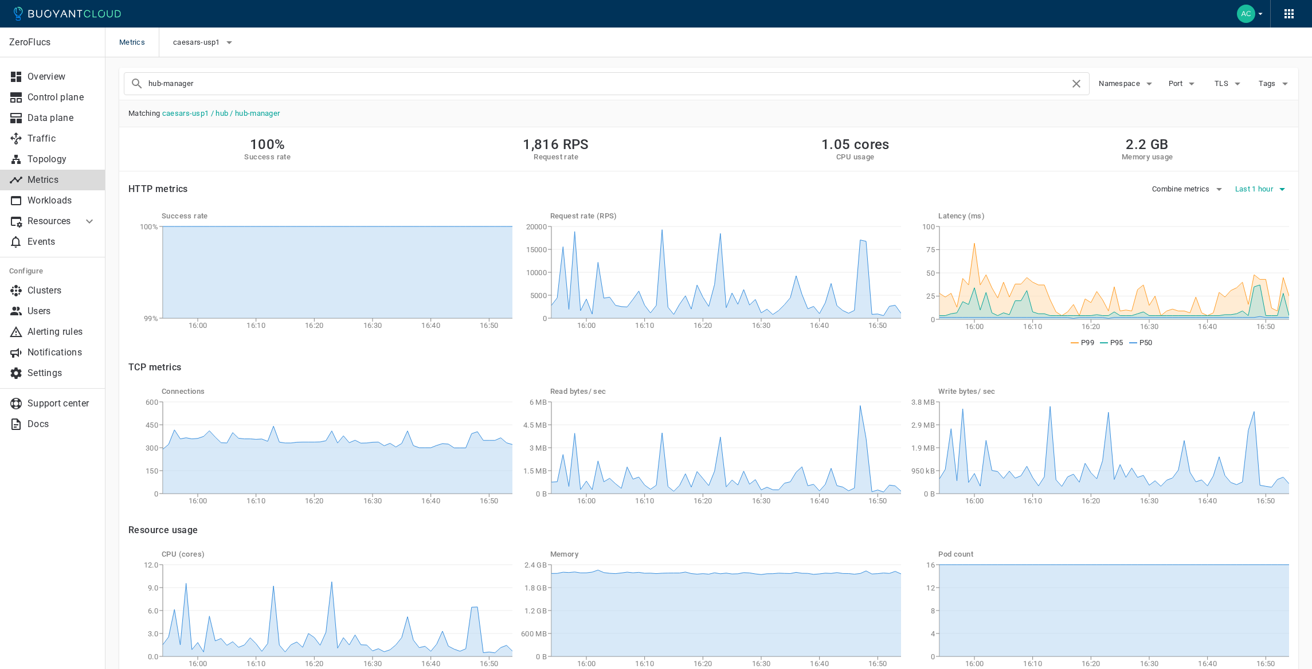
click at [1268, 184] on button "Last 1 hour" at bounding box center [1262, 189] width 54 height 17
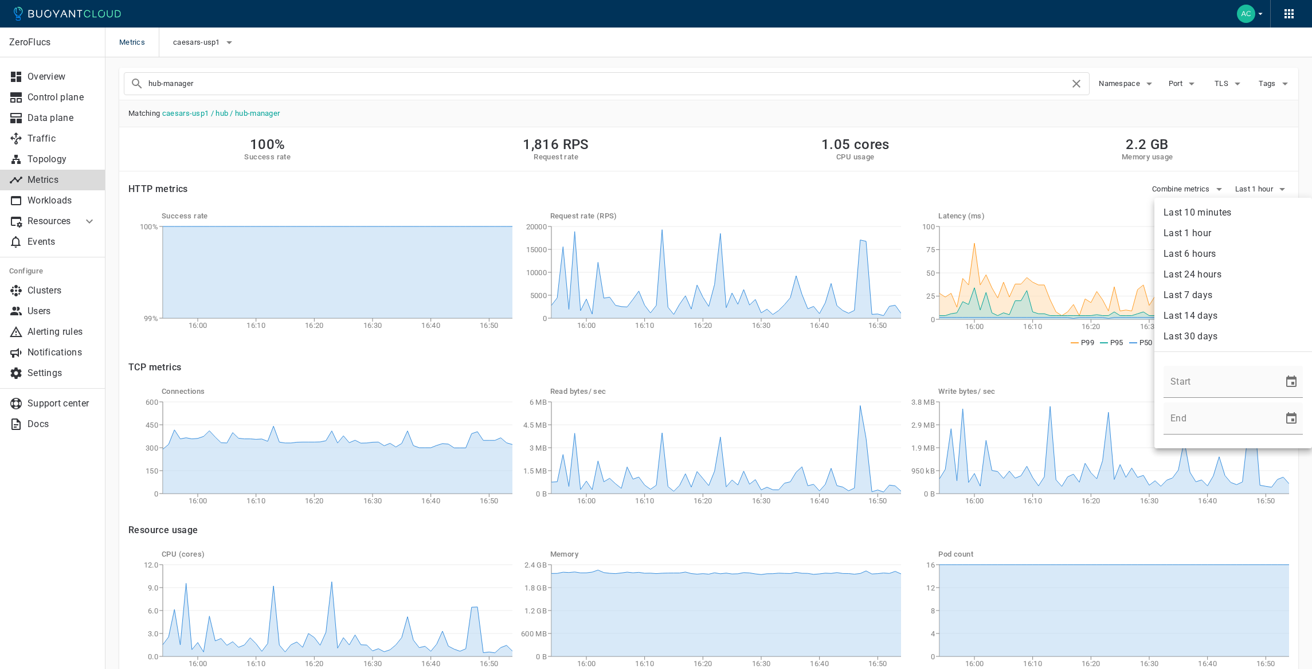
click at [1253, 206] on li "Last 10 minutes" at bounding box center [1234, 212] width 158 height 21
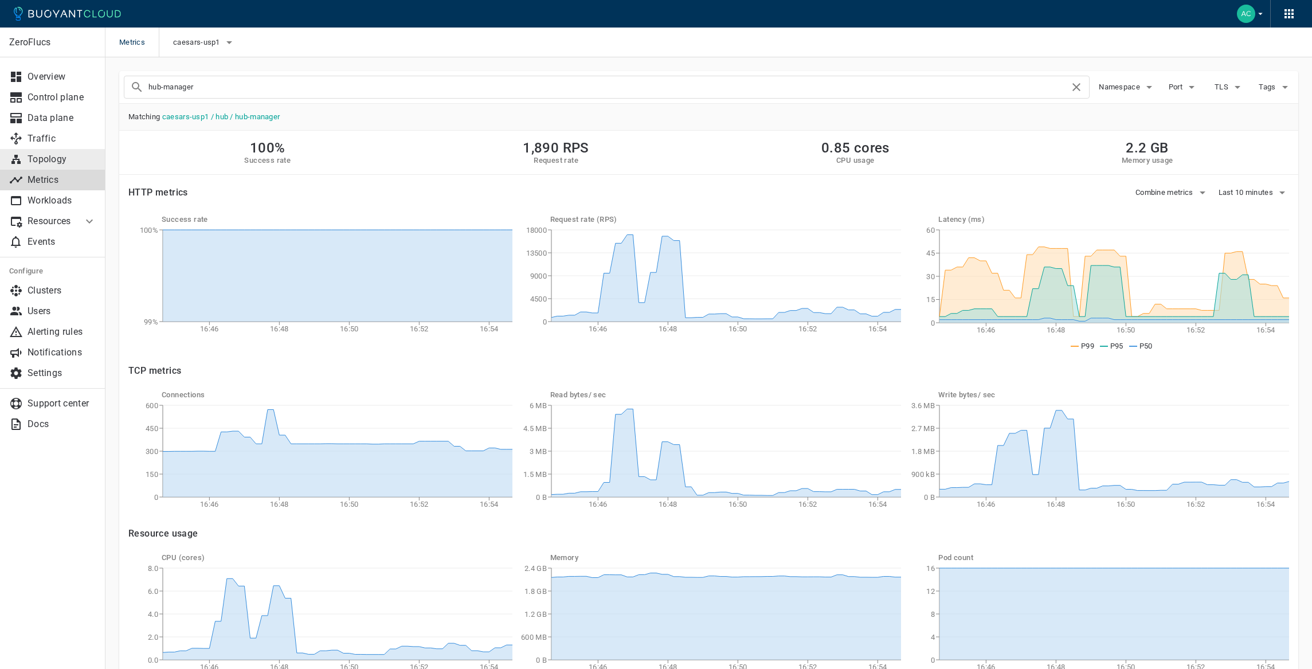
click at [54, 159] on p "Topology" at bounding box center [62, 159] width 69 height 11
